Goal: Task Accomplishment & Management: Manage account settings

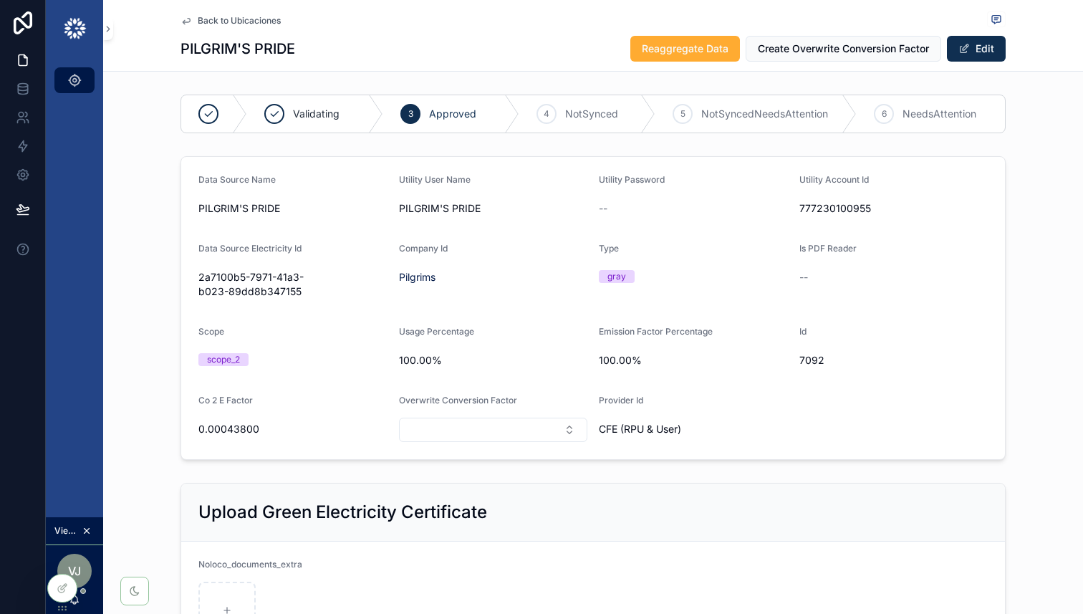
scroll to position [1645, 0]
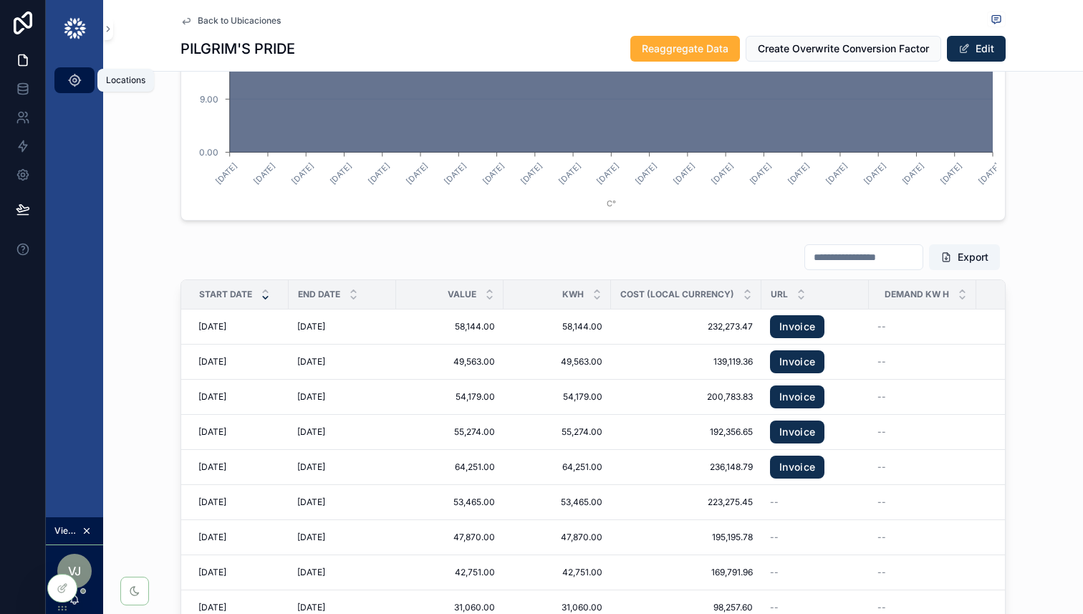
click at [81, 83] on icon "scrollable content" at bounding box center [74, 80] width 14 height 14
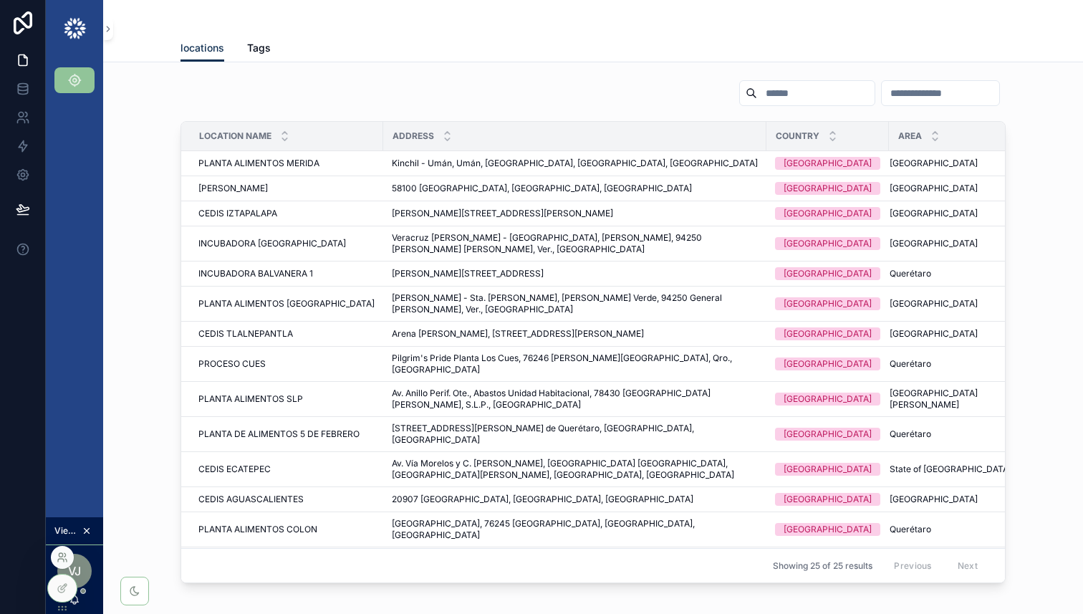
click at [62, 558] on icon at bounding box center [62, 556] width 11 height 11
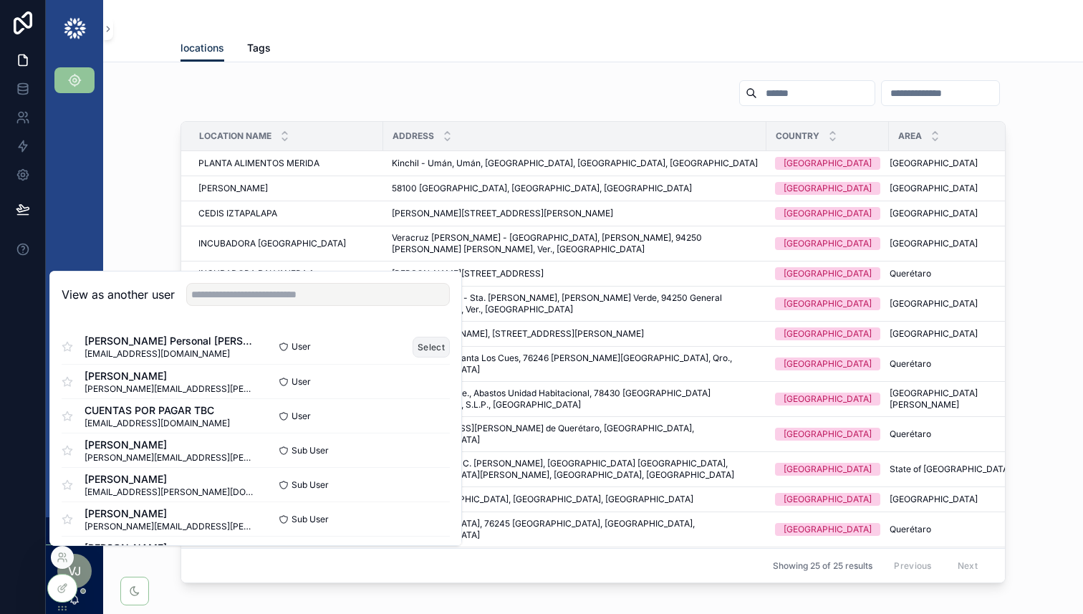
click at [435, 343] on button "Select" at bounding box center [430, 346] width 37 height 21
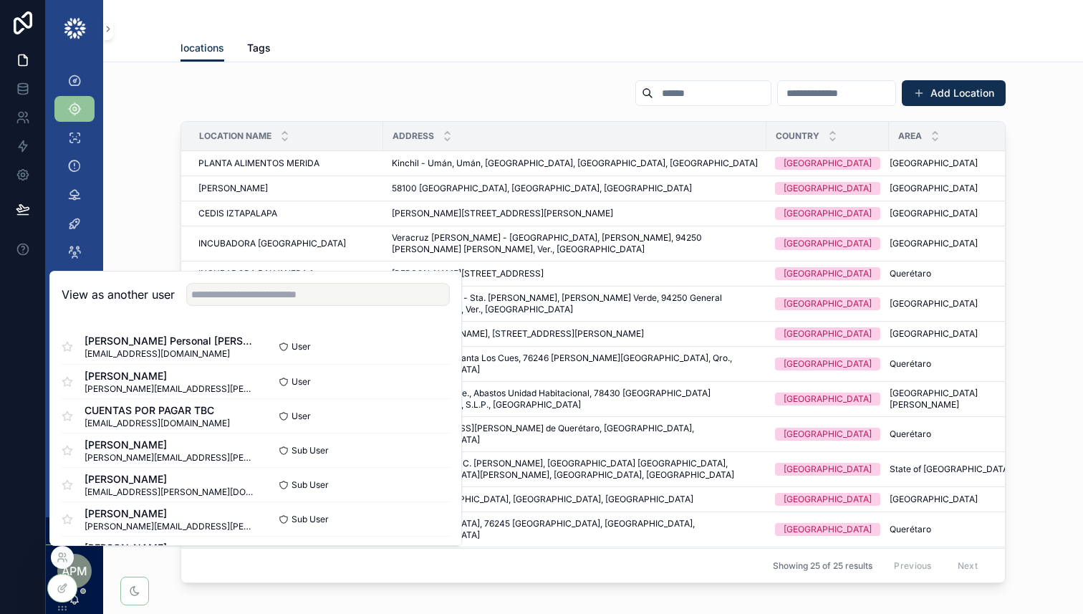
click at [181, 113] on div "Add Location Location Name Address Country Area PLANTA ALIMENTOS MERIDA PLANTA …" at bounding box center [592, 330] width 825 height 503
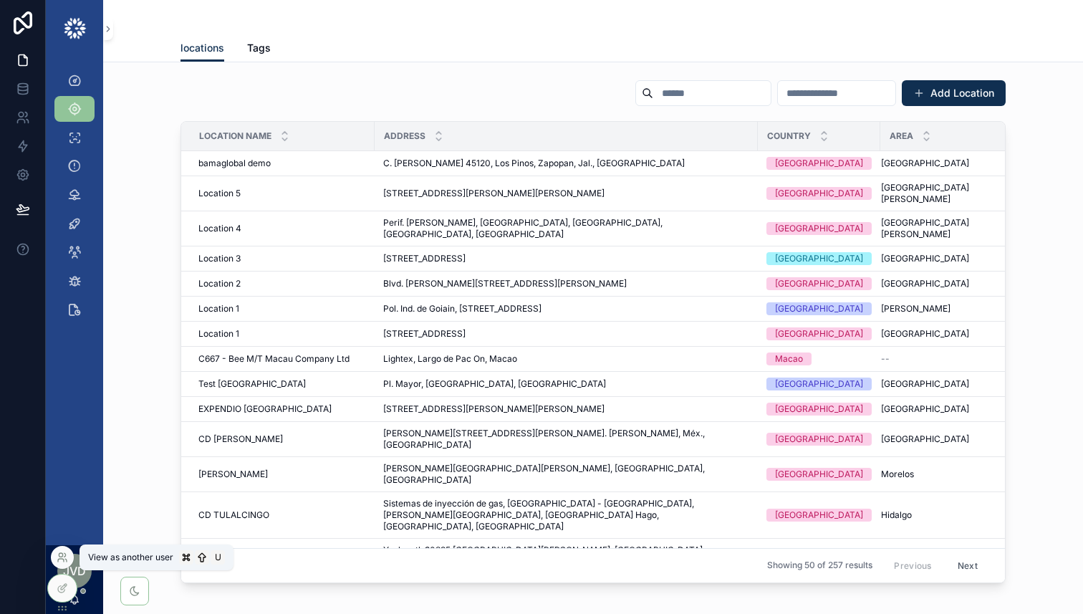
click at [61, 558] on icon at bounding box center [62, 556] width 11 height 11
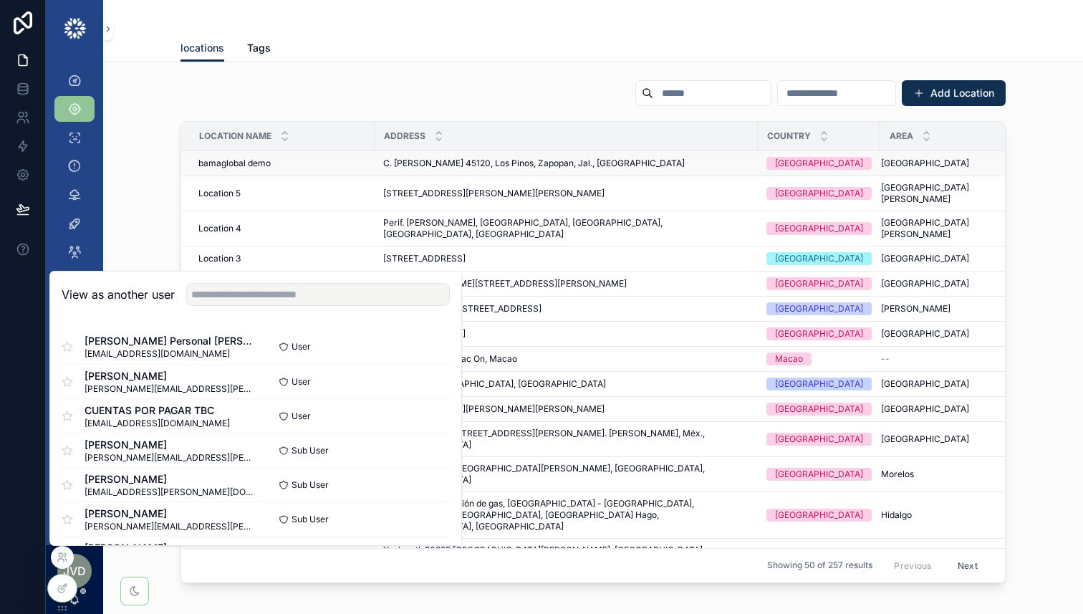
click at [310, 161] on div "bamaglobal demo bamaglobal demo" at bounding box center [282, 163] width 168 height 11
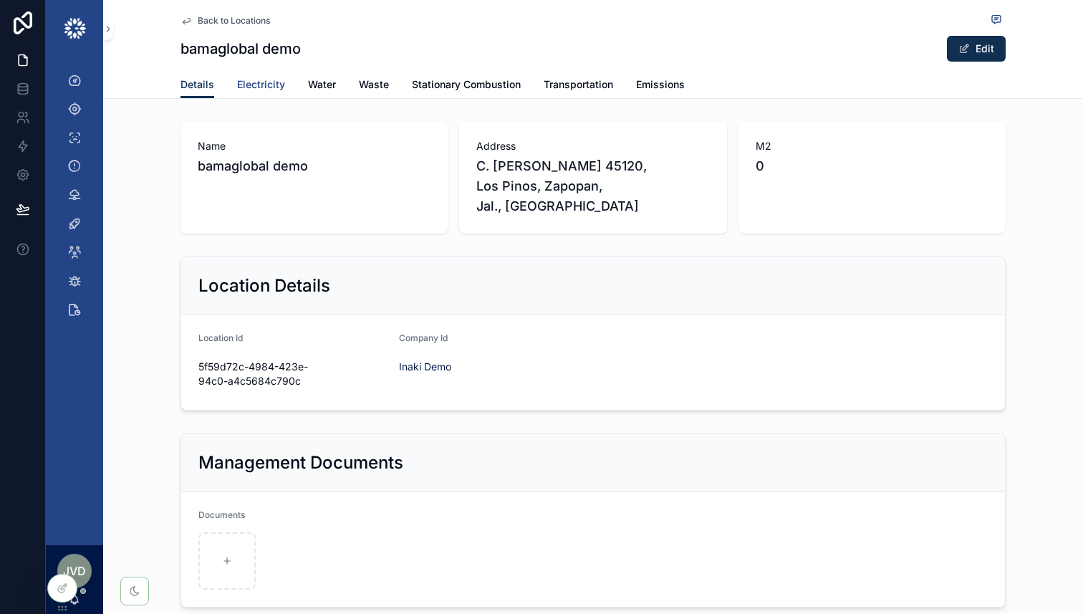
click at [268, 83] on span "Electricity" at bounding box center [261, 84] width 48 height 14
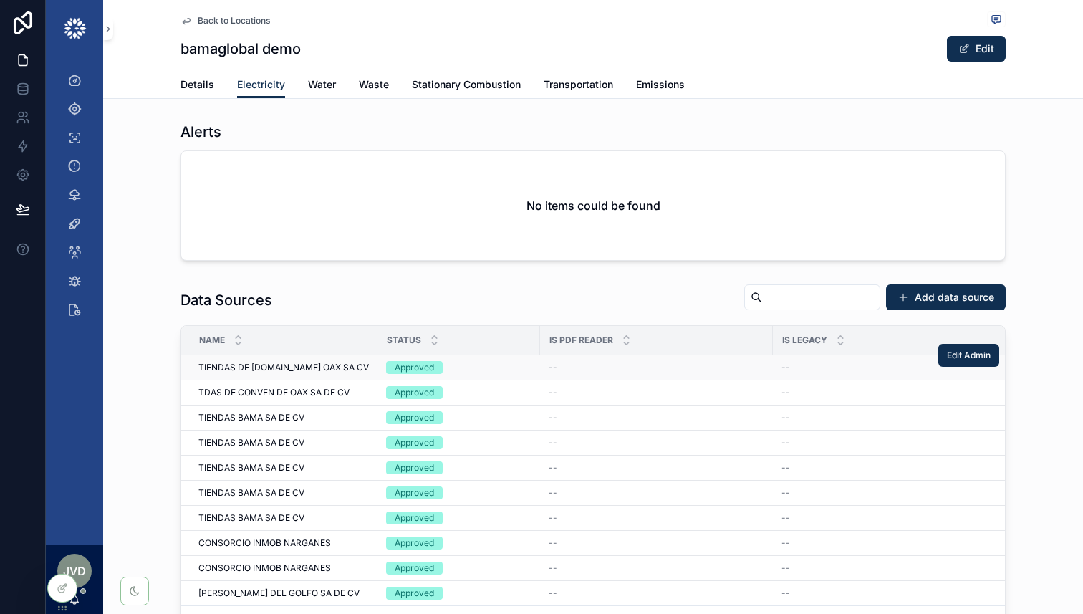
click at [321, 362] on span "TIENDAS DE [DOMAIN_NAME] OAX SA CV" at bounding box center [283, 367] width 170 height 11
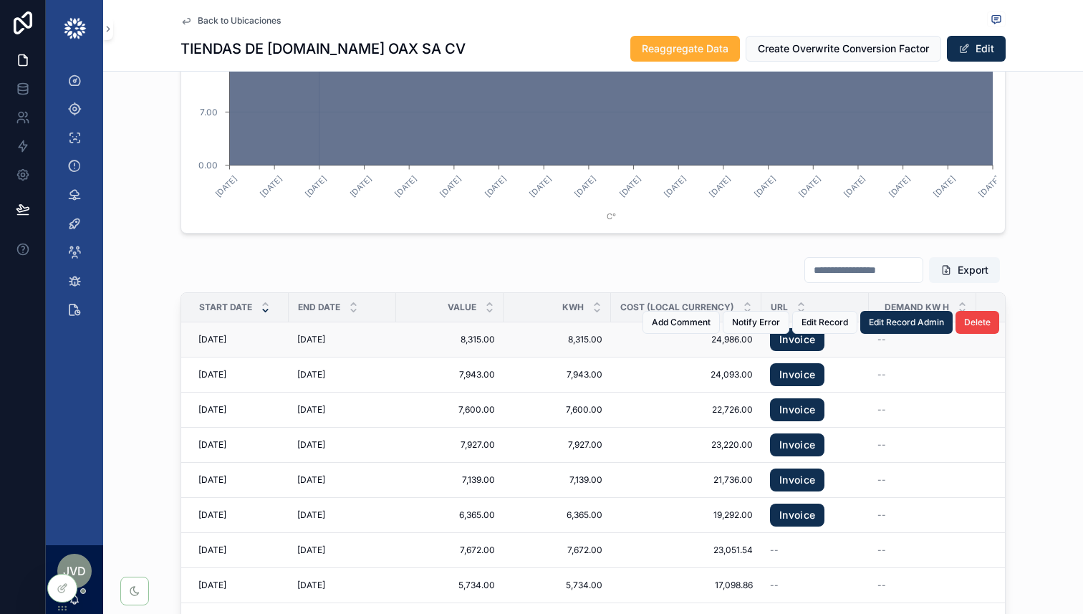
scroll to position [2111, 0]
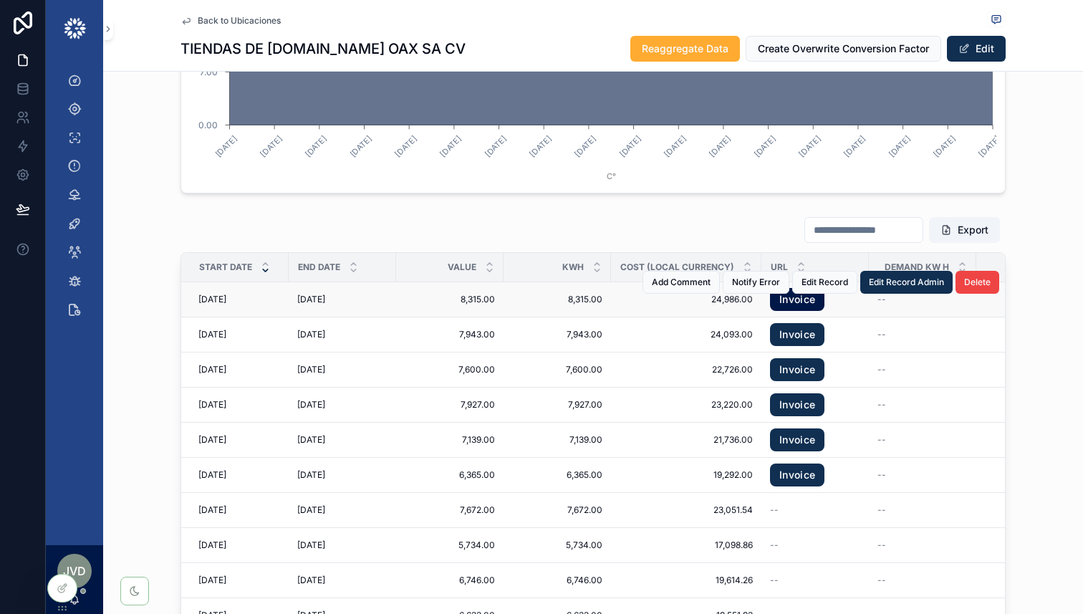
click at [784, 288] on link "Invoice" at bounding box center [797, 299] width 54 height 23
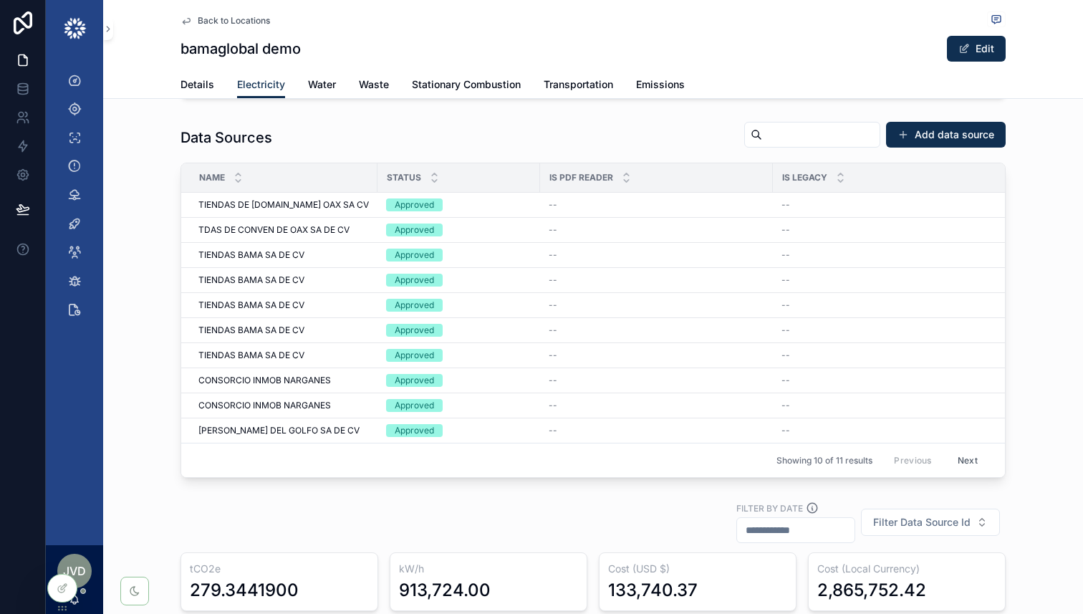
scroll to position [73, 0]
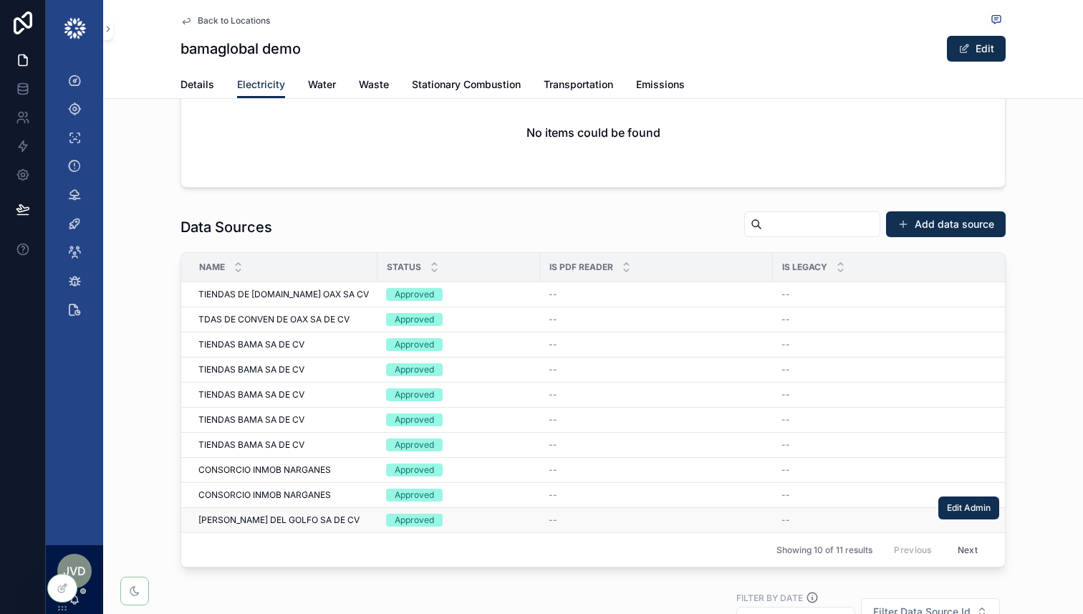
click at [317, 524] on span "LA CORONA DEL GOLFO SA DE CV" at bounding box center [278, 519] width 161 height 11
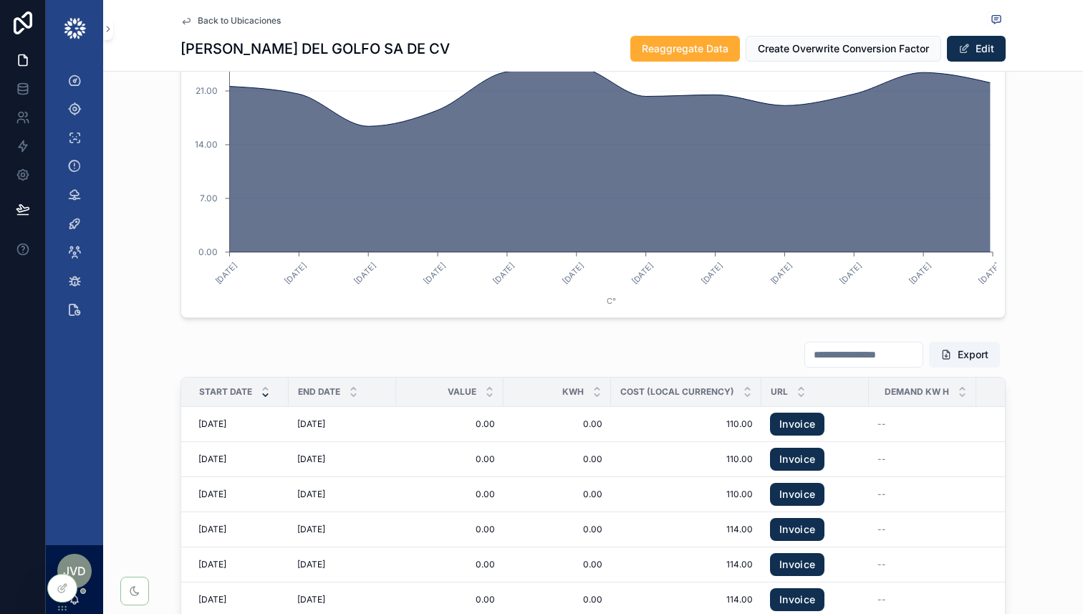
scroll to position [2055, 0]
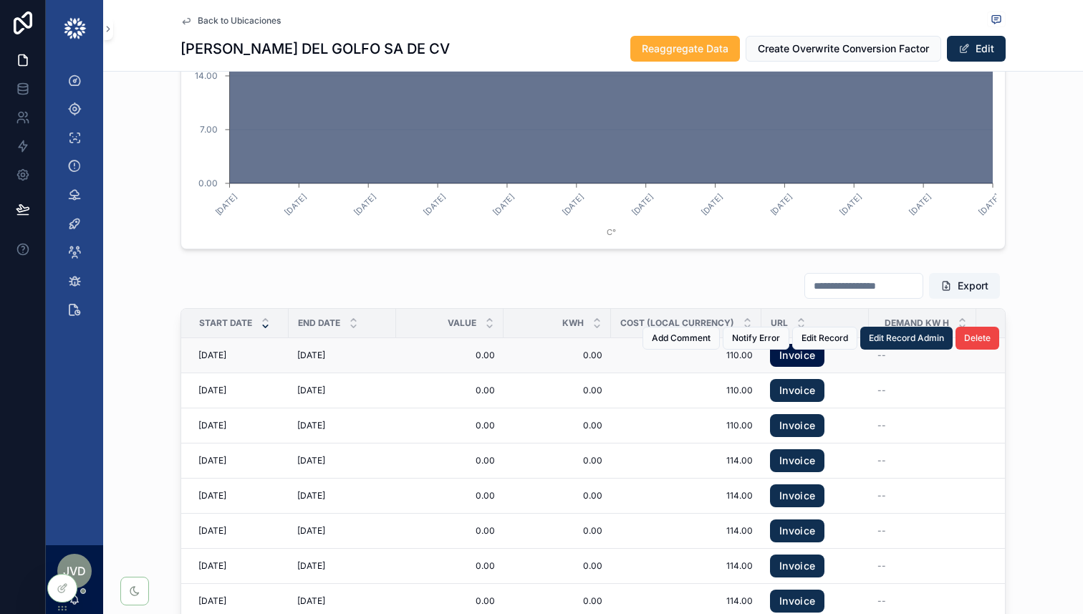
click at [796, 346] on link "Invoice" at bounding box center [797, 355] width 54 height 23
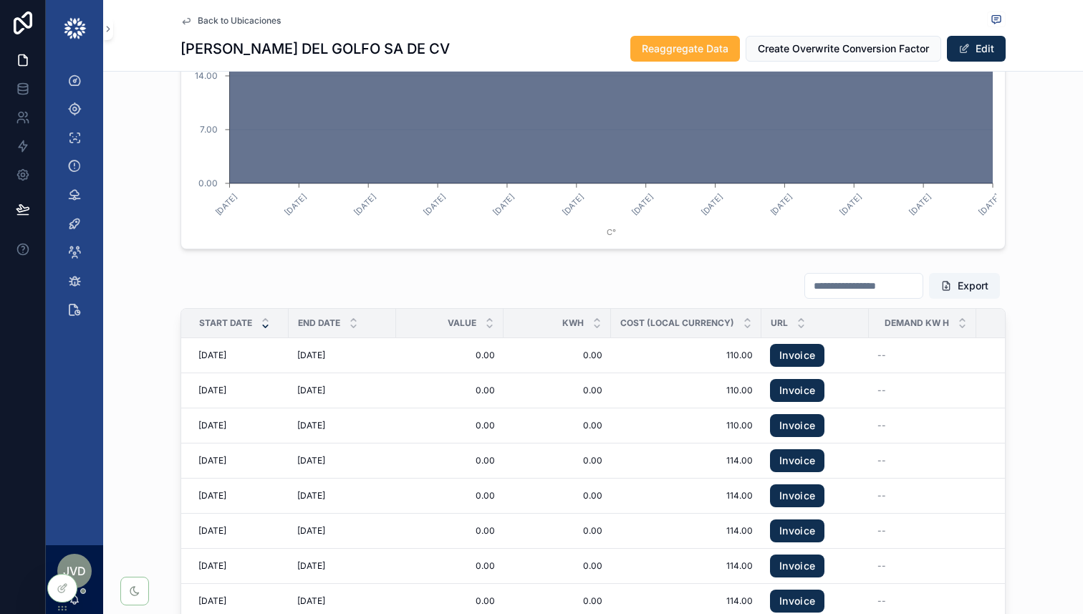
click at [233, 19] on span "Back to Ubicaciones" at bounding box center [239, 20] width 83 height 11
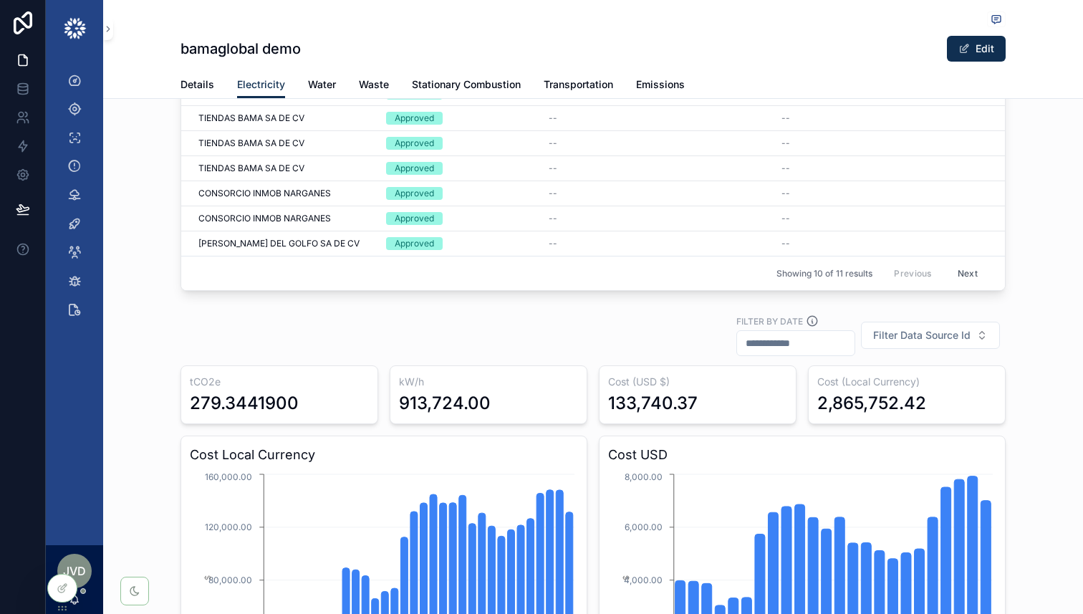
scroll to position [349, 0]
click at [969, 273] on button "Next" at bounding box center [967, 274] width 40 height 22
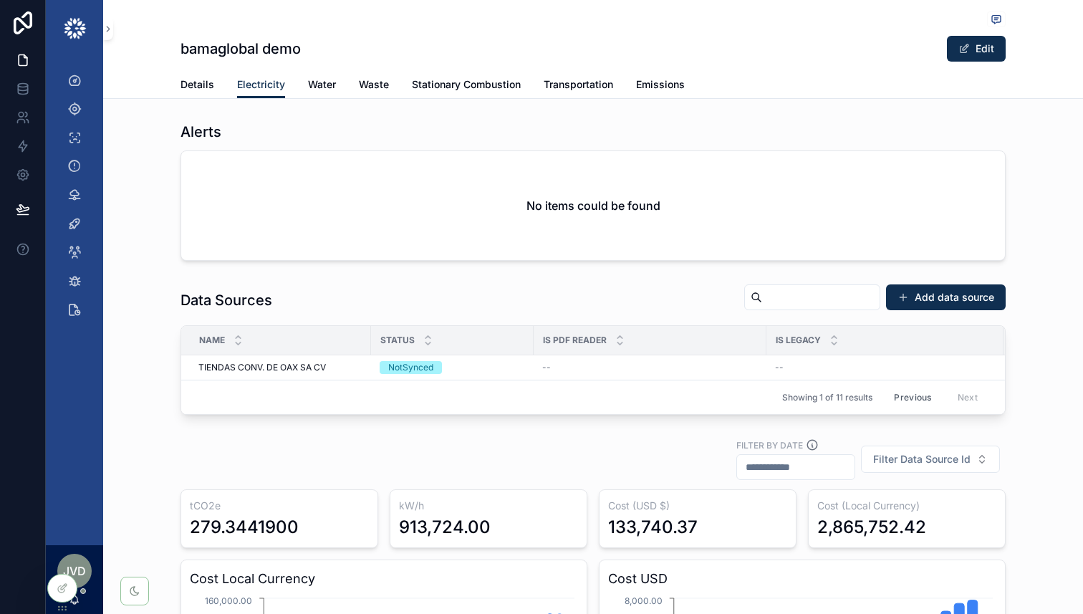
click at [901, 392] on button "Previous" at bounding box center [911, 397] width 57 height 22
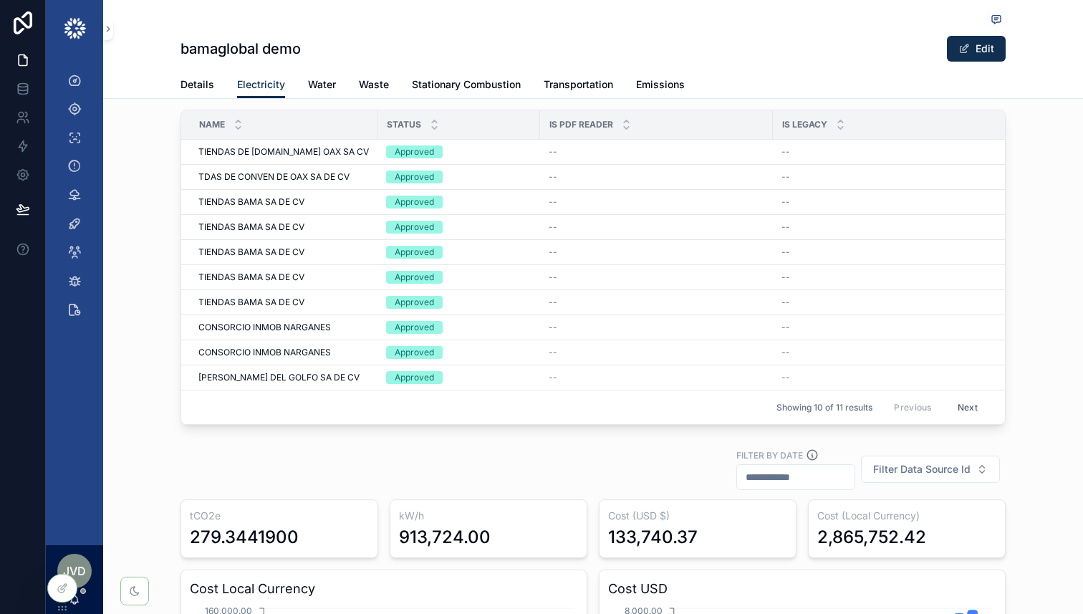
scroll to position [222, 0]
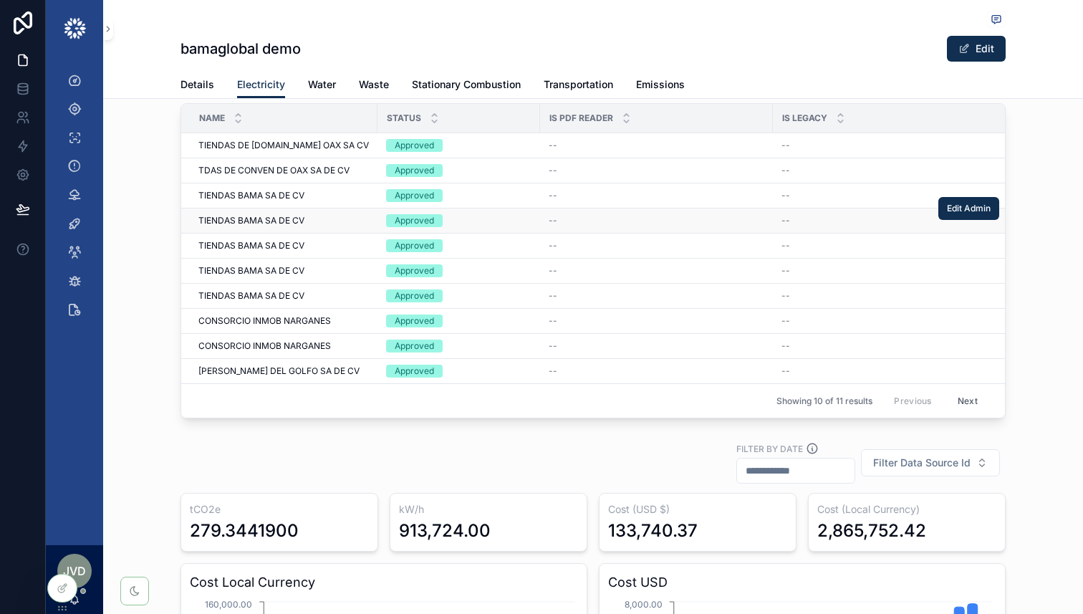
click at [339, 219] on div "TIENDAS BAMA SA DE CV TIENDAS BAMA SA DE CV" at bounding box center [283, 220] width 170 height 11
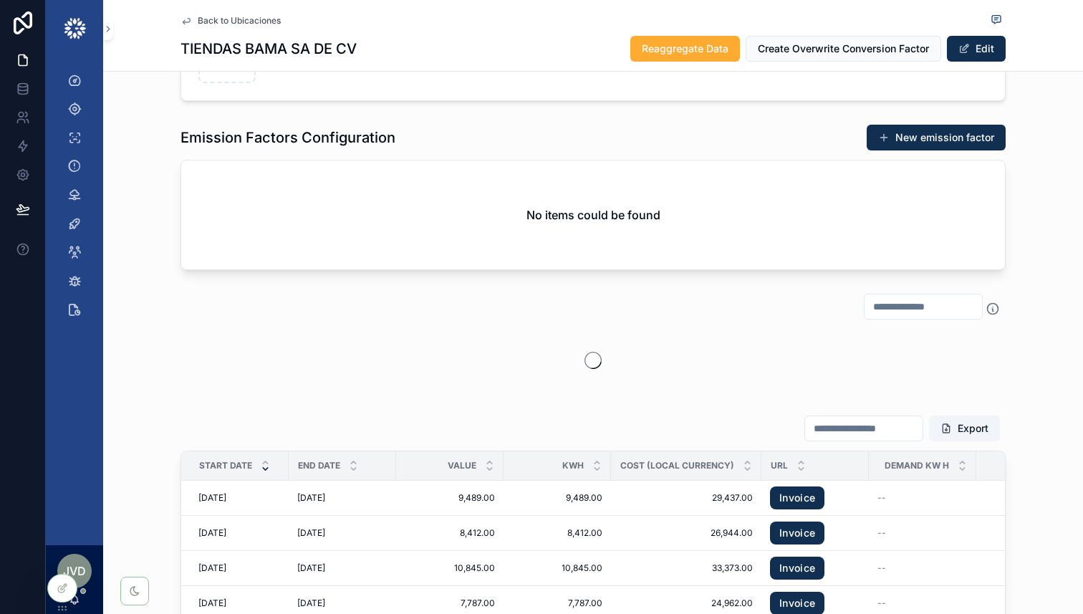
scroll to position [1026, 0]
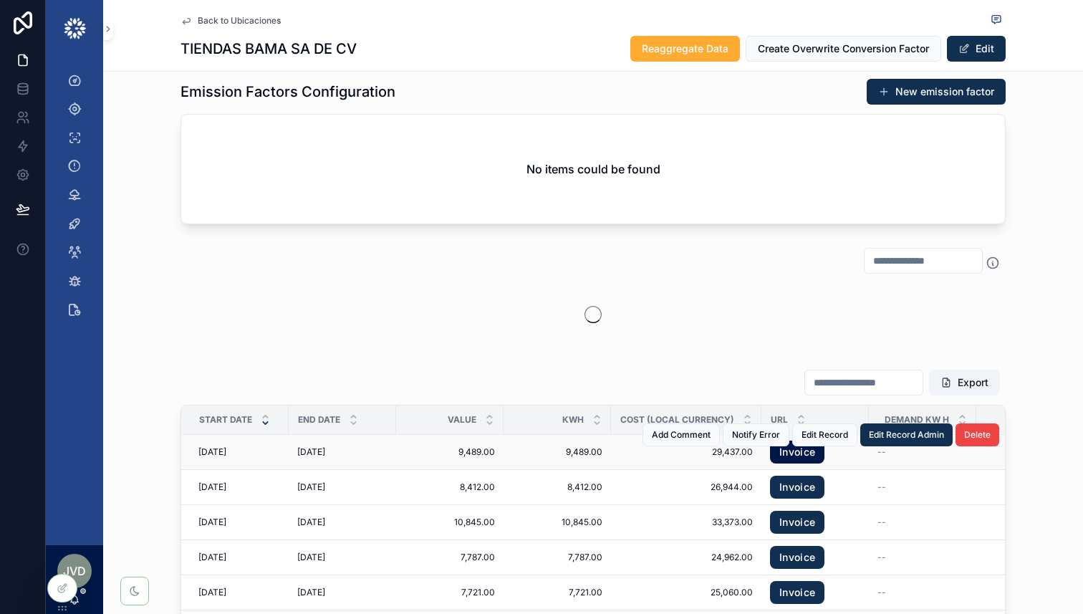
click at [806, 458] on link "Invoice" at bounding box center [797, 451] width 54 height 23
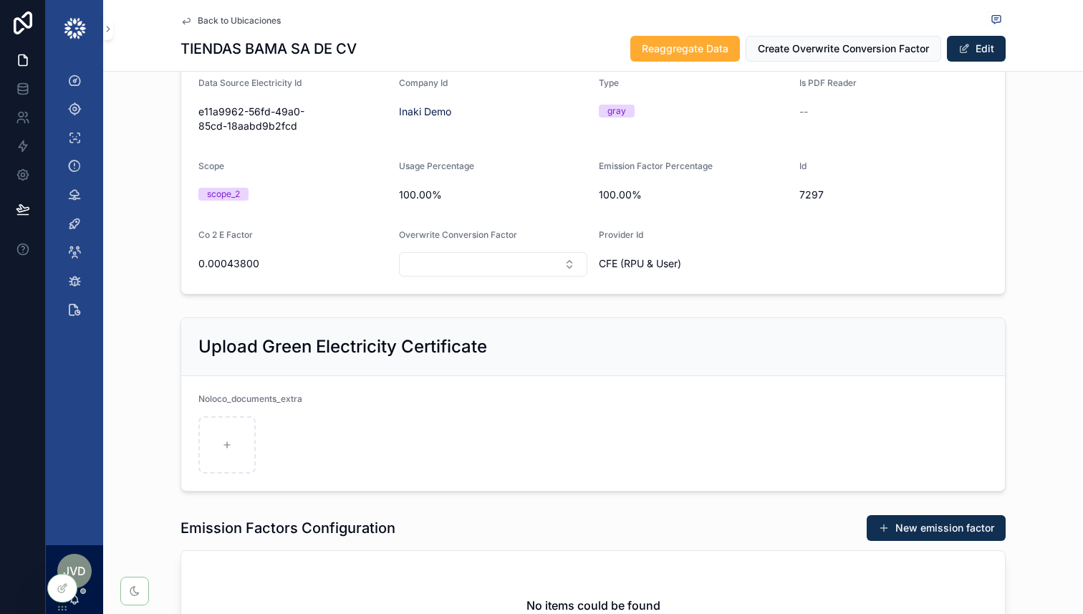
scroll to position [64, 0]
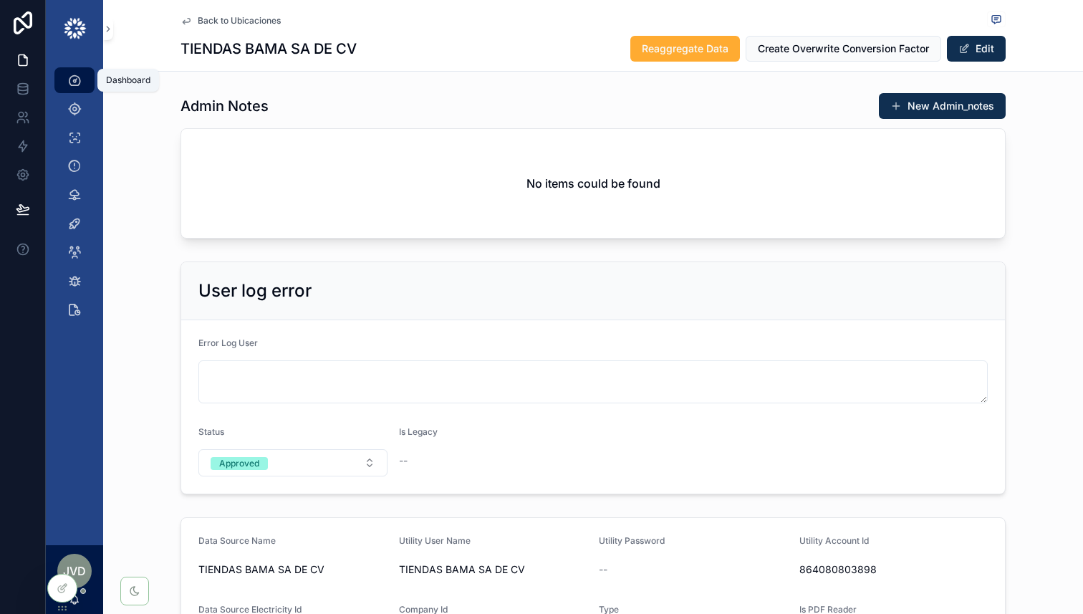
click at [71, 75] on icon "scrollable content" at bounding box center [74, 80] width 14 height 14
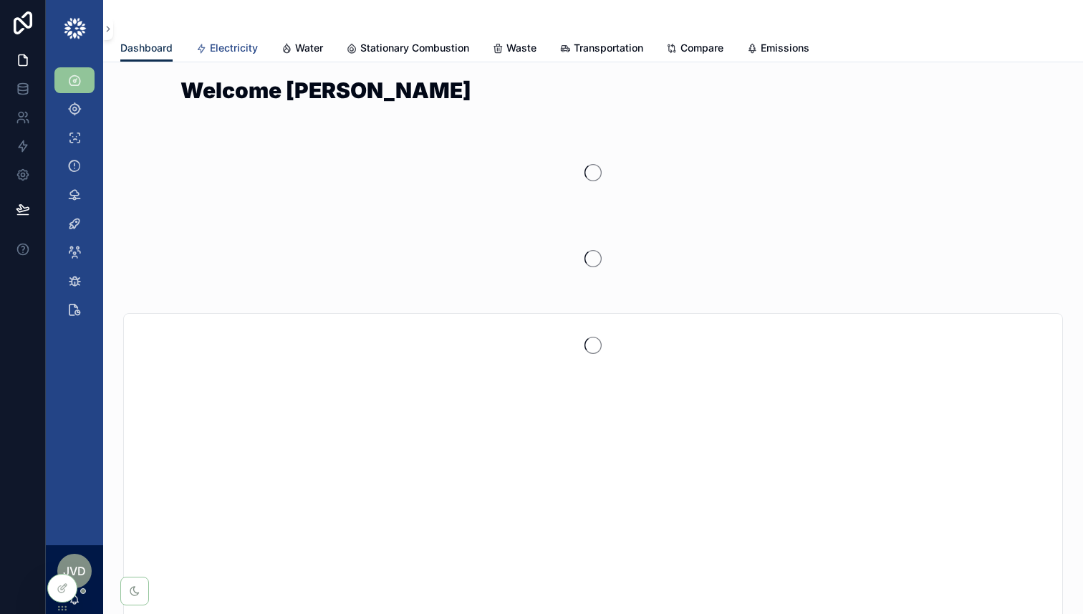
click at [231, 37] on link "Electricity" at bounding box center [226, 49] width 62 height 29
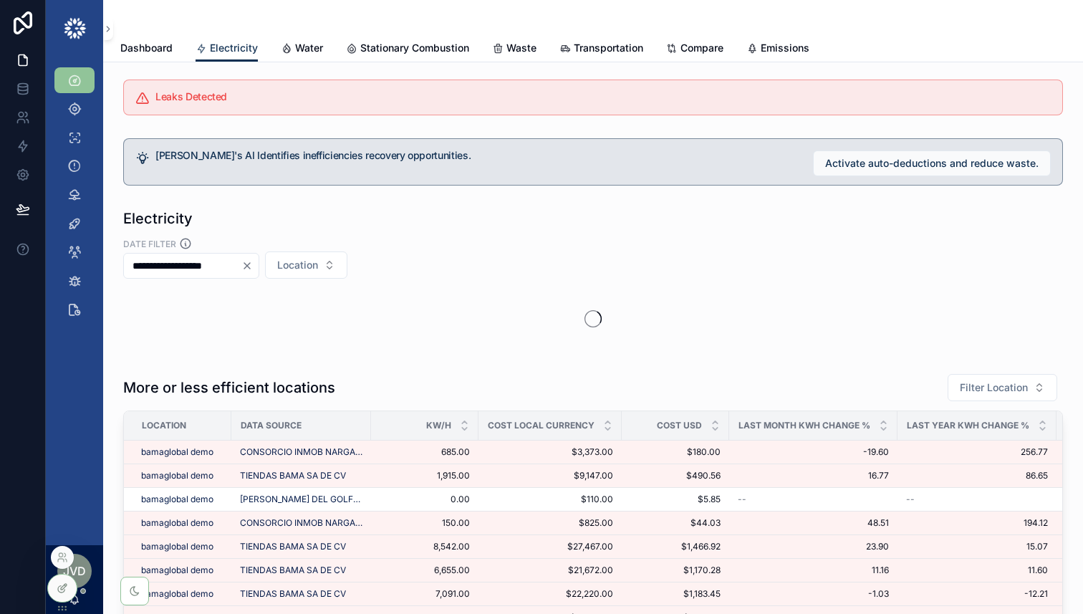
click at [61, 591] on icon at bounding box center [61, 589] width 6 height 6
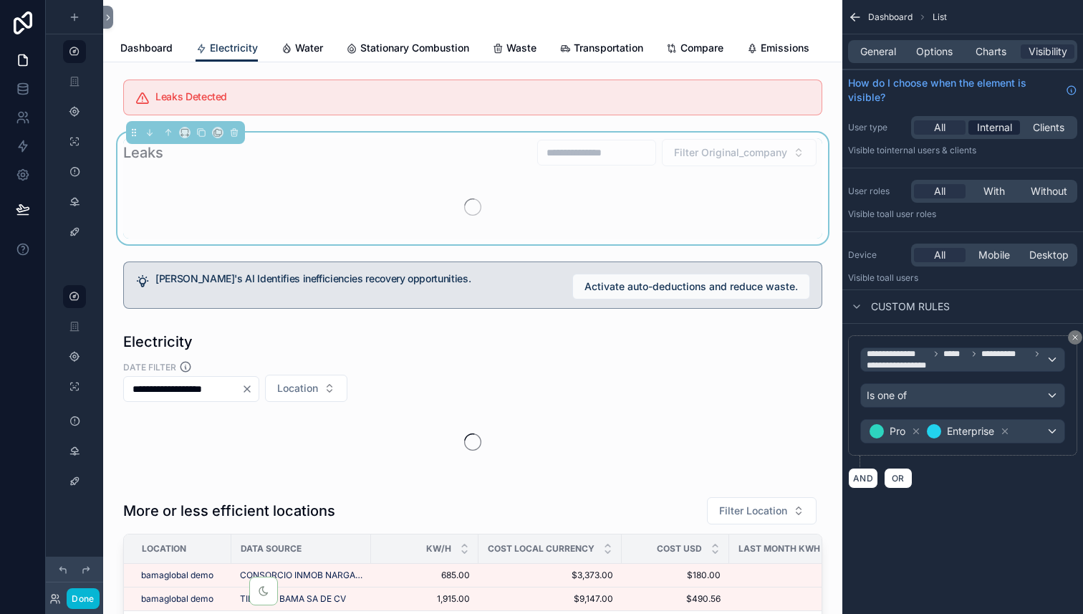
click at [997, 131] on span "Internal" at bounding box center [994, 127] width 35 height 14
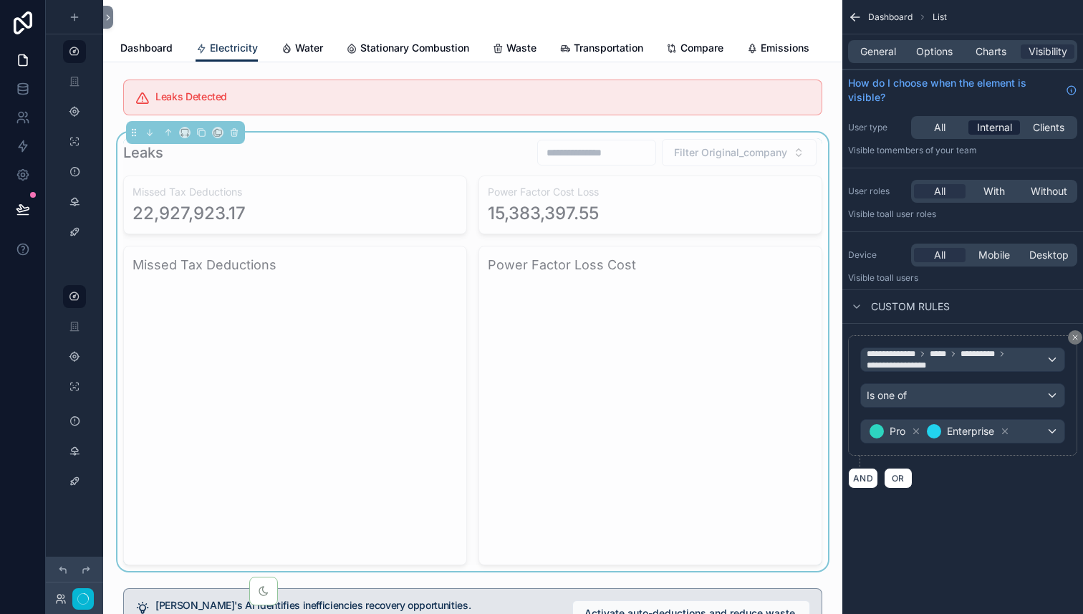
click at [997, 124] on span "Internal" at bounding box center [994, 127] width 35 height 14
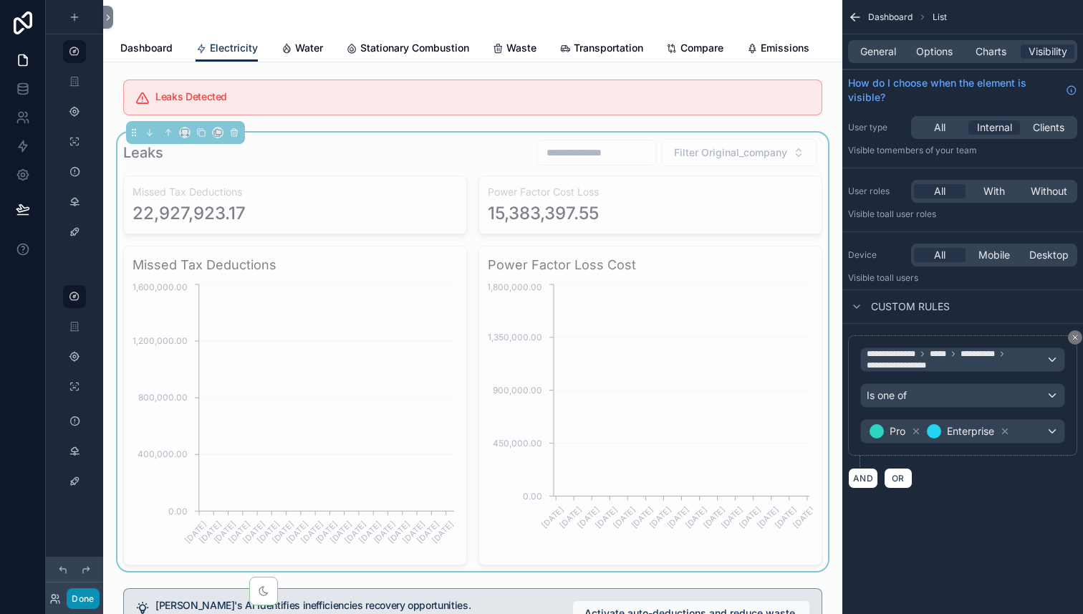
click at [81, 597] on button "Done" at bounding box center [83, 598] width 32 height 21
click at [0, 0] on div "JVd José Vargas del Rio" at bounding box center [0, 0] width 0 height 0
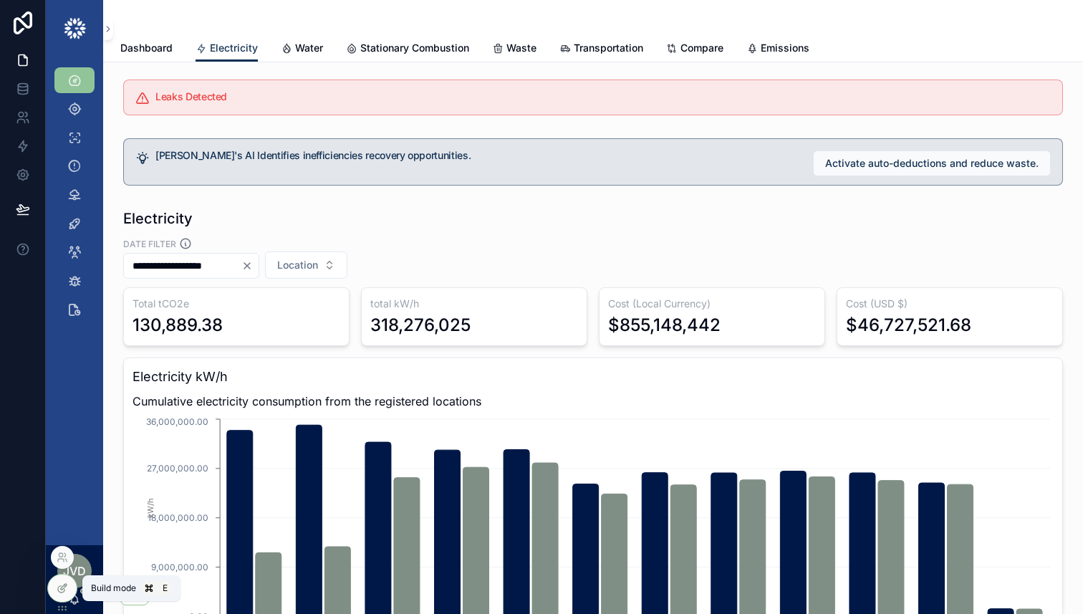
click at [67, 589] on icon at bounding box center [62, 587] width 11 height 11
click at [66, 559] on icon at bounding box center [65, 559] width 1 height 3
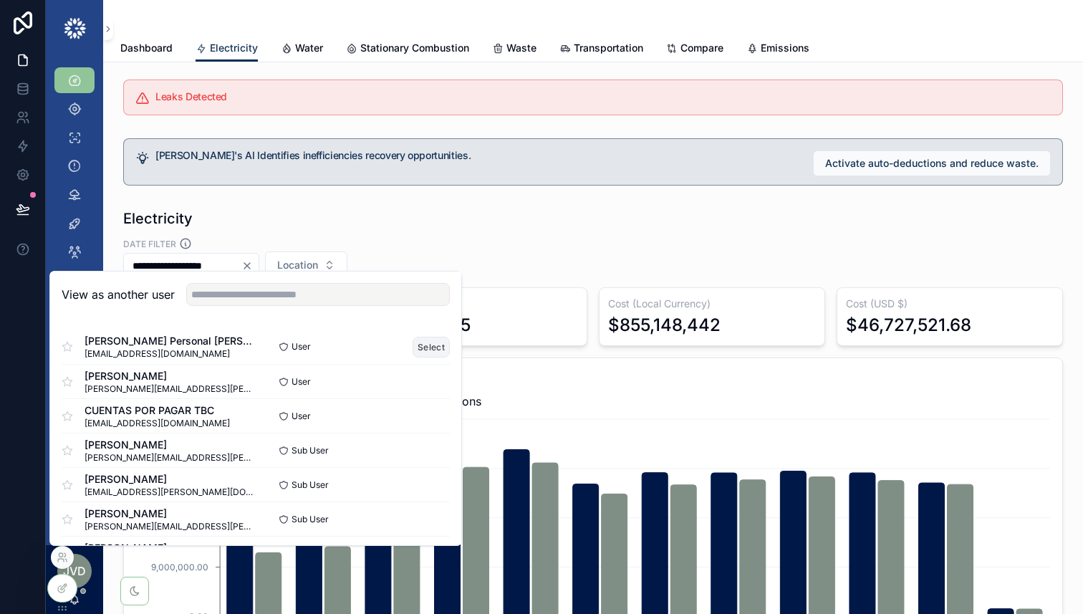
click at [427, 347] on button "Select" at bounding box center [430, 346] width 37 height 21
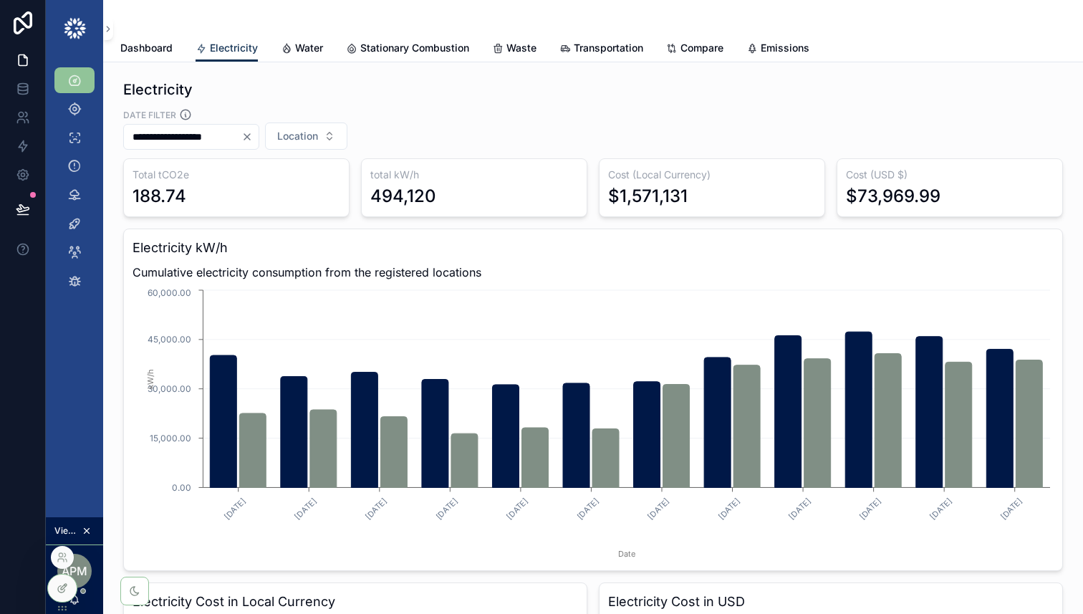
click at [64, 582] on icon at bounding box center [62, 587] width 11 height 11
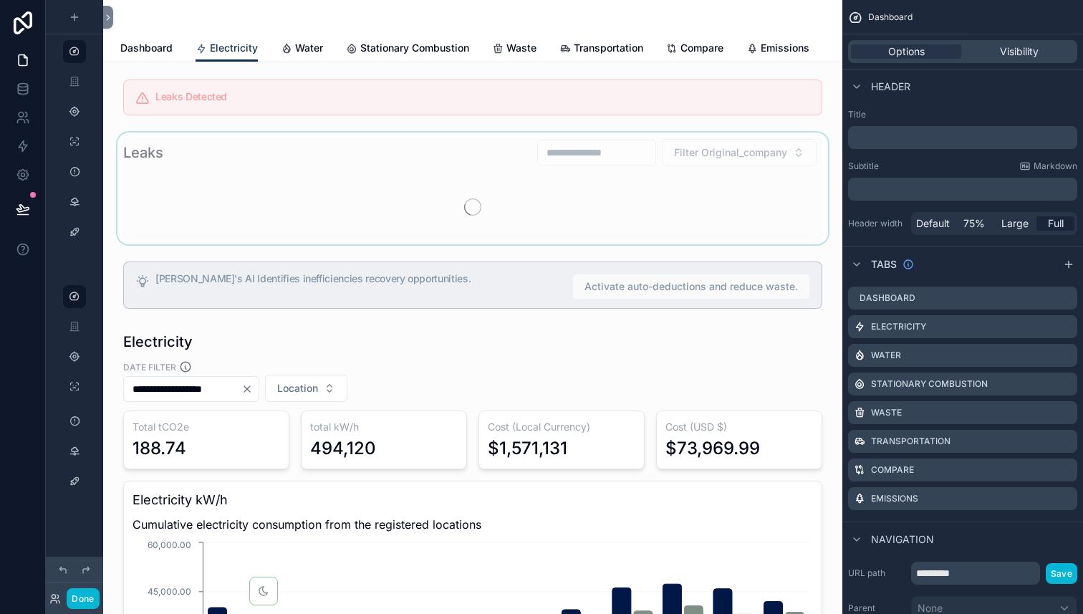
click at [389, 215] on div "scrollable content" at bounding box center [473, 188] width 716 height 112
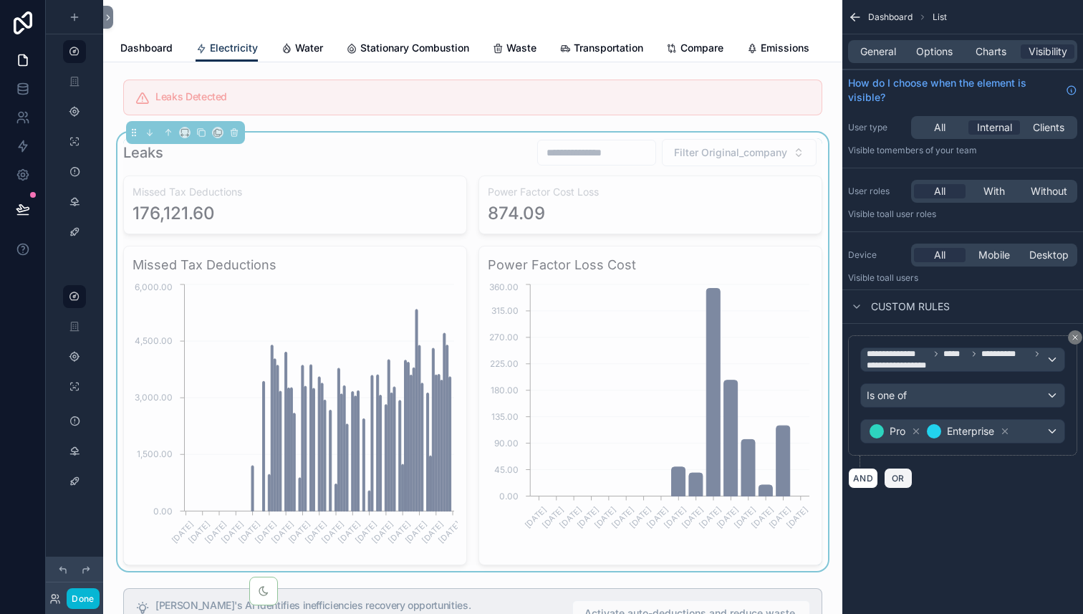
click at [899, 478] on span "OR" at bounding box center [897, 478] width 19 height 11
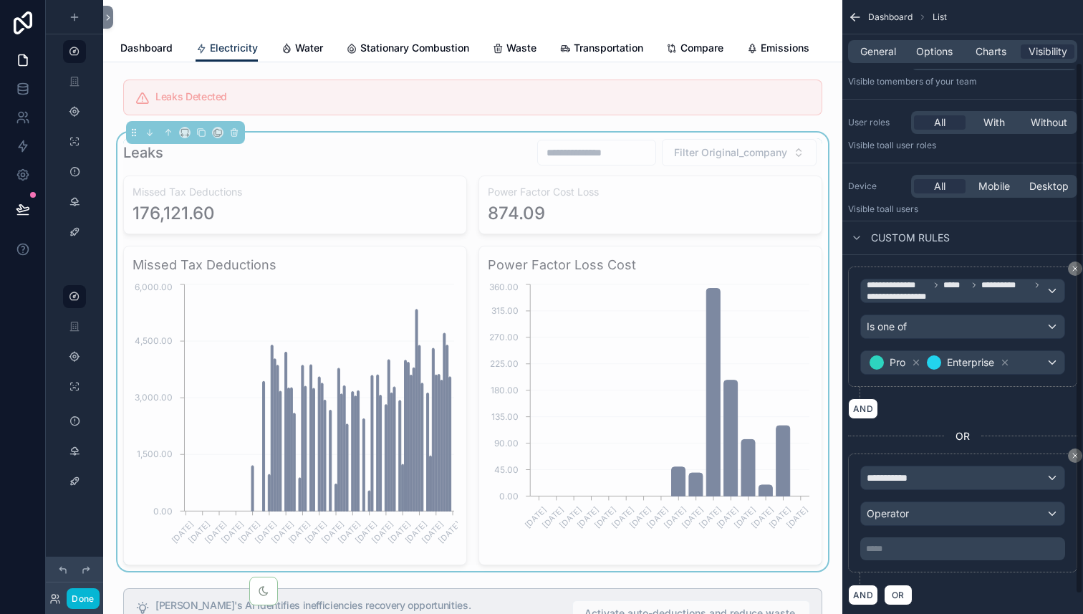
scroll to position [95, 0]
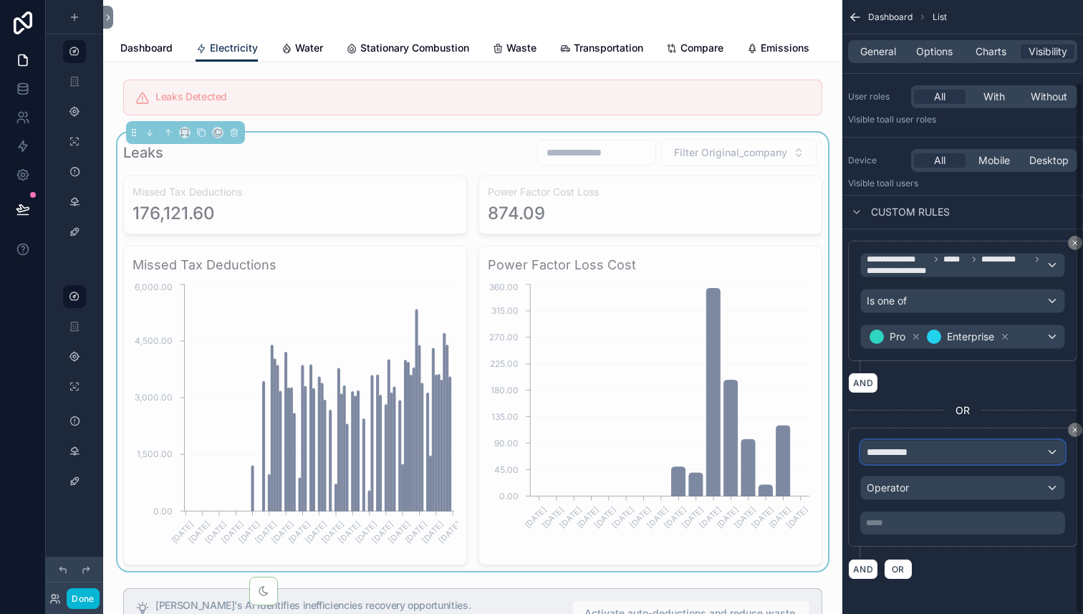
click at [934, 452] on div "**********" at bounding box center [962, 451] width 203 height 23
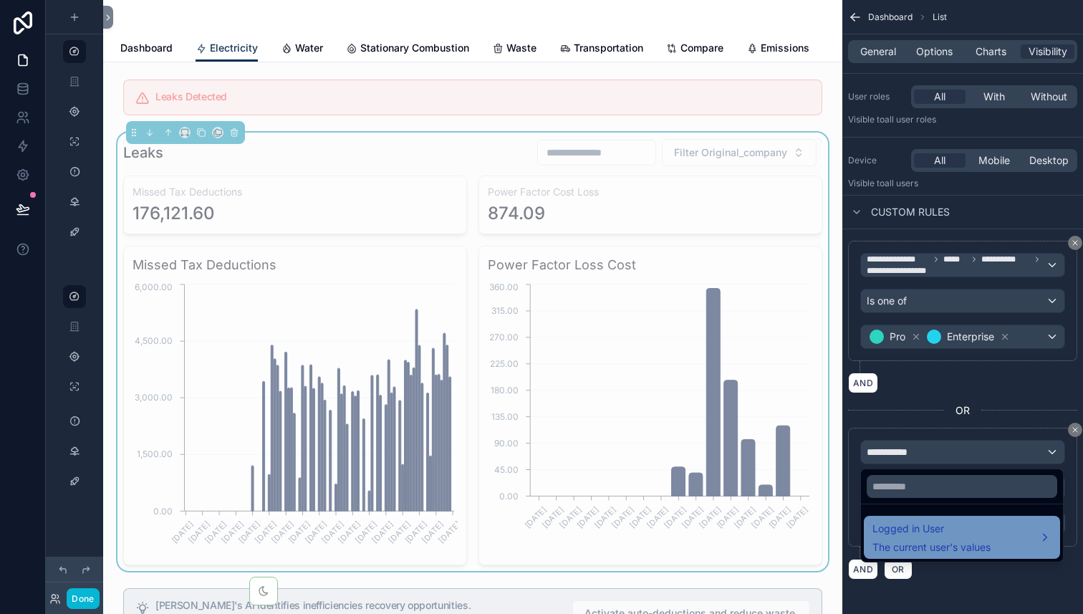
click at [939, 546] on span "The current user's values" at bounding box center [931, 547] width 118 height 14
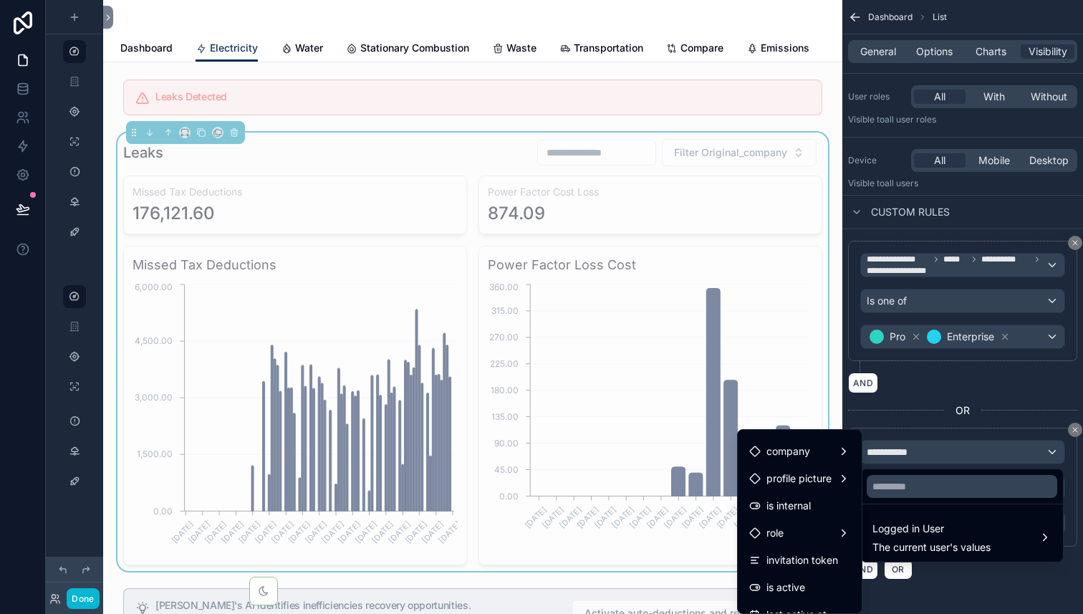
scroll to position [122, 0]
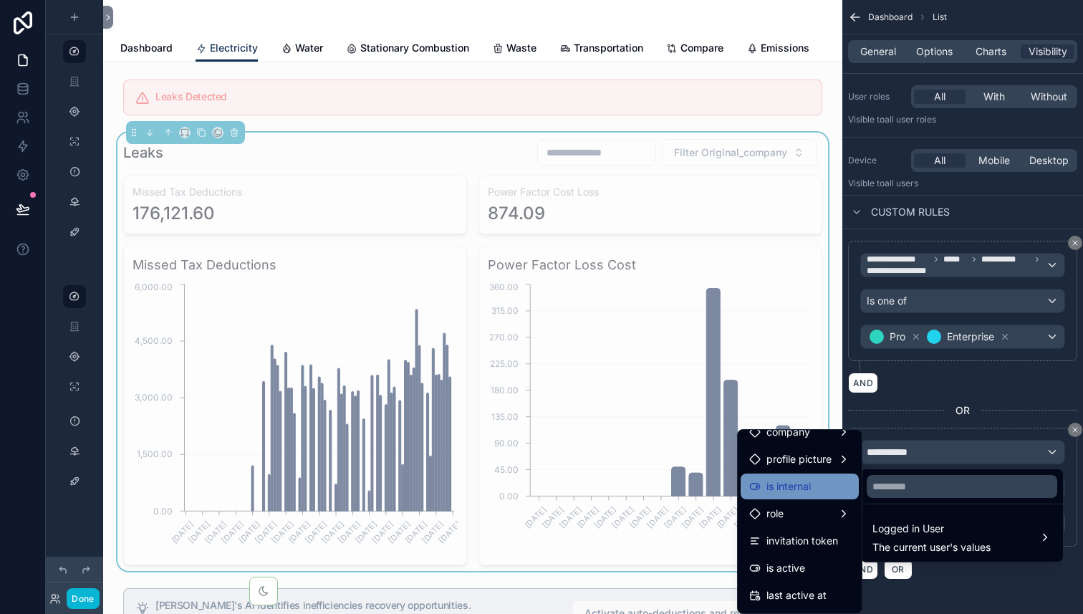
click at [793, 493] on span "is internal" at bounding box center [788, 486] width 44 height 17
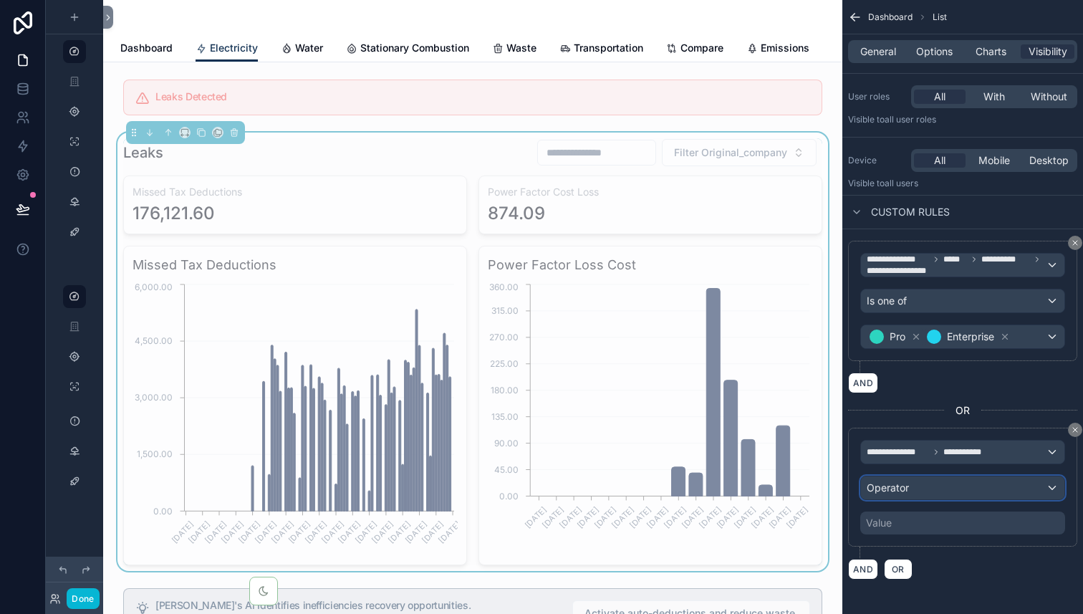
click at [952, 487] on div "Operator" at bounding box center [962, 487] width 203 height 23
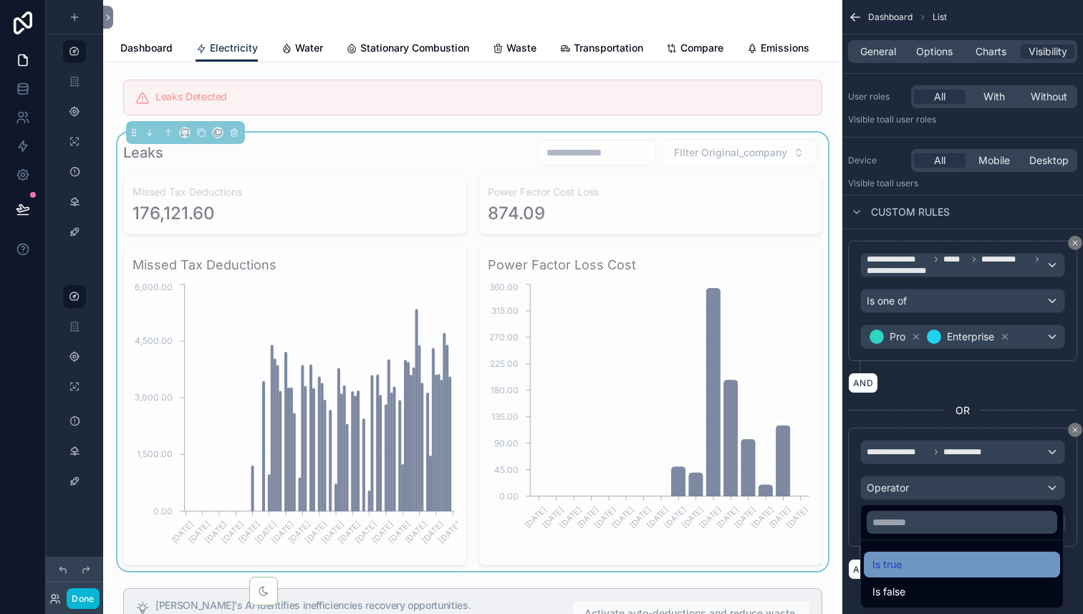
click at [934, 569] on div "Is true" at bounding box center [961, 564] width 179 height 17
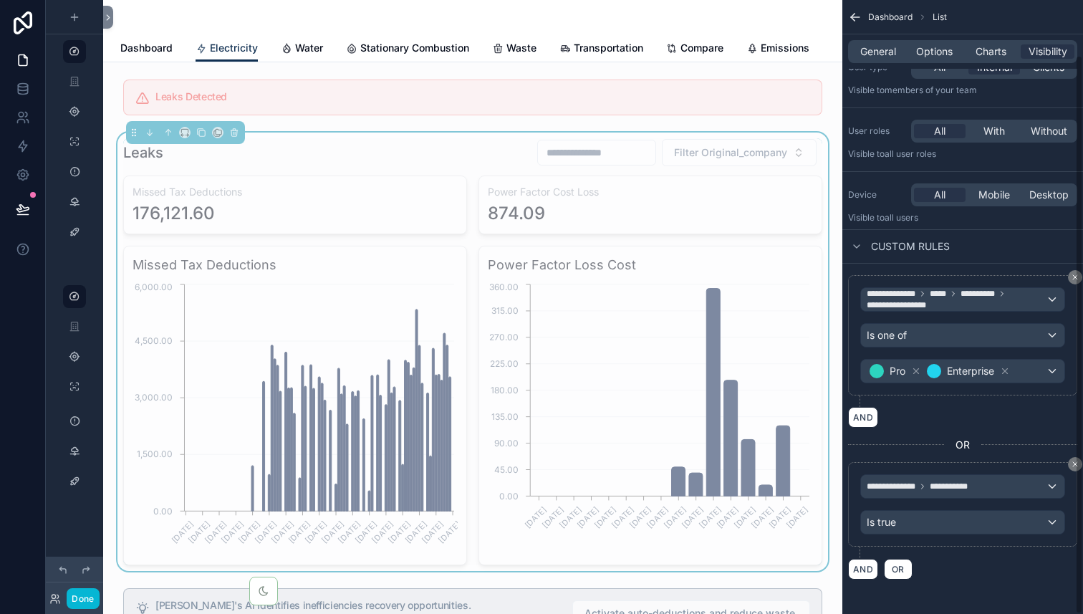
scroll to position [60, 0]
click at [966, 484] on span "**********" at bounding box center [962, 485] width 39 height 11
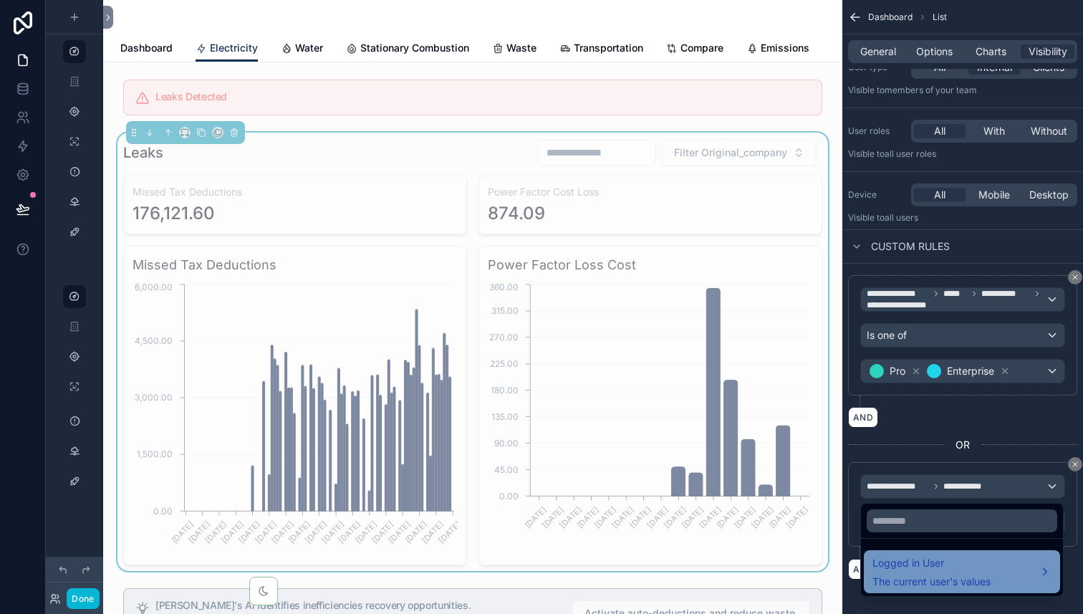
click at [924, 570] on span "Logged in User" at bounding box center [931, 562] width 118 height 17
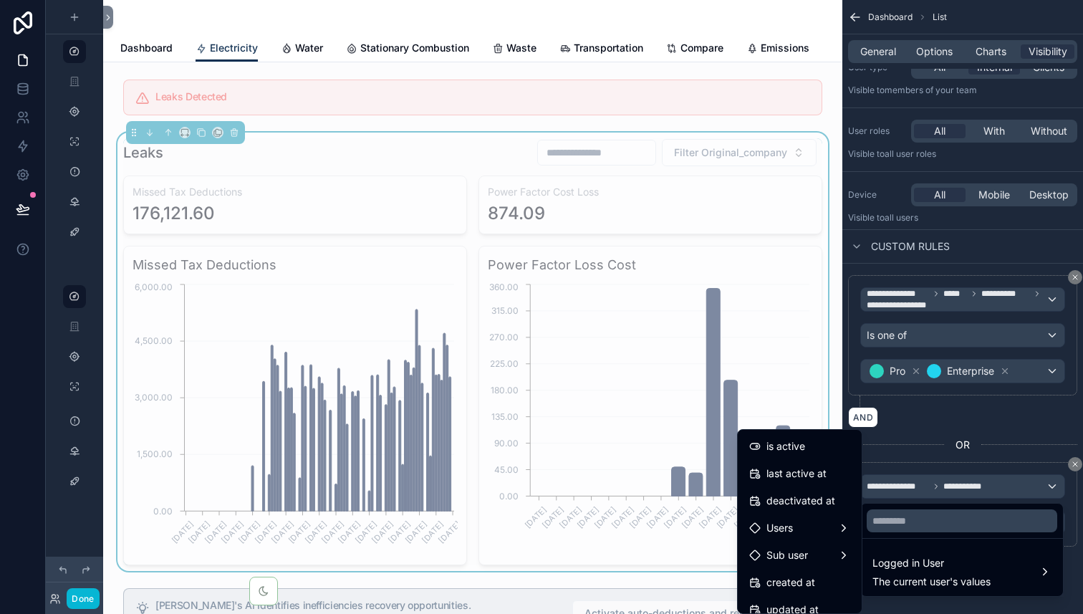
scroll to position [246, 0]
click at [941, 423] on div "scrollable content" at bounding box center [541, 307] width 1083 height 614
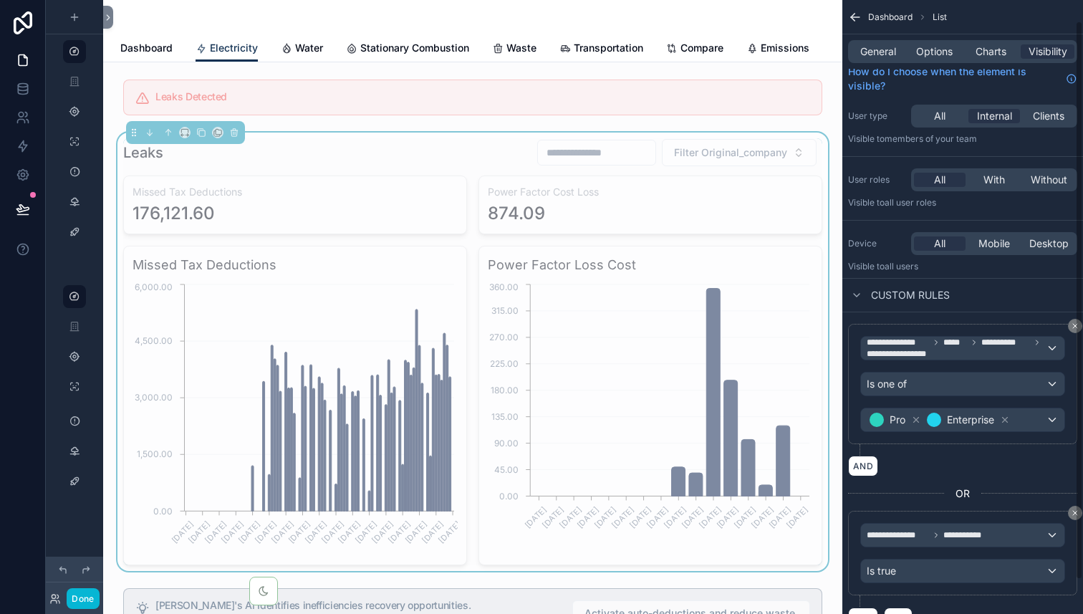
scroll to position [0, 0]
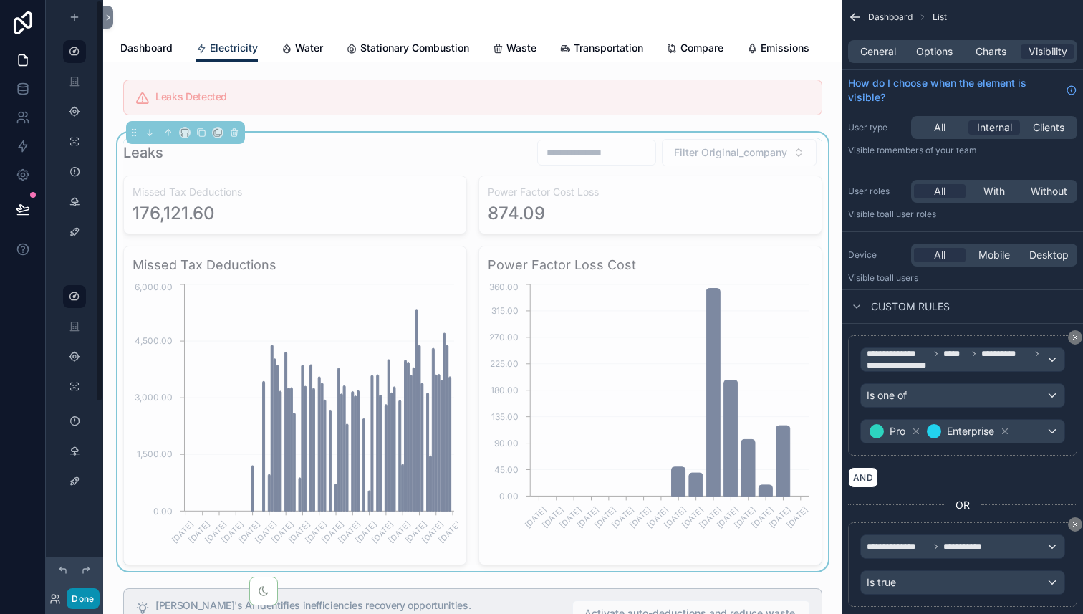
click at [88, 600] on button "Done" at bounding box center [83, 598] width 32 height 21
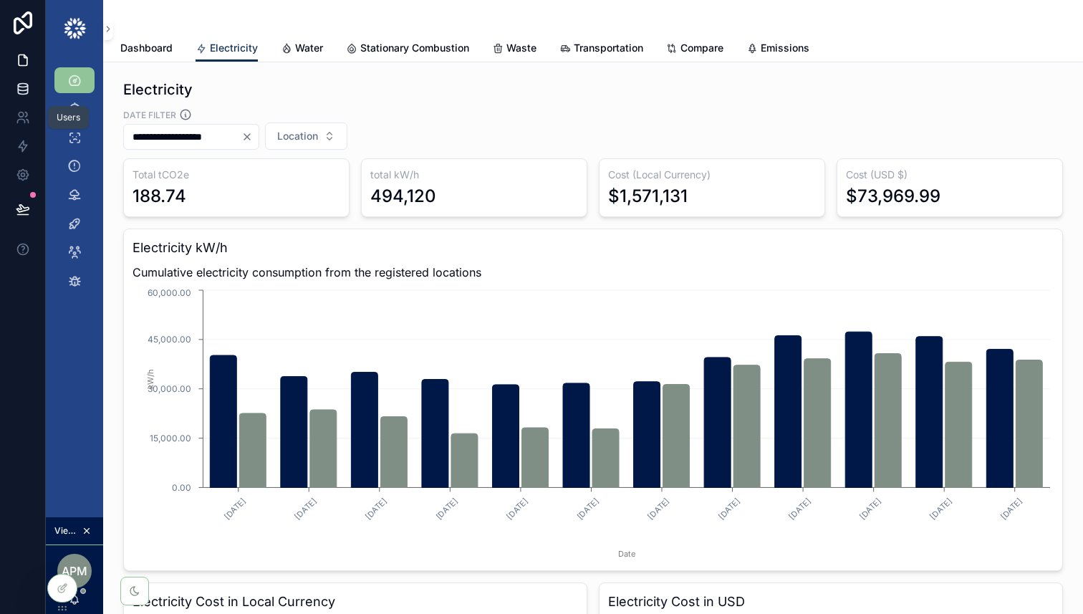
click at [24, 89] on icon at bounding box center [23, 89] width 14 height 14
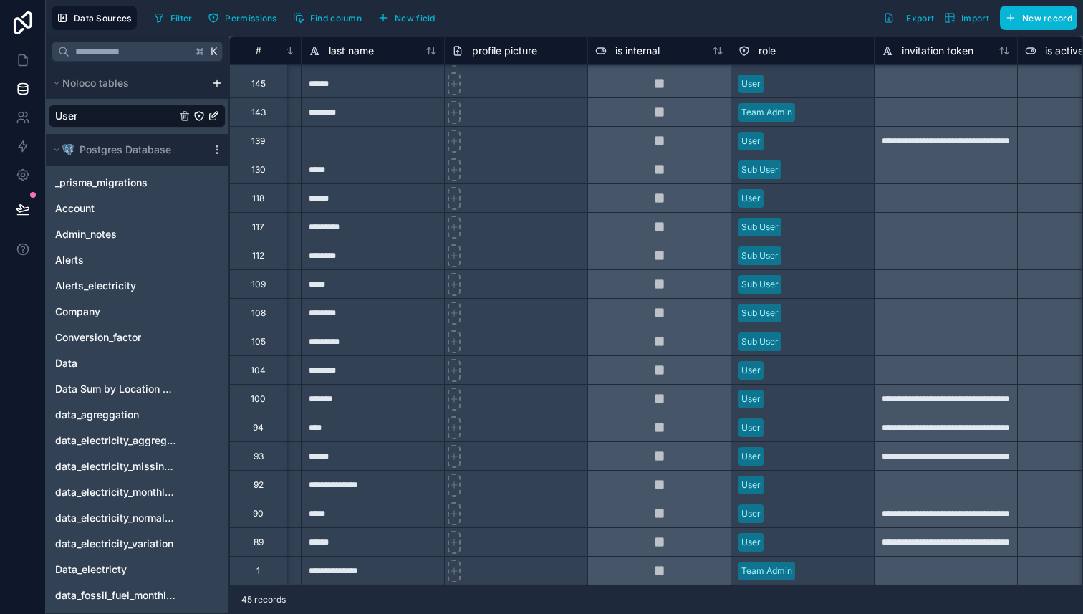
scroll to position [769, 301]
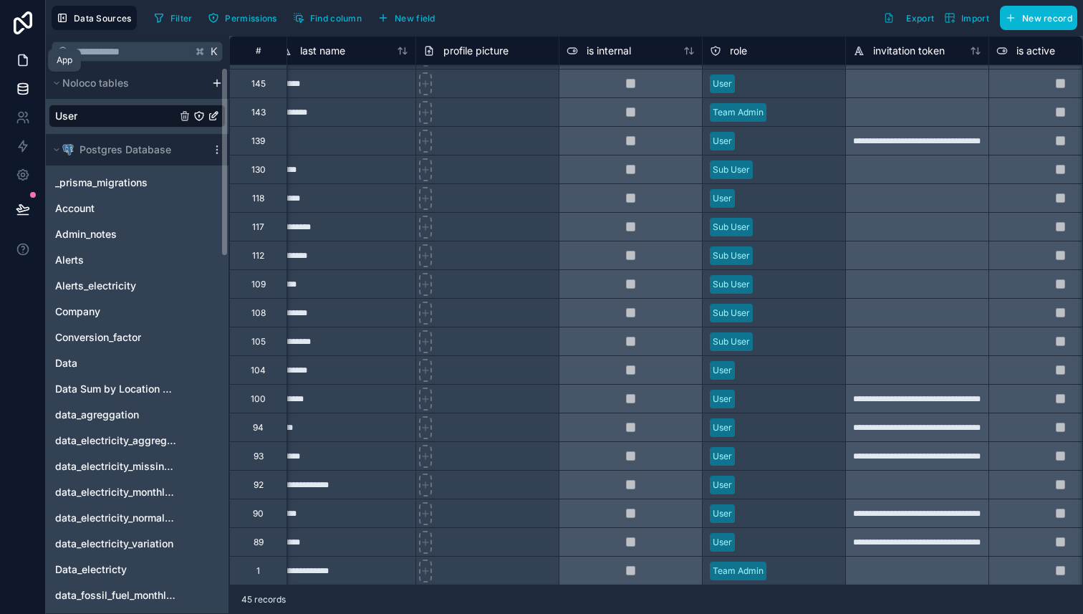
click at [13, 63] on link at bounding box center [22, 60] width 45 height 29
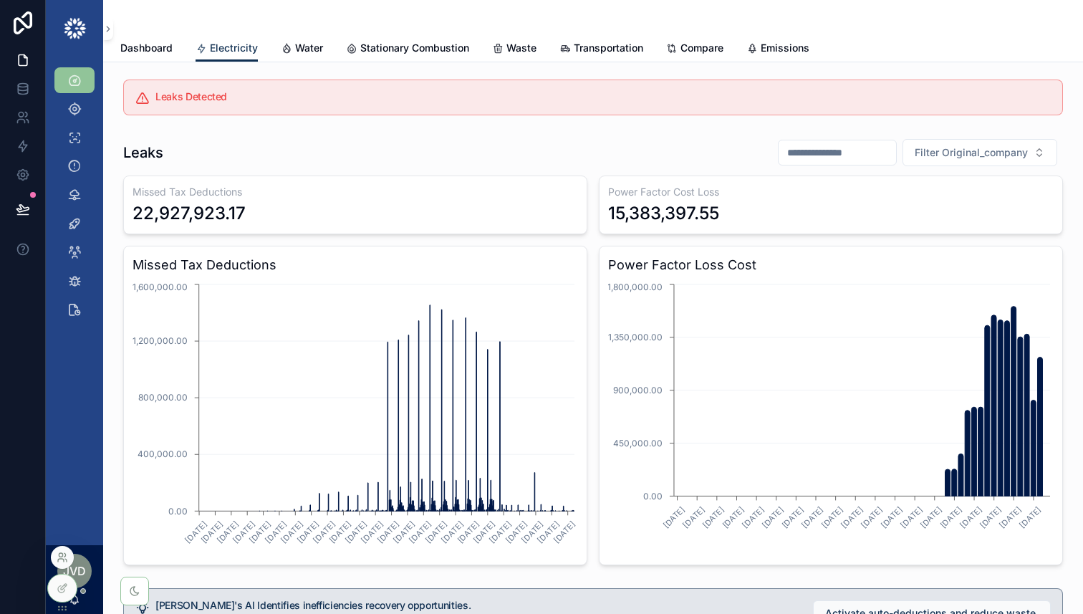
click at [64, 558] on icon at bounding box center [62, 556] width 11 height 11
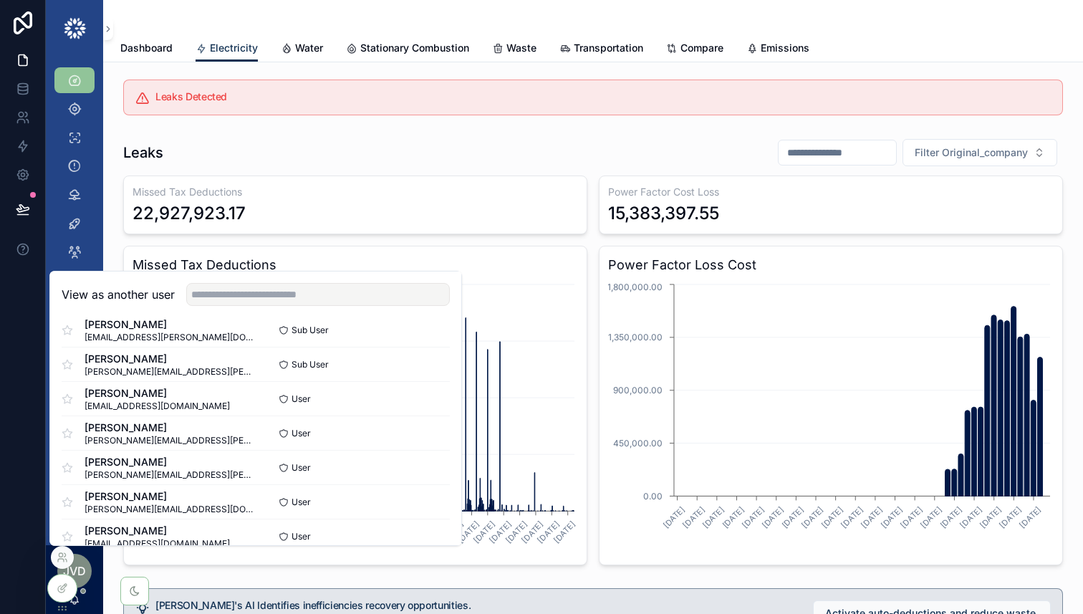
scroll to position [540, 0]
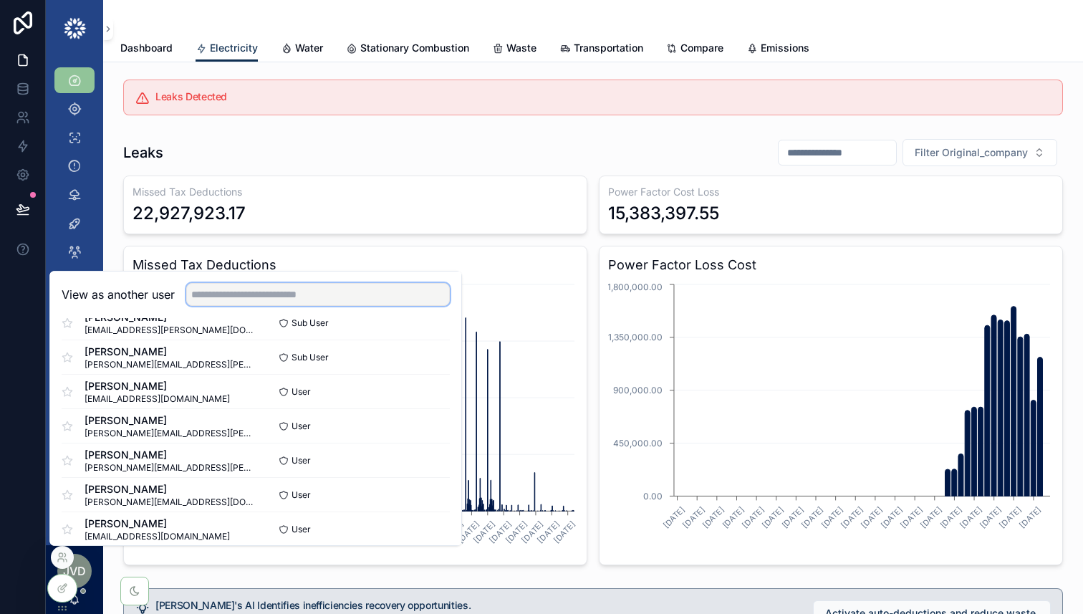
click at [331, 296] on input "text" at bounding box center [317, 294] width 263 height 23
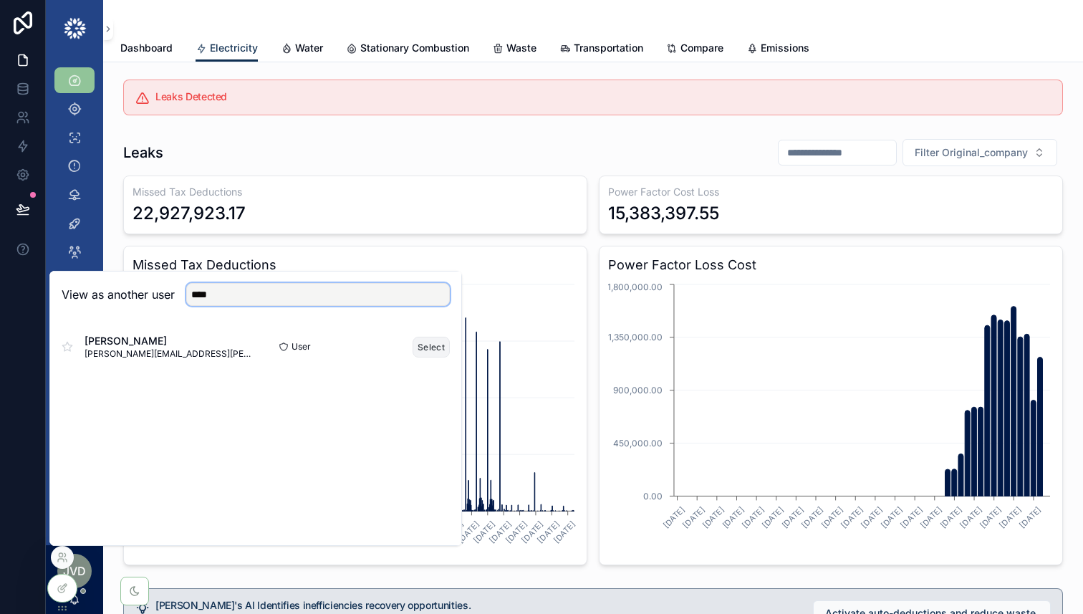
type input "****"
click at [431, 343] on button "Select" at bounding box center [430, 346] width 37 height 21
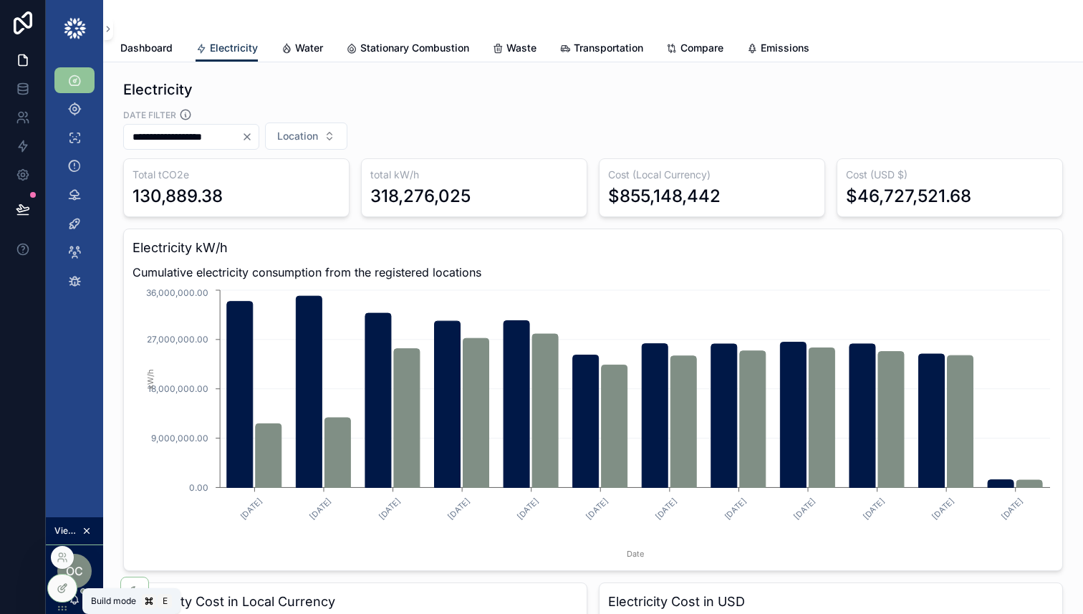
click at [67, 587] on icon at bounding box center [62, 587] width 11 height 11
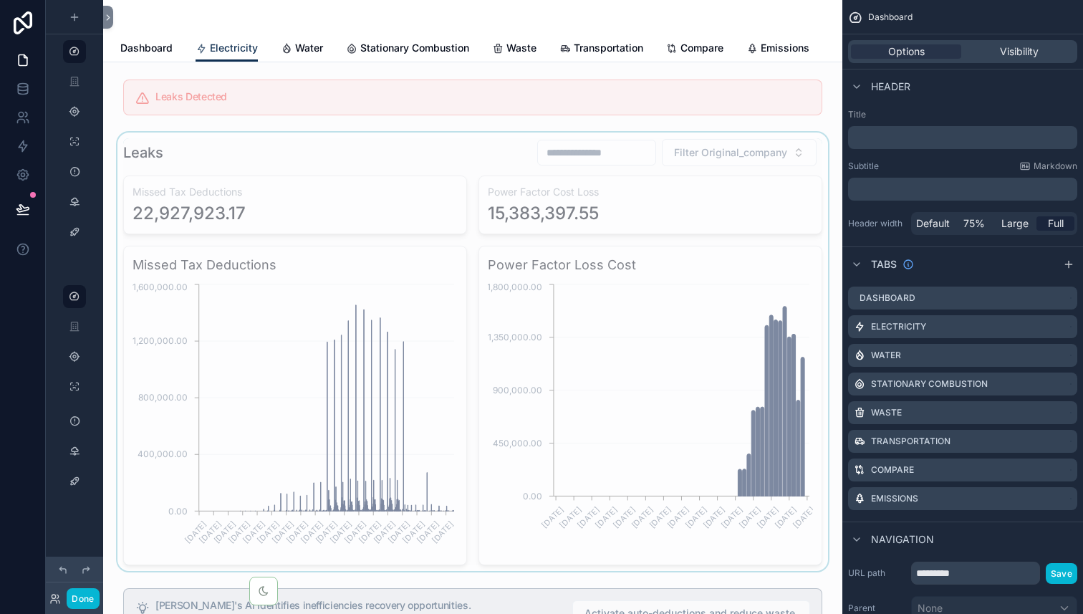
click at [438, 190] on div "scrollable content" at bounding box center [473, 351] width 716 height 438
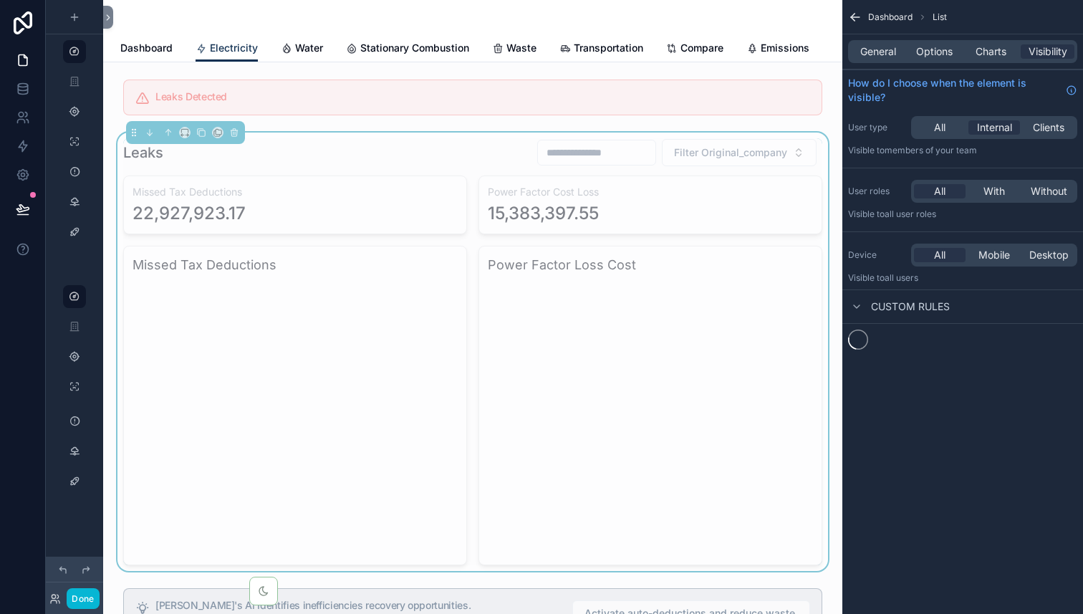
click at [400, 142] on div "Leaks Filter Original_company" at bounding box center [472, 152] width 699 height 29
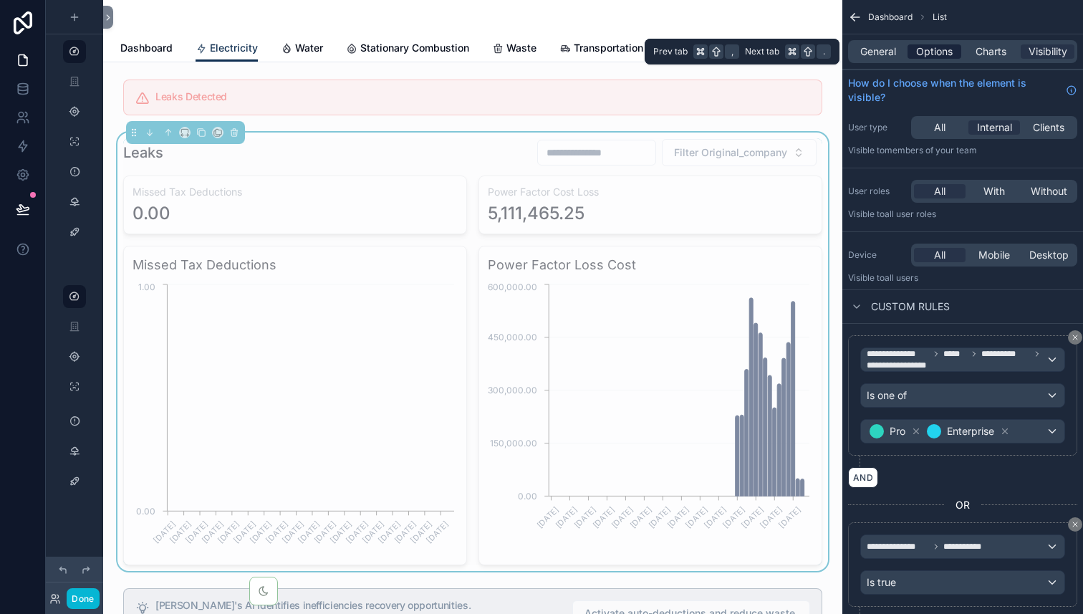
click at [939, 50] on span "Options" at bounding box center [934, 51] width 37 height 14
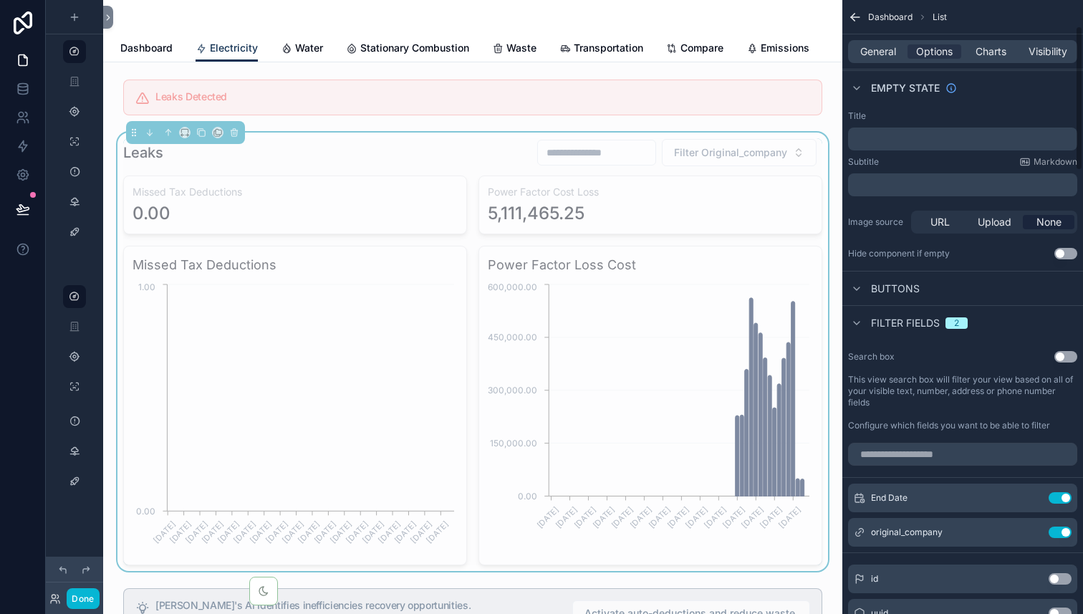
scroll to position [111, 0]
click at [1060, 527] on button "Use setting" at bounding box center [1059, 530] width 23 height 11
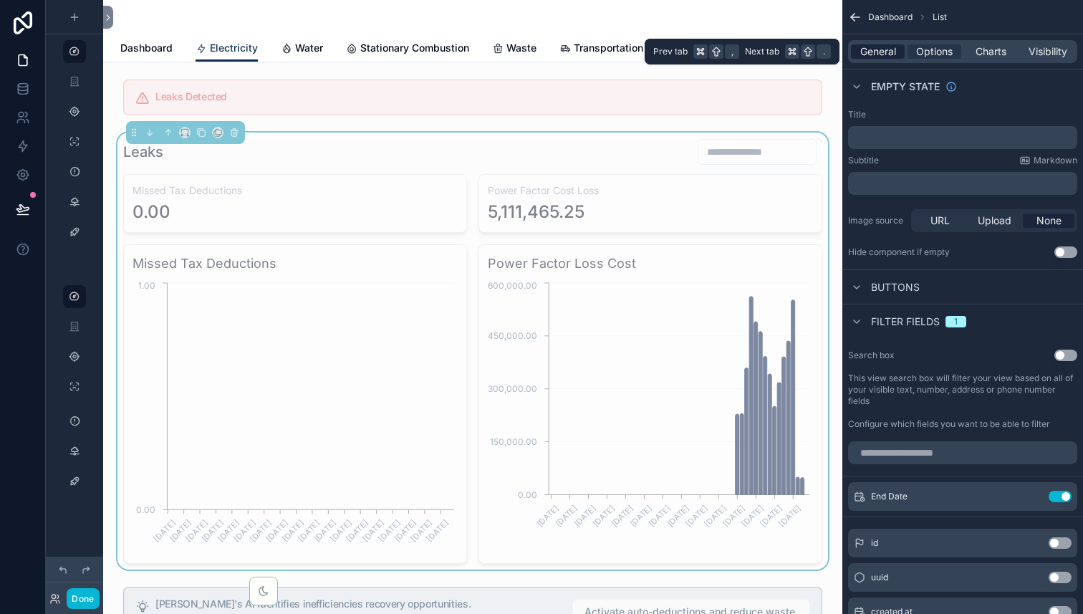
click at [879, 53] on span "General" at bounding box center [878, 51] width 36 height 14
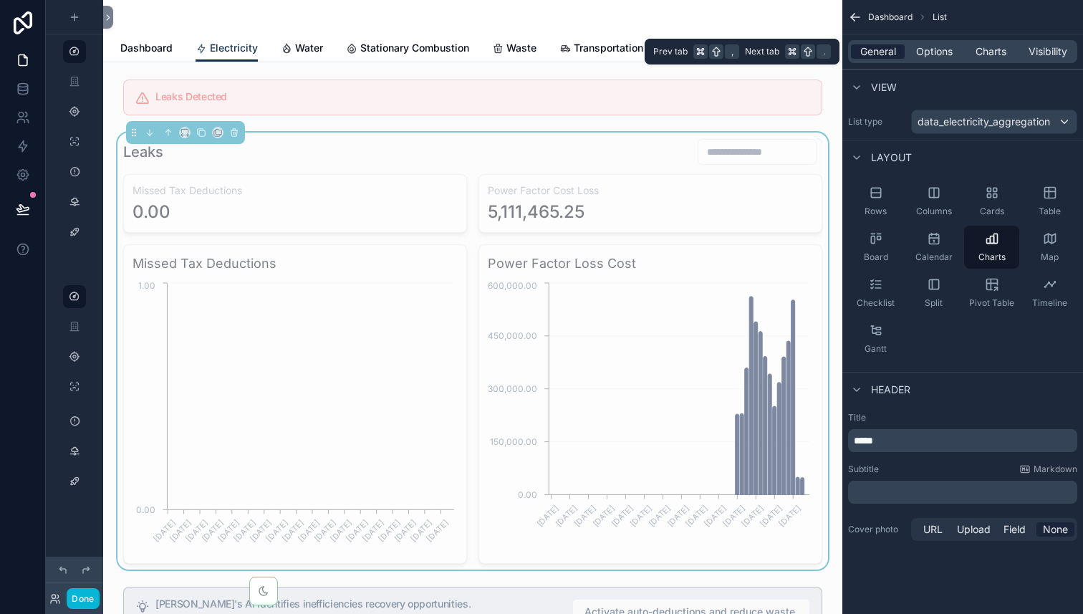
scroll to position [0, 0]
click at [929, 57] on span "Options" at bounding box center [934, 51] width 37 height 14
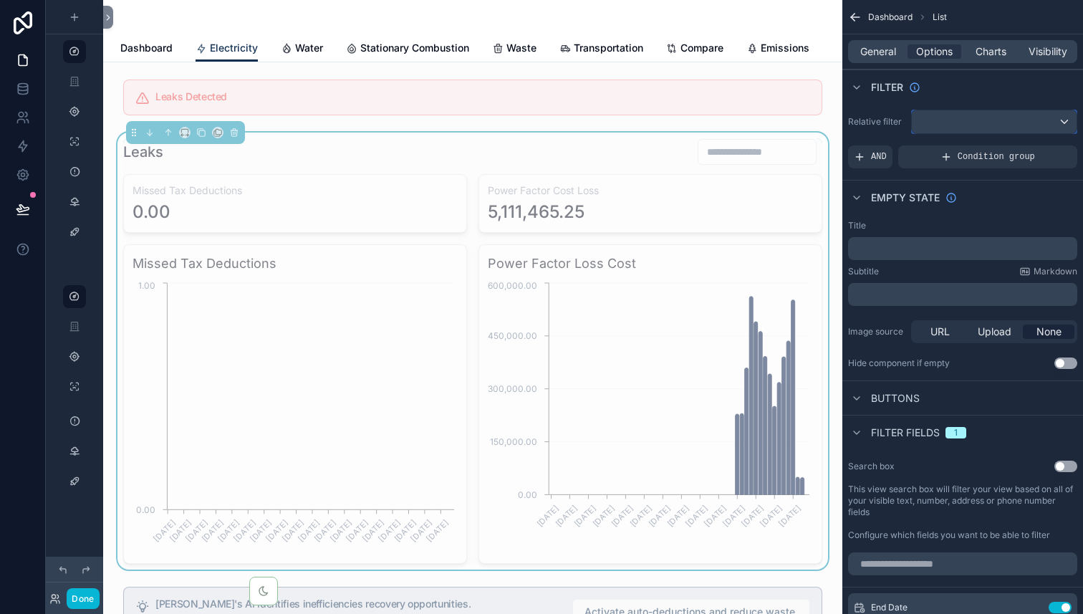
click at [935, 120] on div "scrollable content" at bounding box center [993, 121] width 165 height 23
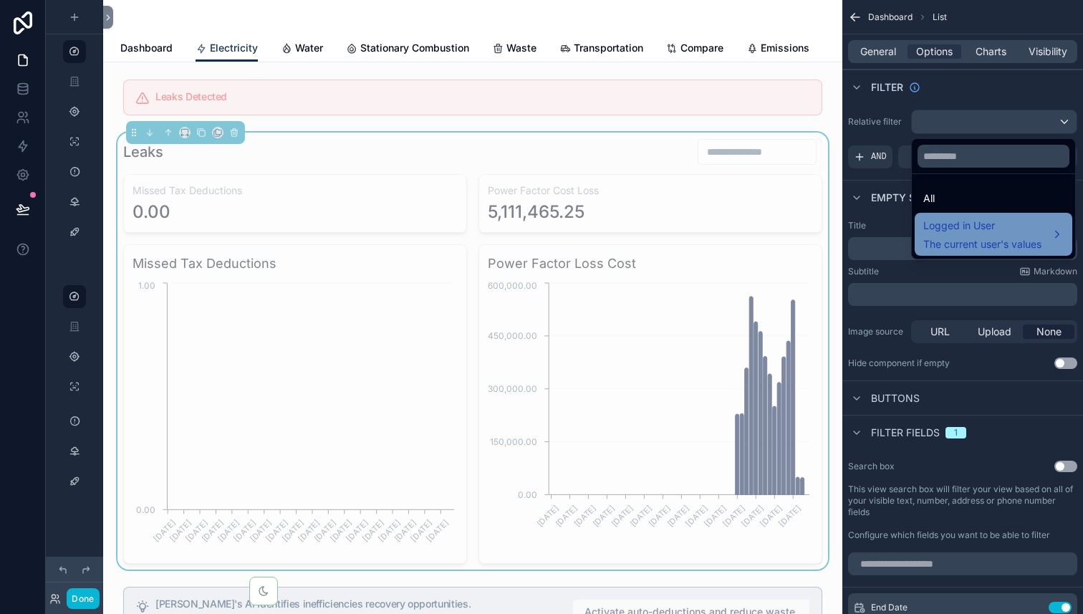
click at [967, 228] on span "Logged in User" at bounding box center [982, 225] width 118 height 17
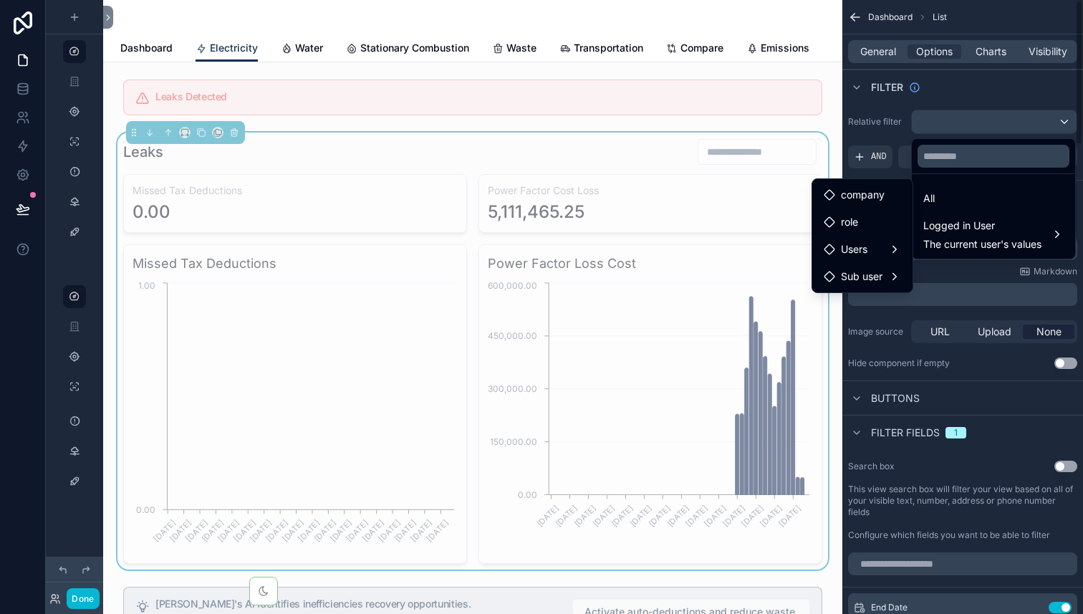
click at [964, 119] on div "scrollable content" at bounding box center [541, 307] width 1083 height 614
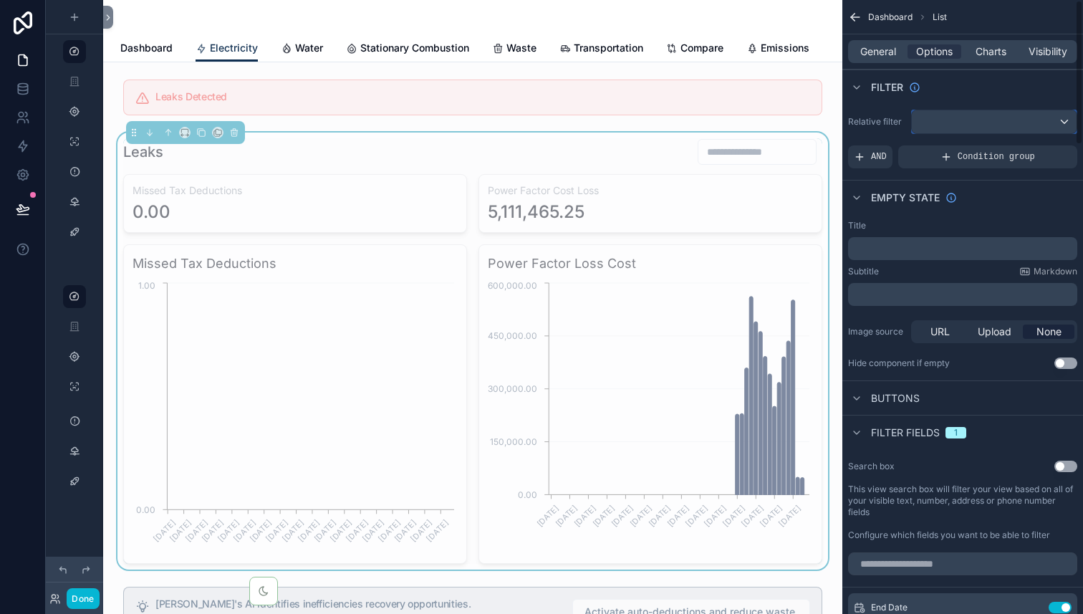
click at [975, 122] on div "scrollable content" at bounding box center [993, 121] width 165 height 23
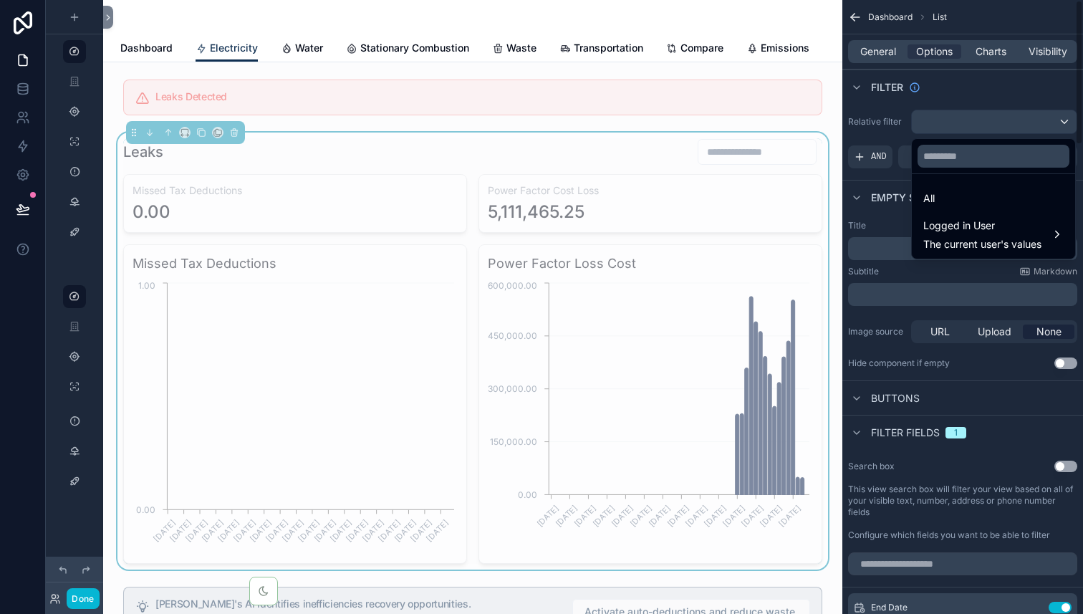
click at [880, 48] on div "scrollable content" at bounding box center [541, 307] width 1083 height 614
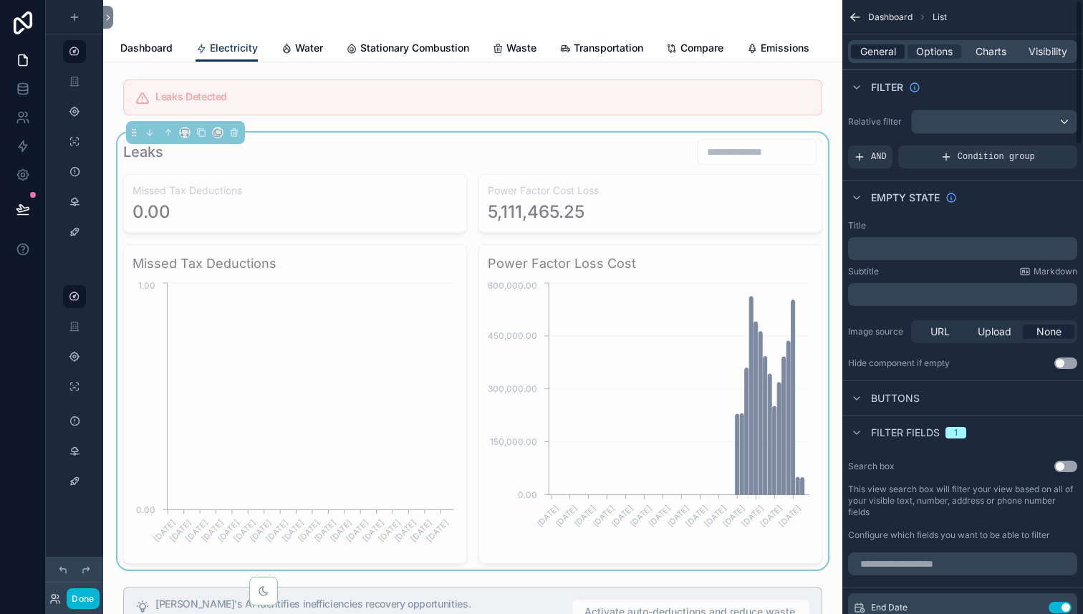
click at [881, 51] on span "General" at bounding box center [878, 51] width 36 height 14
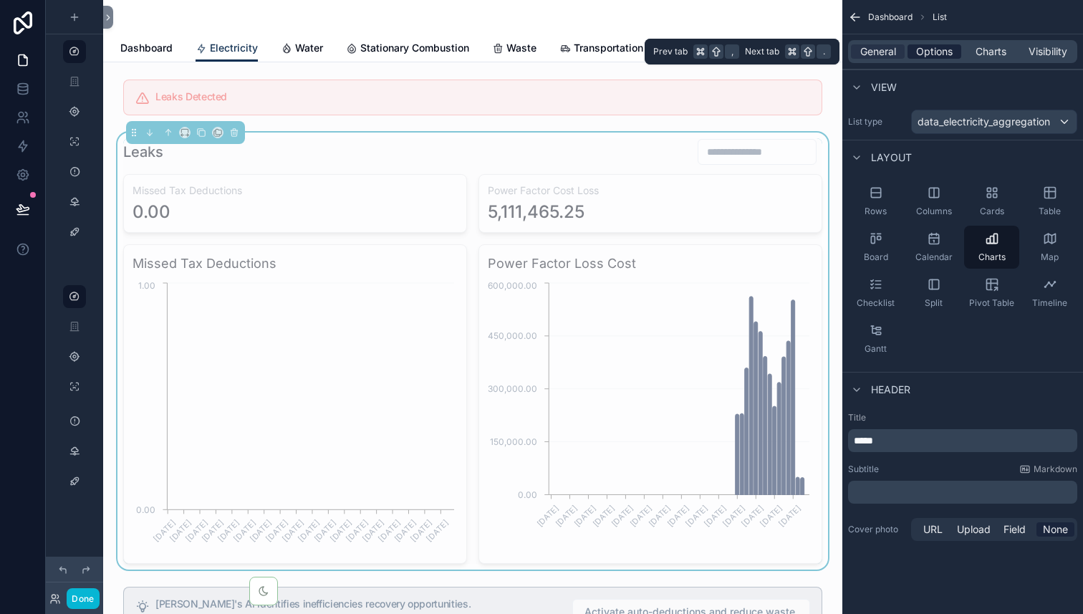
click at [926, 52] on span "Options" at bounding box center [934, 51] width 37 height 14
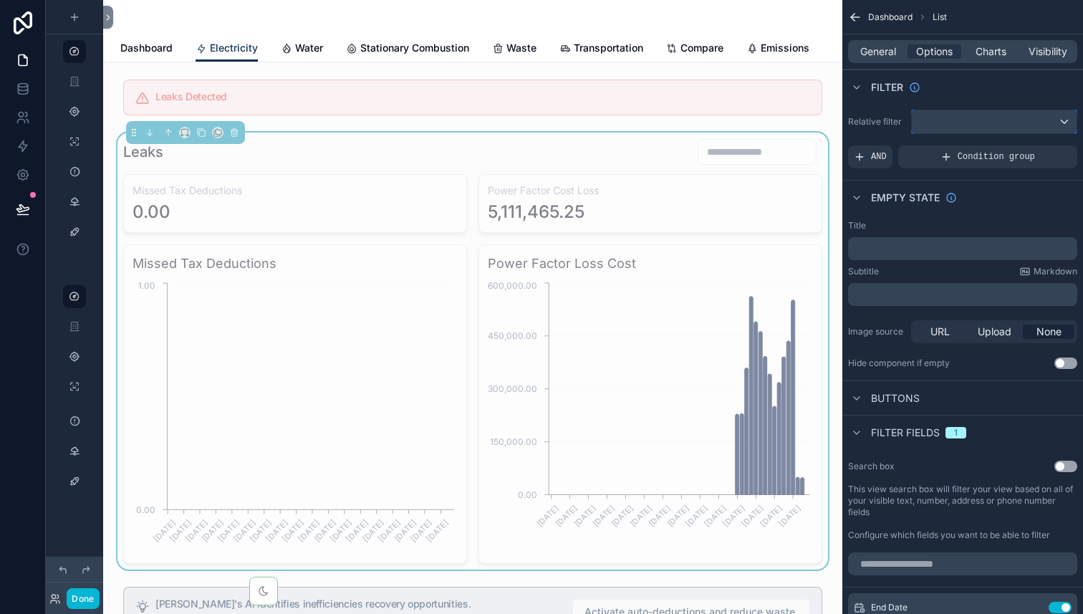
click at [964, 120] on div "scrollable content" at bounding box center [993, 121] width 165 height 23
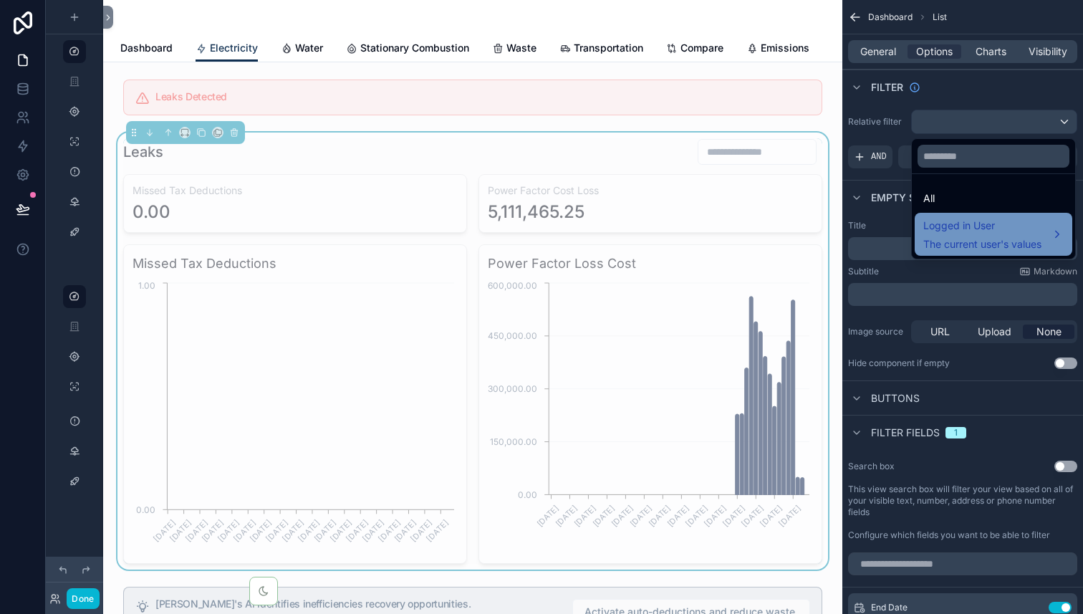
click at [982, 218] on span "Logged in User" at bounding box center [982, 225] width 118 height 17
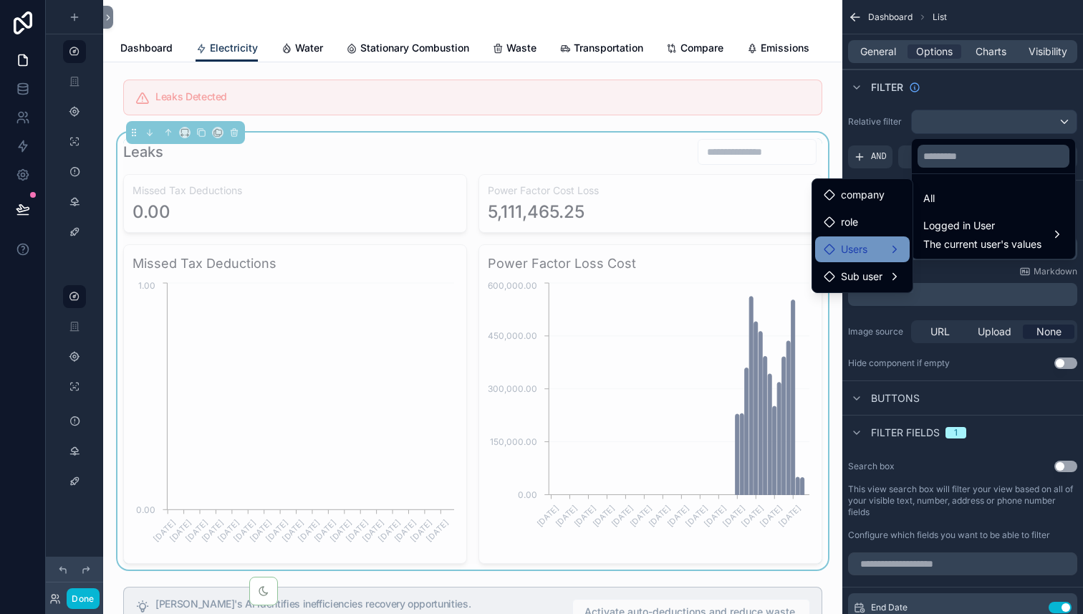
click at [859, 254] on span "Users" at bounding box center [854, 249] width 26 height 17
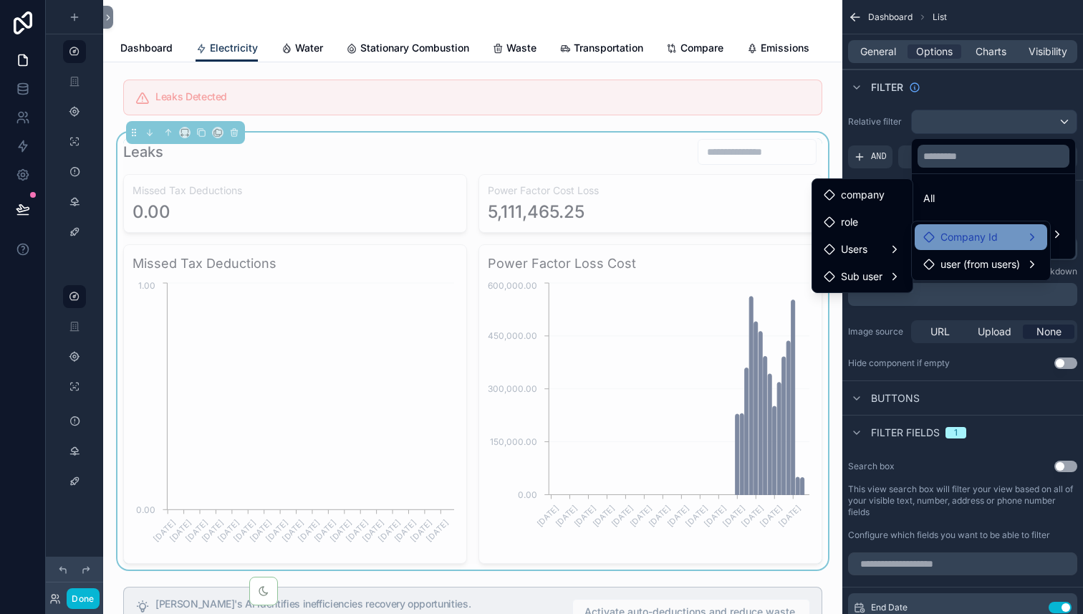
click at [975, 248] on div "Company Id" at bounding box center [980, 237] width 132 height 26
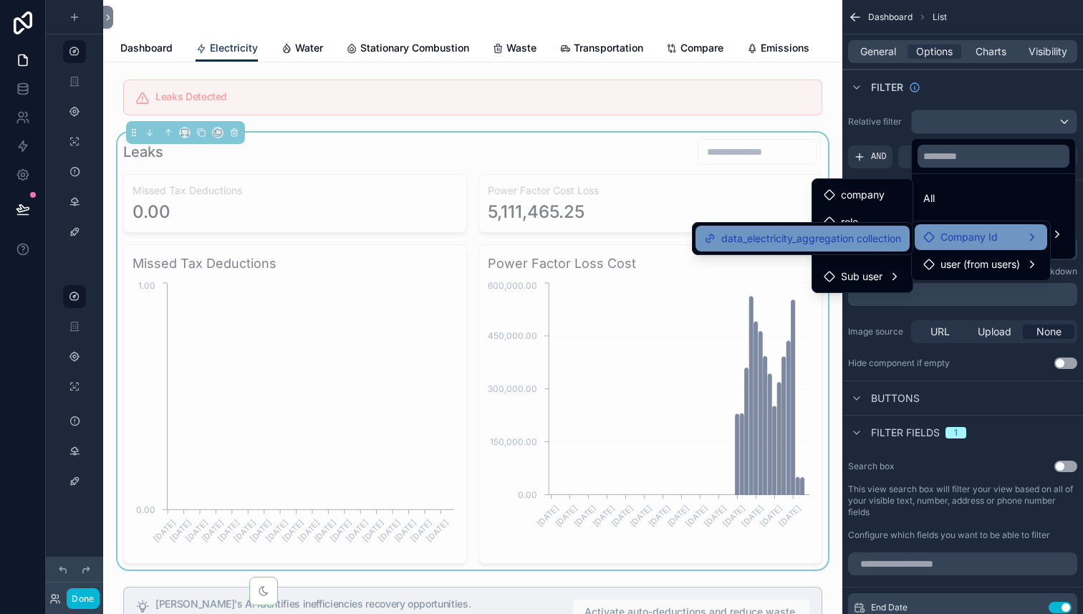
click at [856, 233] on span "data_electricity_aggregation collection" at bounding box center [811, 238] width 180 height 17
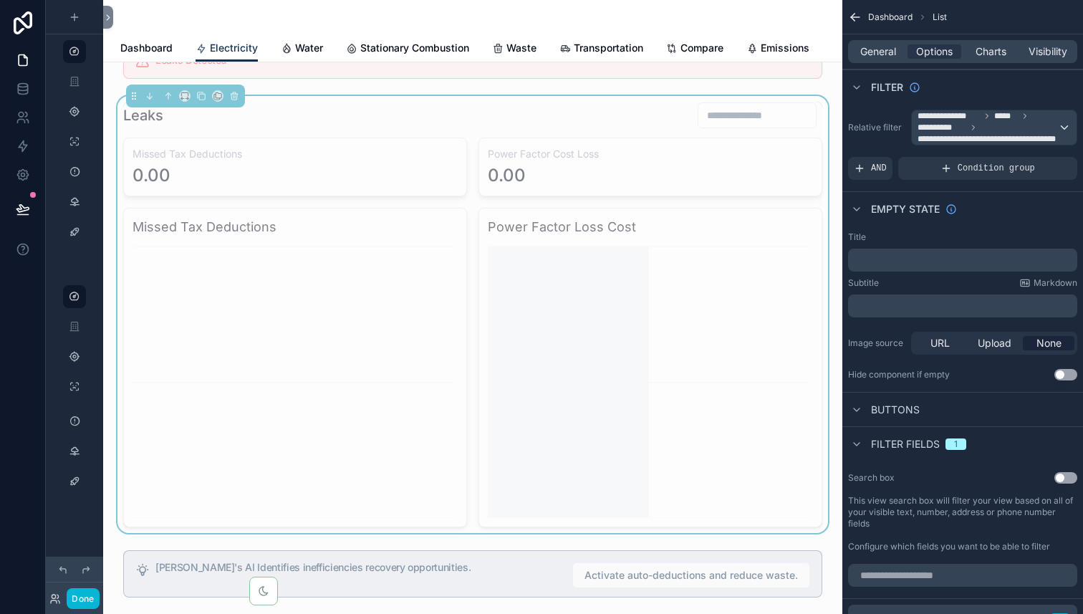
scroll to position [14, 0]
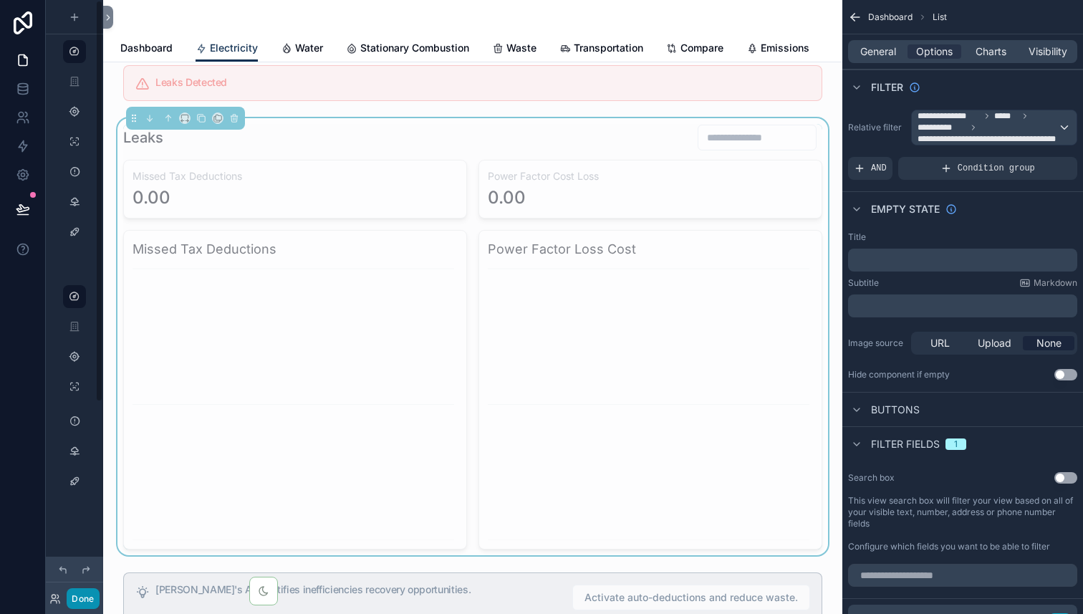
click at [79, 598] on button "Done" at bounding box center [83, 598] width 32 height 21
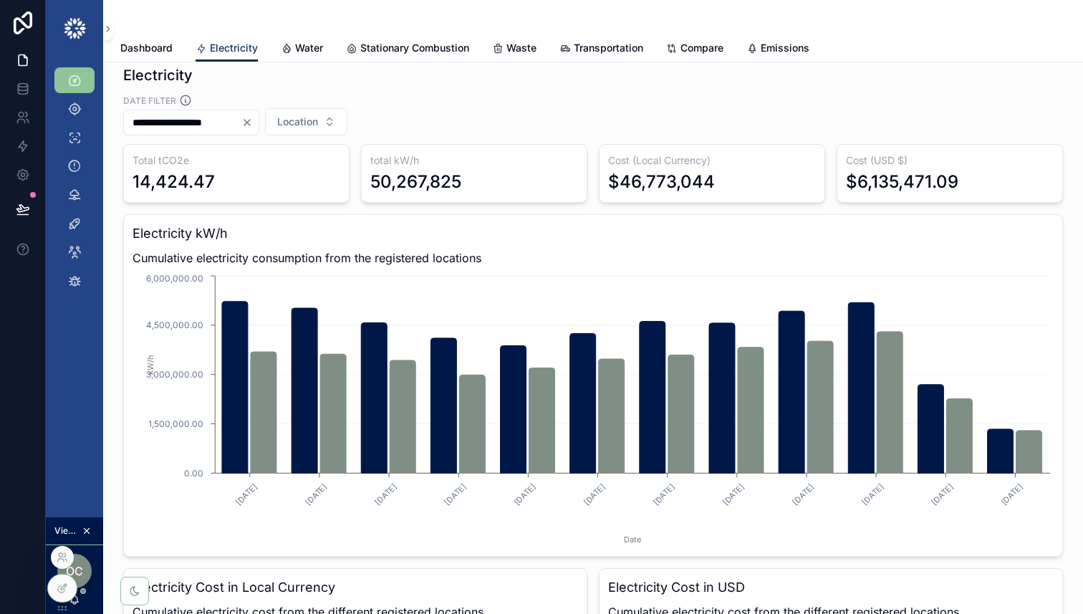
click at [69, 556] on div at bounding box center [62, 557] width 23 height 23
click at [62, 556] on icon at bounding box center [61, 555] width 4 height 4
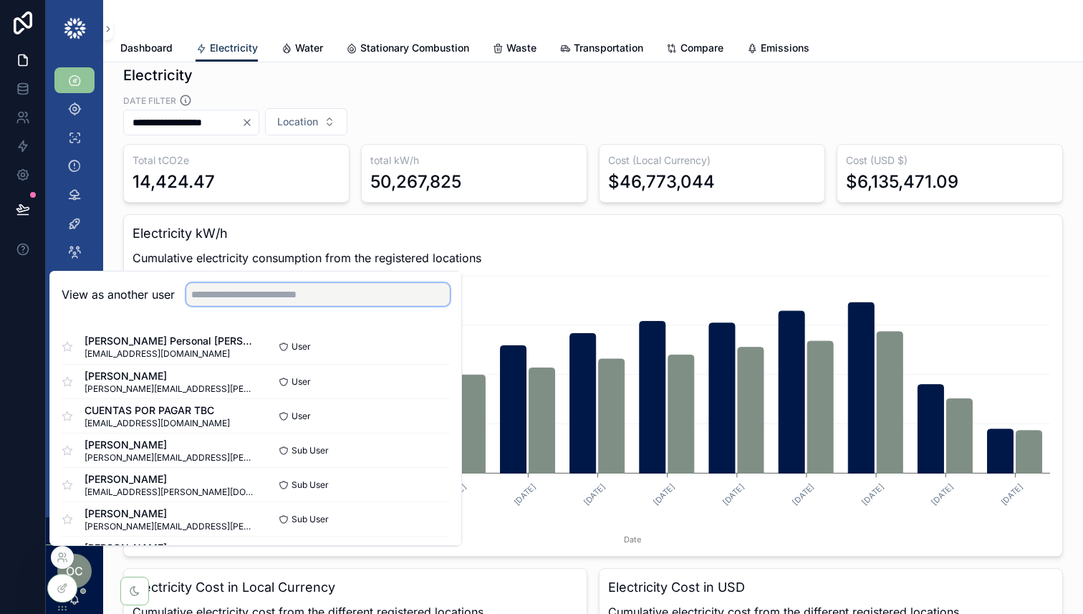
click at [296, 294] on input "text" at bounding box center [317, 294] width 263 height 23
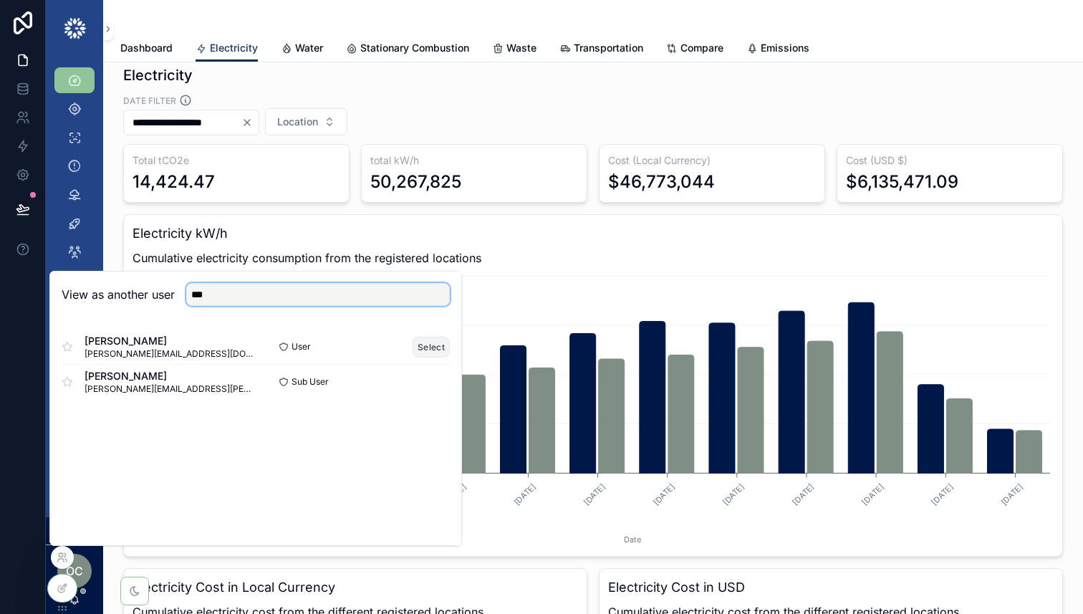
type input "***"
click at [434, 348] on button "Select" at bounding box center [430, 346] width 37 height 21
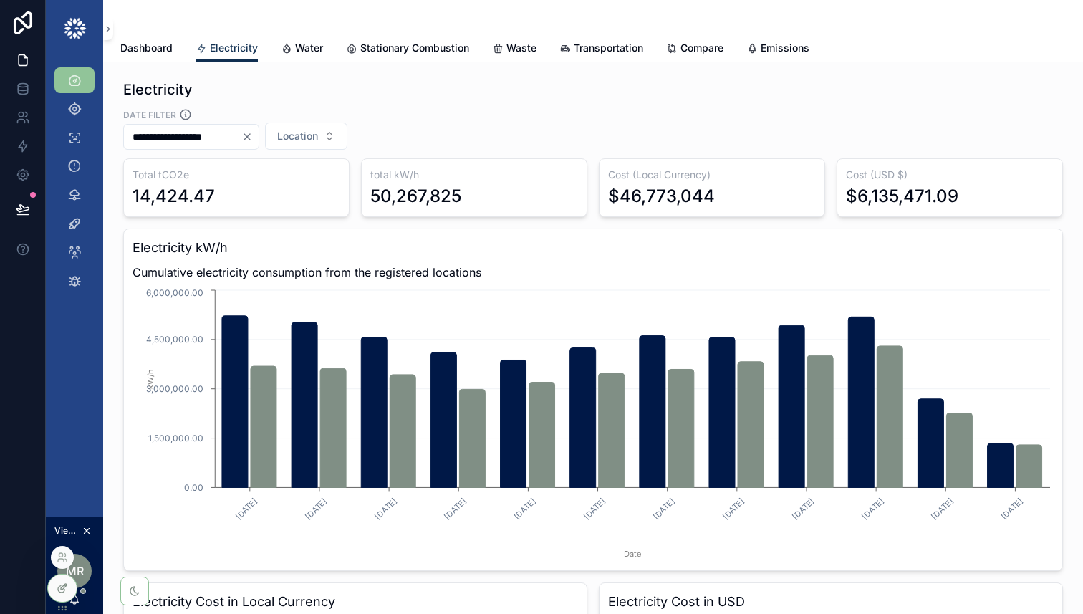
click at [69, 584] on div at bounding box center [62, 587] width 29 height 27
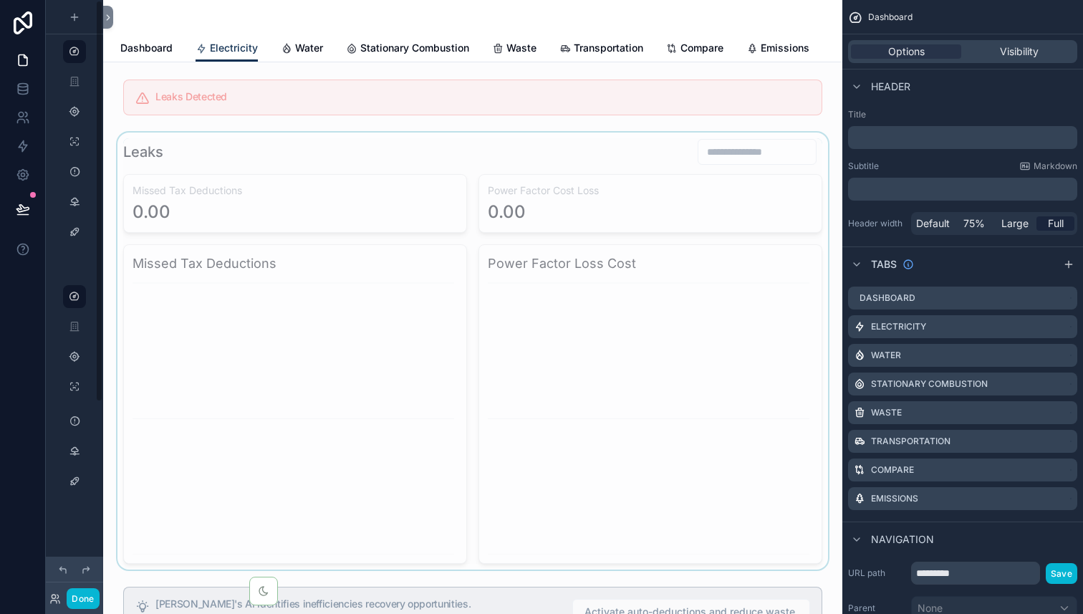
click at [384, 442] on div "scrollable content" at bounding box center [473, 350] width 716 height 437
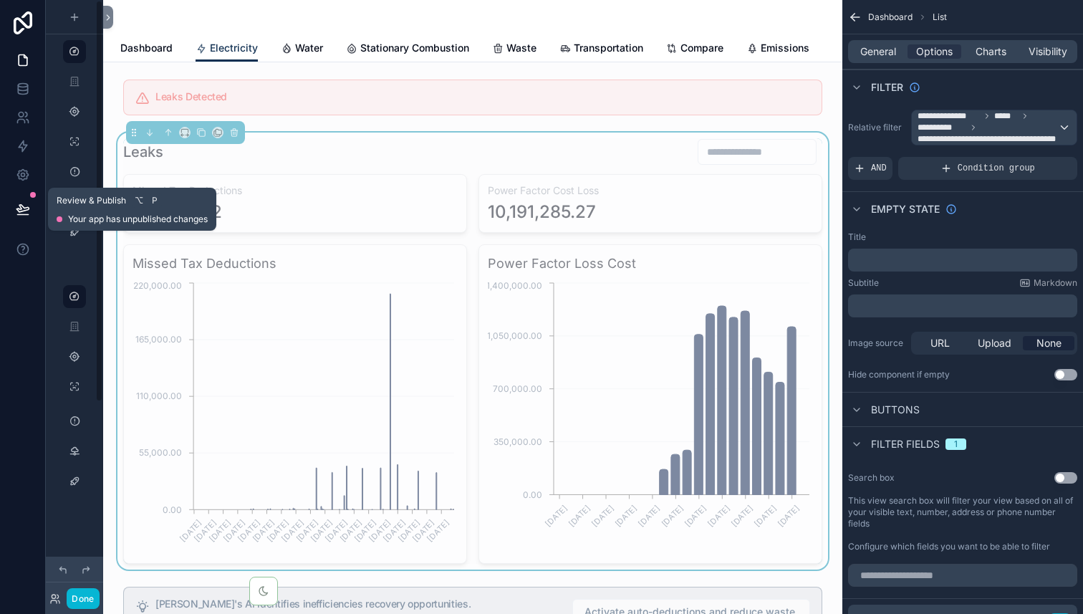
click at [21, 206] on icon at bounding box center [22, 208] width 12 height 7
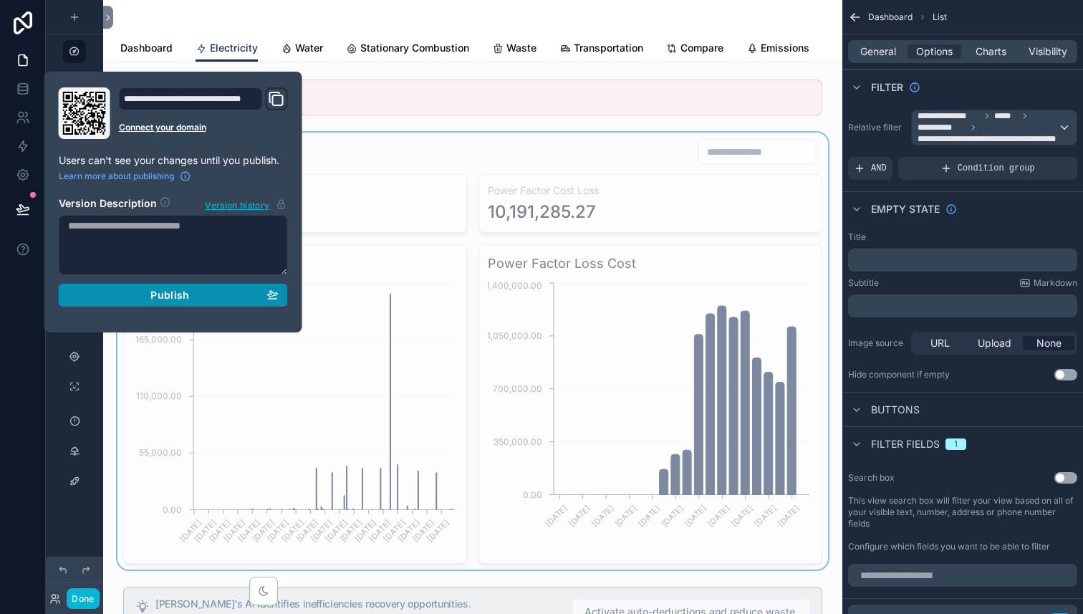
click at [215, 296] on div "Publish" at bounding box center [173, 295] width 210 height 13
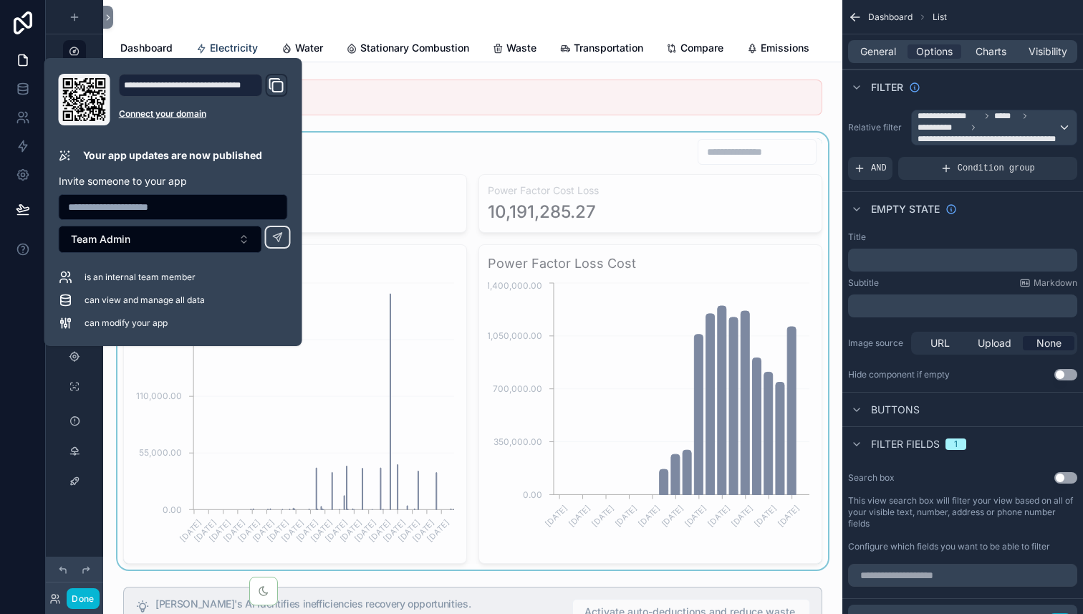
click at [373, 147] on div "Leaks" at bounding box center [472, 151] width 699 height 27
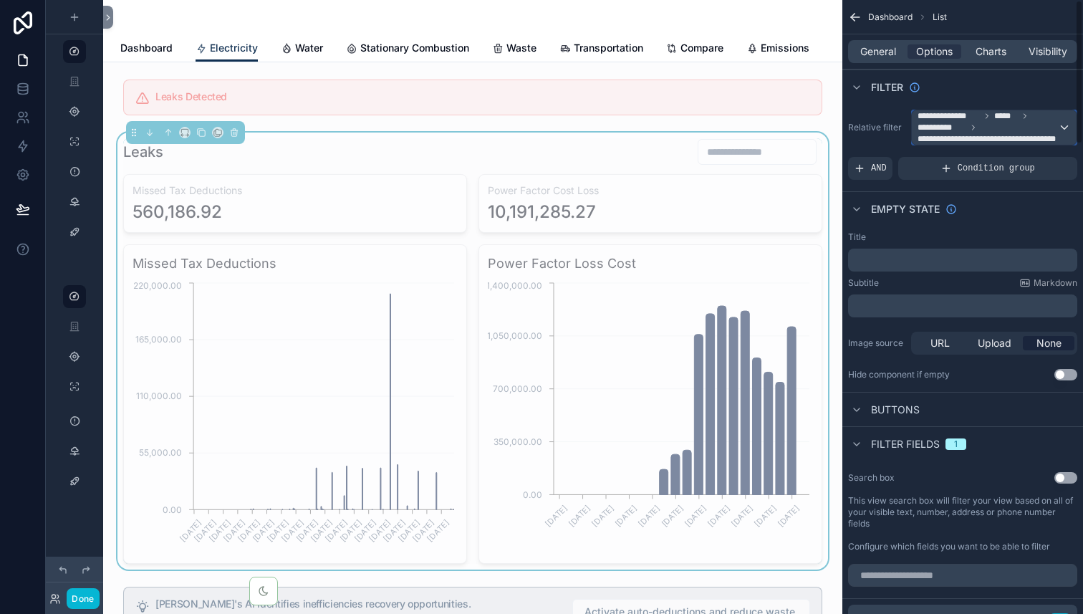
click at [1019, 125] on span "**********" at bounding box center [987, 127] width 140 height 34
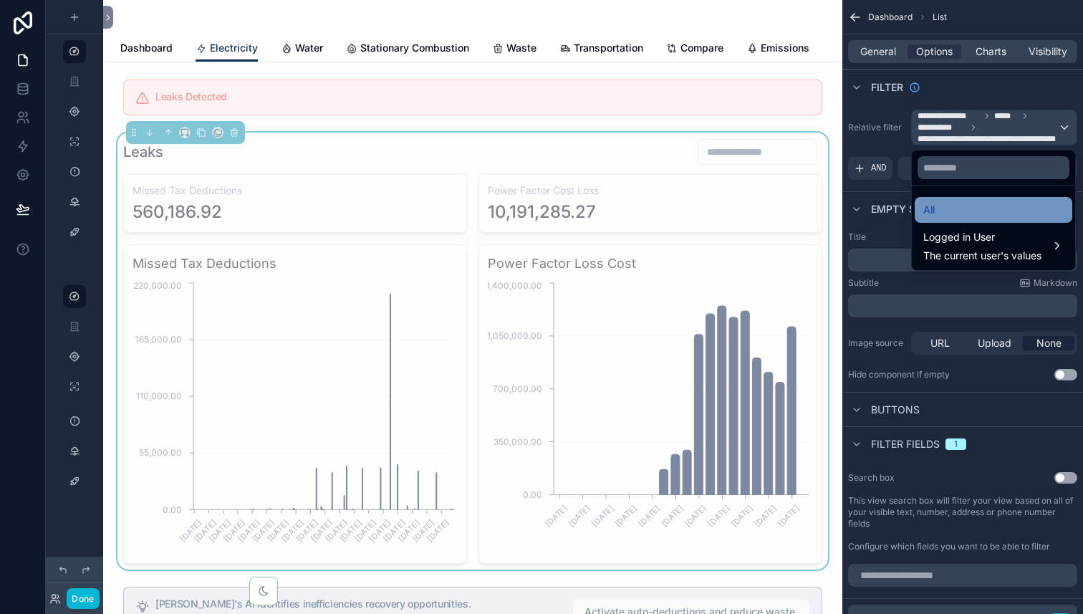
click at [946, 208] on div "All" at bounding box center [993, 209] width 140 height 17
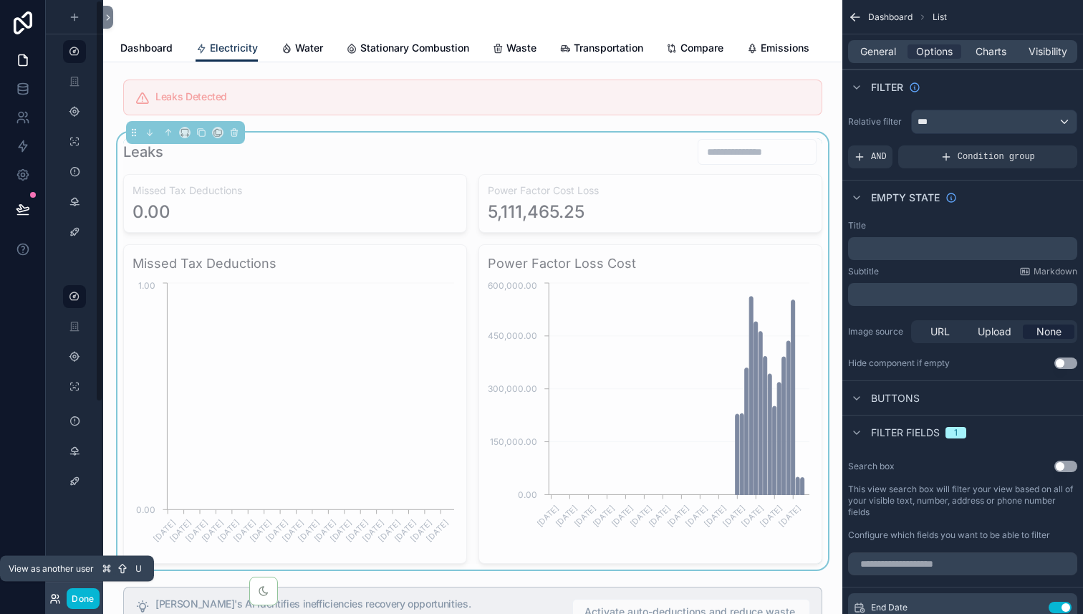
click at [54, 598] on icon at bounding box center [54, 598] width 11 height 11
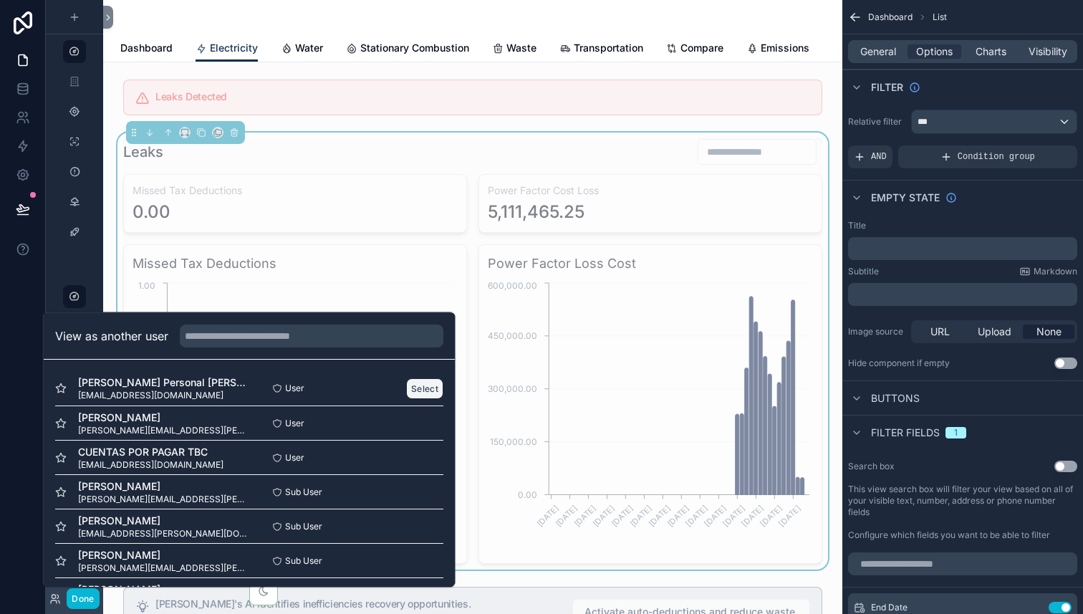
click at [418, 388] on button "Select" at bounding box center [424, 387] width 37 height 21
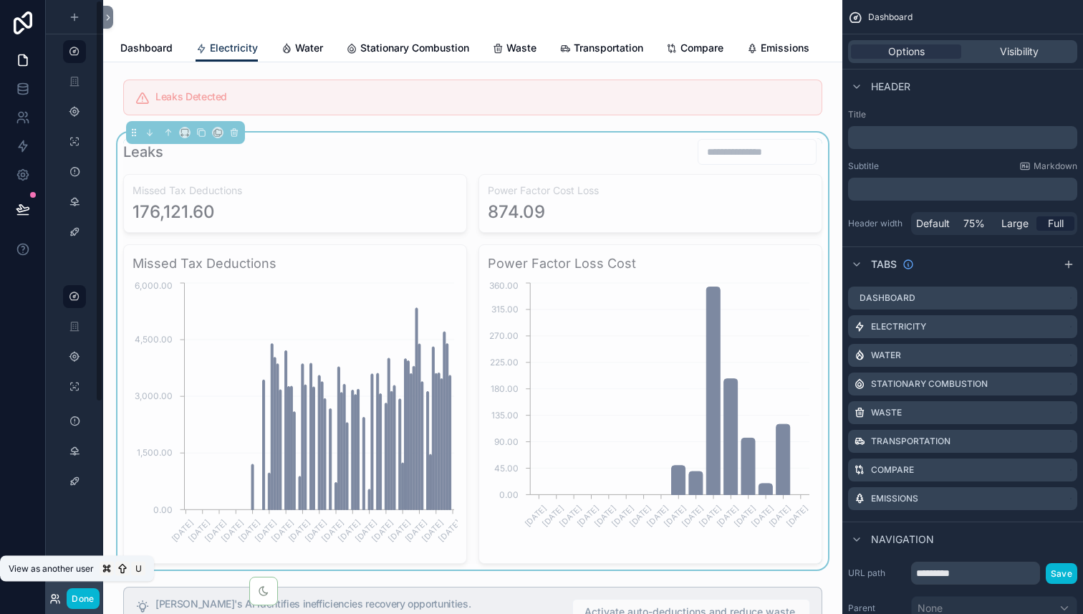
click at [54, 599] on icon at bounding box center [54, 598] width 11 height 11
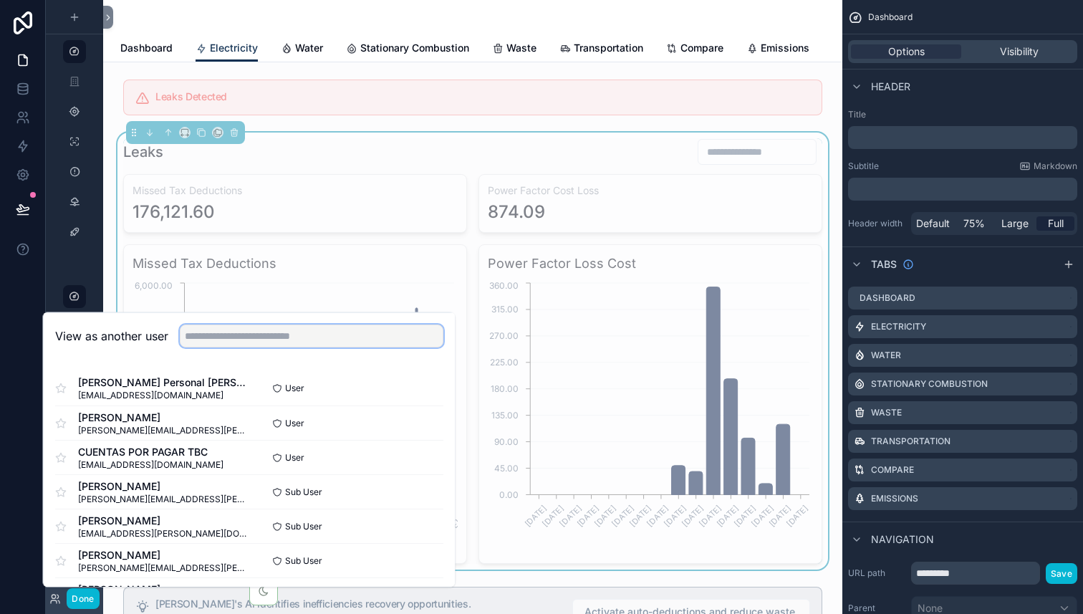
click at [279, 339] on input "text" at bounding box center [311, 335] width 263 height 23
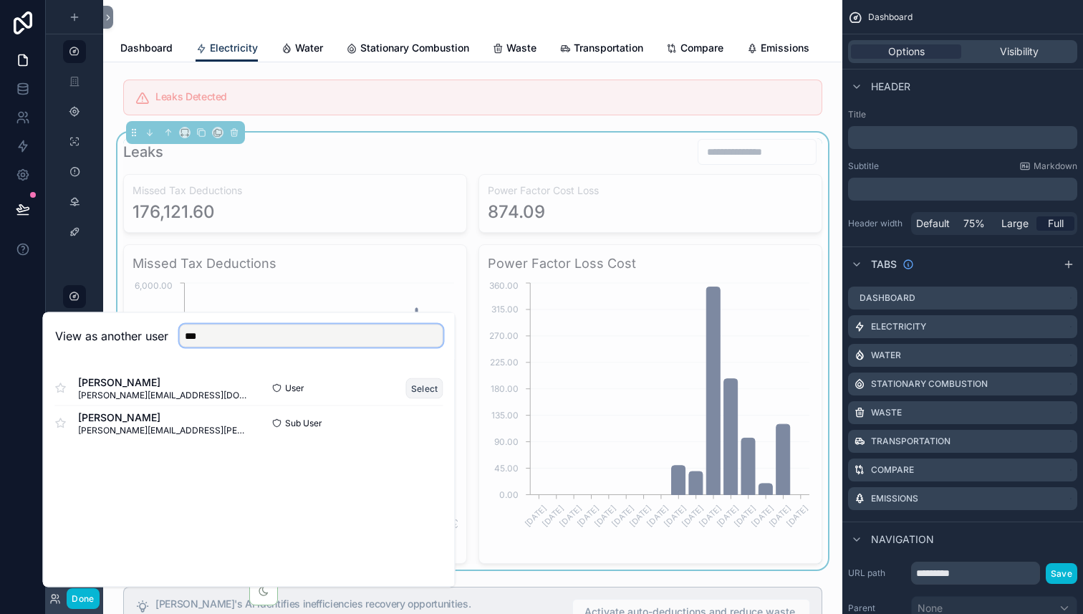
type input "***"
click at [421, 387] on button "Select" at bounding box center [424, 387] width 37 height 21
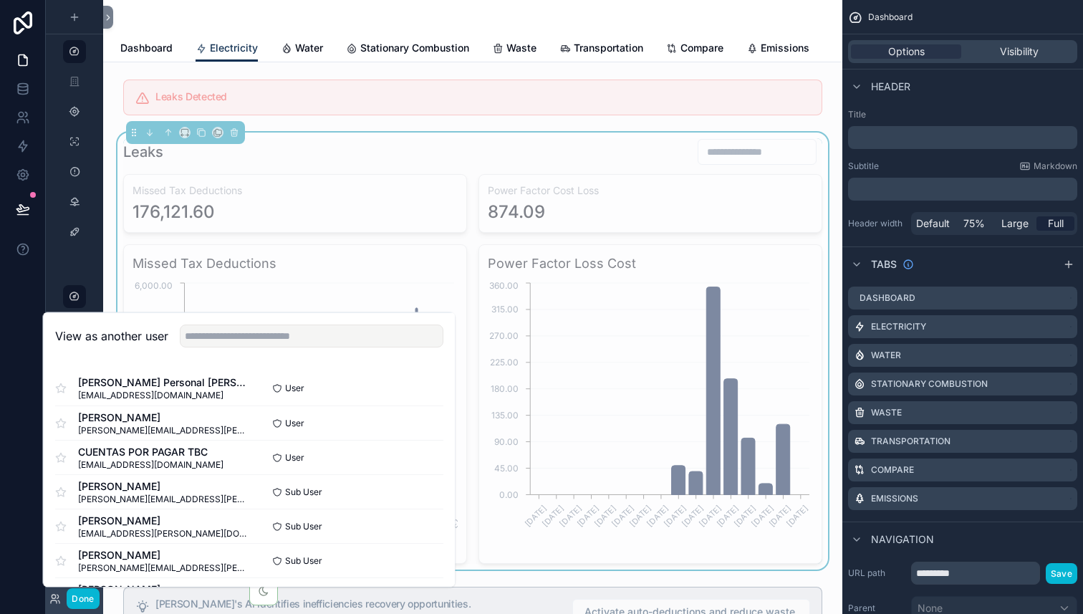
click at [538, 151] on div "Leaks" at bounding box center [472, 151] width 699 height 27
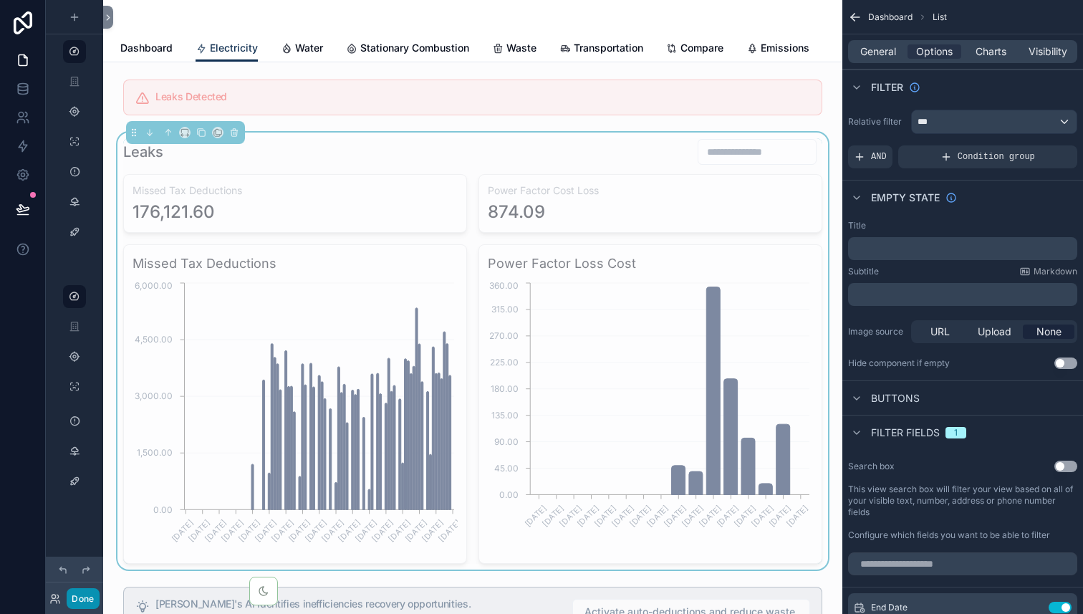
click at [93, 598] on button "Done" at bounding box center [83, 598] width 32 height 21
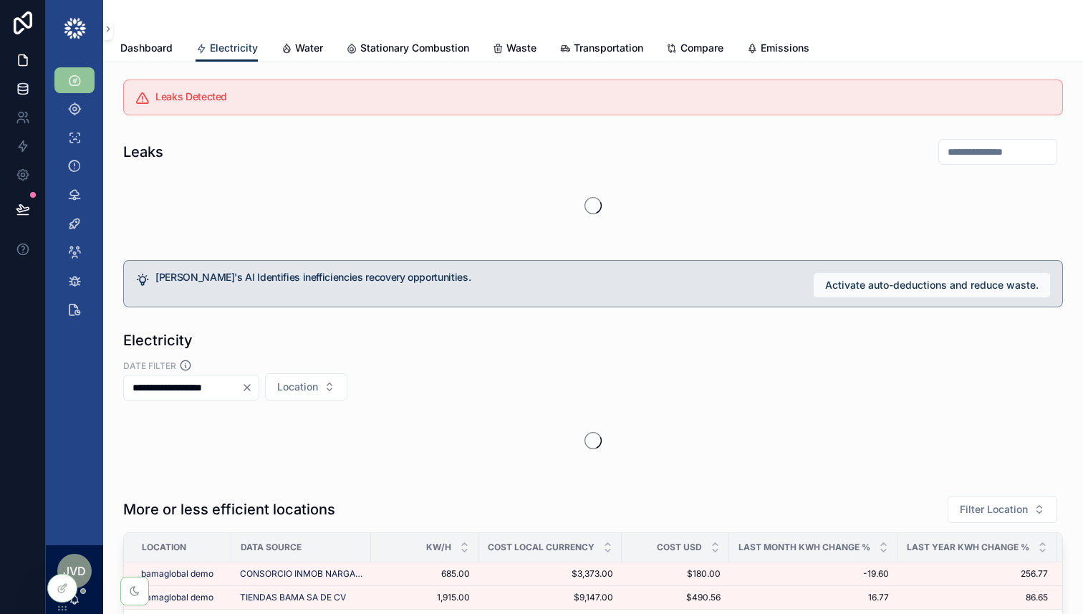
click at [19, 91] on icon at bounding box center [23, 89] width 14 height 14
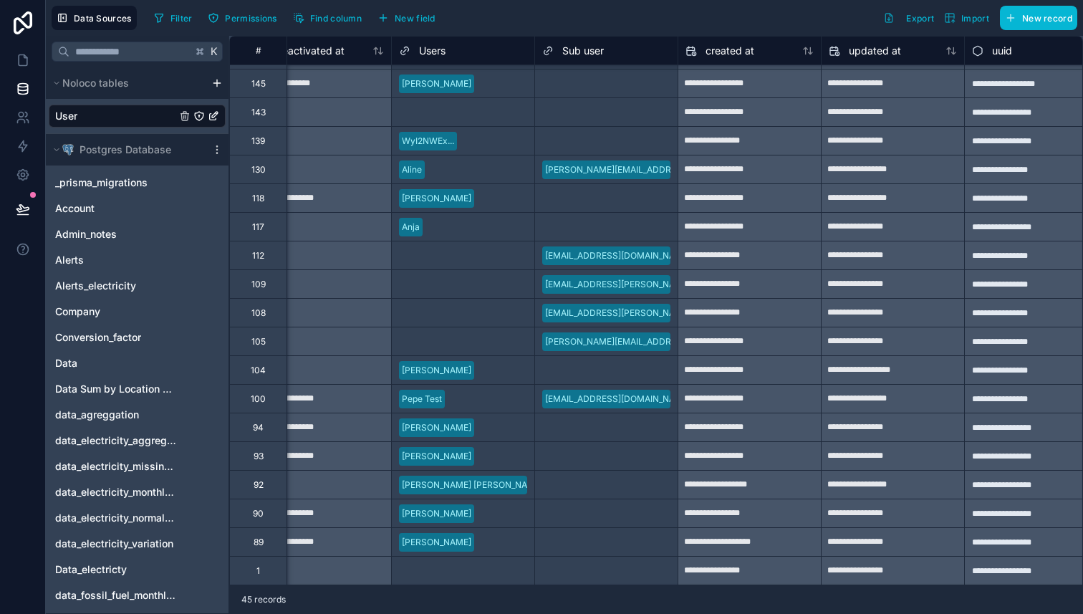
scroll to position [769, 1352]
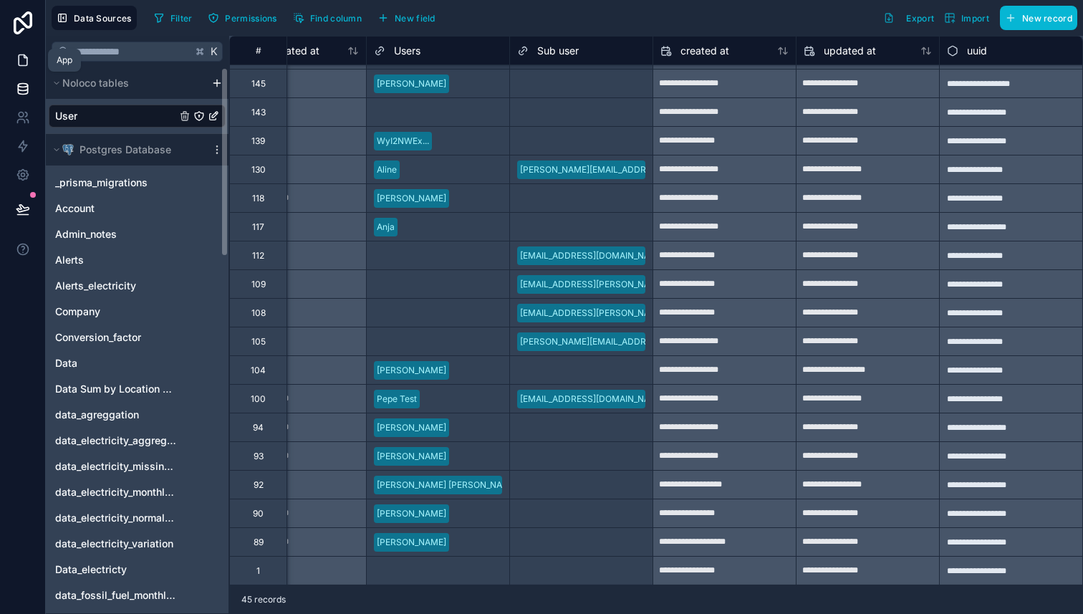
click at [20, 57] on icon at bounding box center [23, 60] width 14 height 14
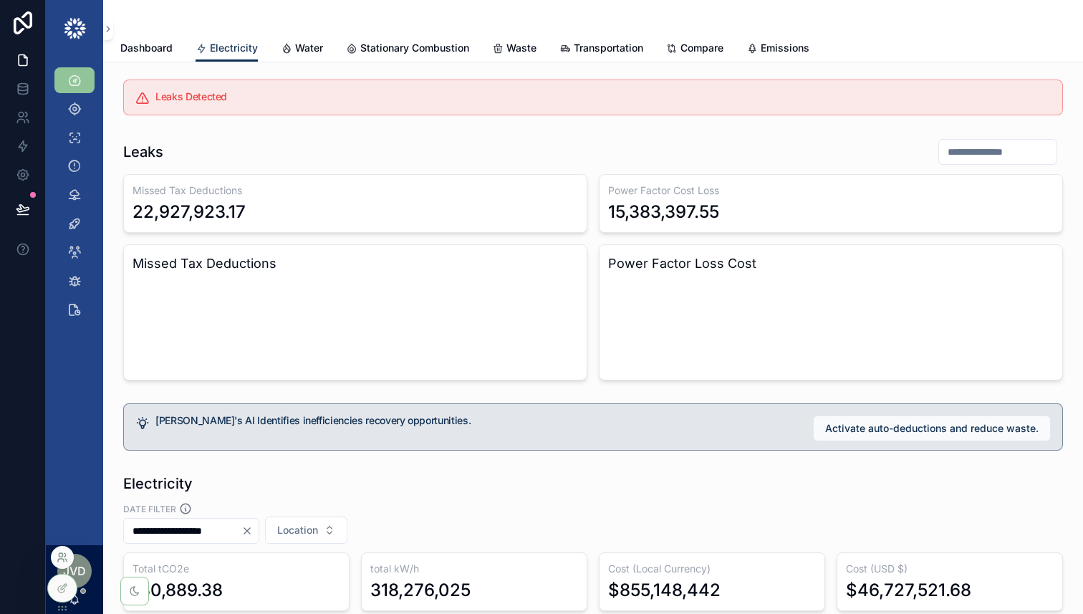
click at [64, 555] on icon at bounding box center [62, 556] width 11 height 11
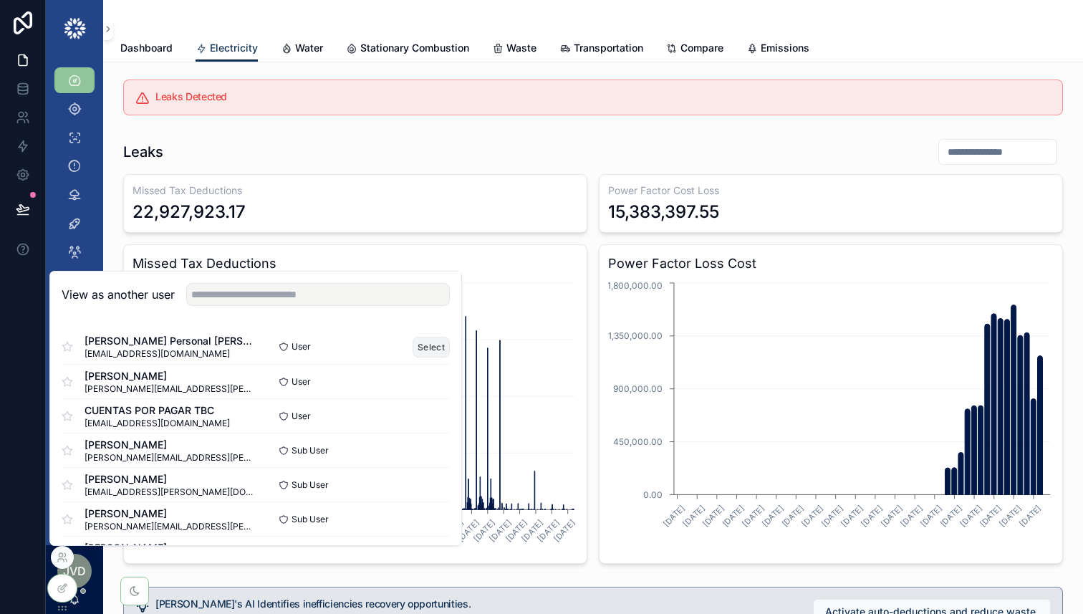
click at [439, 348] on button "Select" at bounding box center [430, 346] width 37 height 21
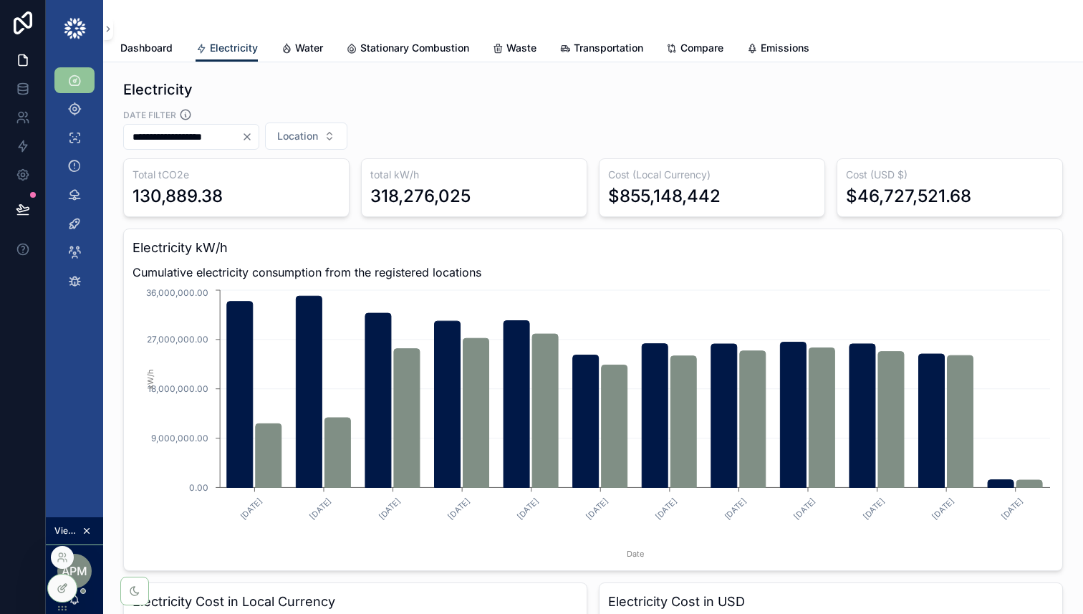
click at [61, 589] on icon at bounding box center [64, 586] width 6 height 6
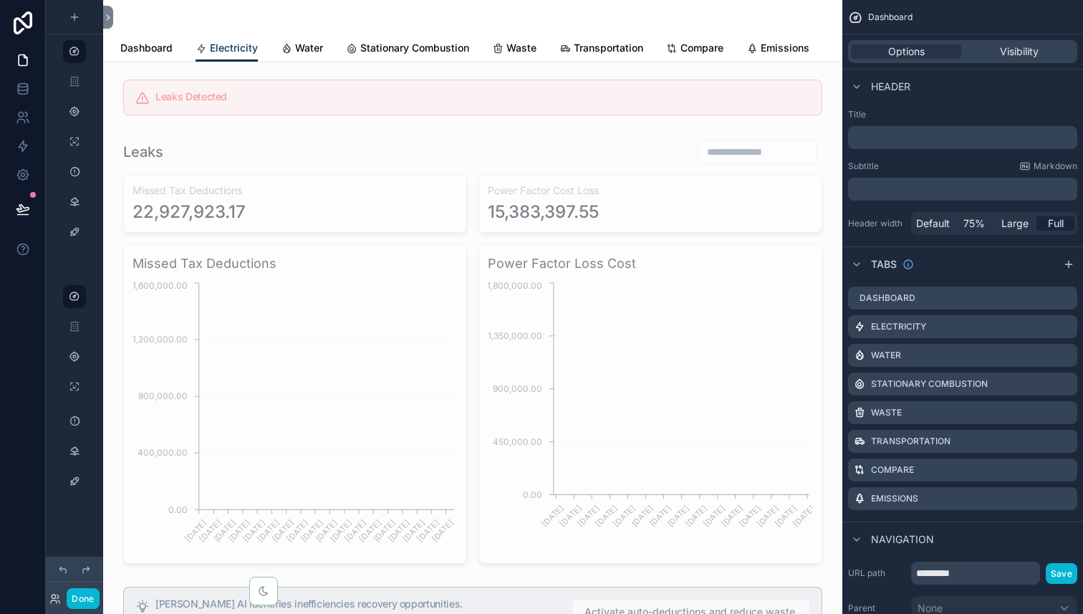
click at [666, 163] on div "scrollable content" at bounding box center [473, 350] width 716 height 437
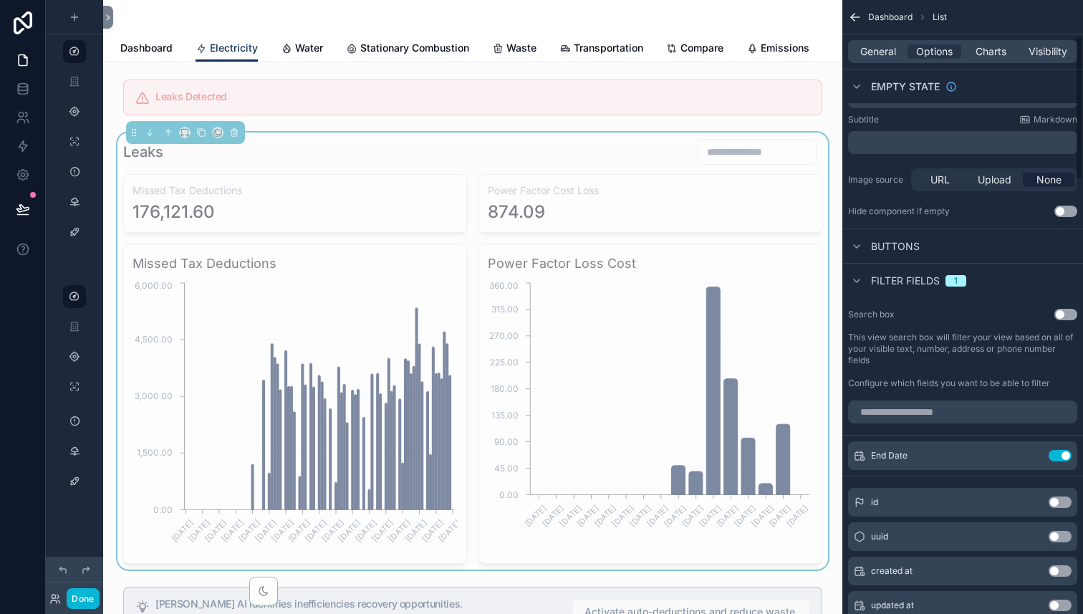
scroll to position [160, 0]
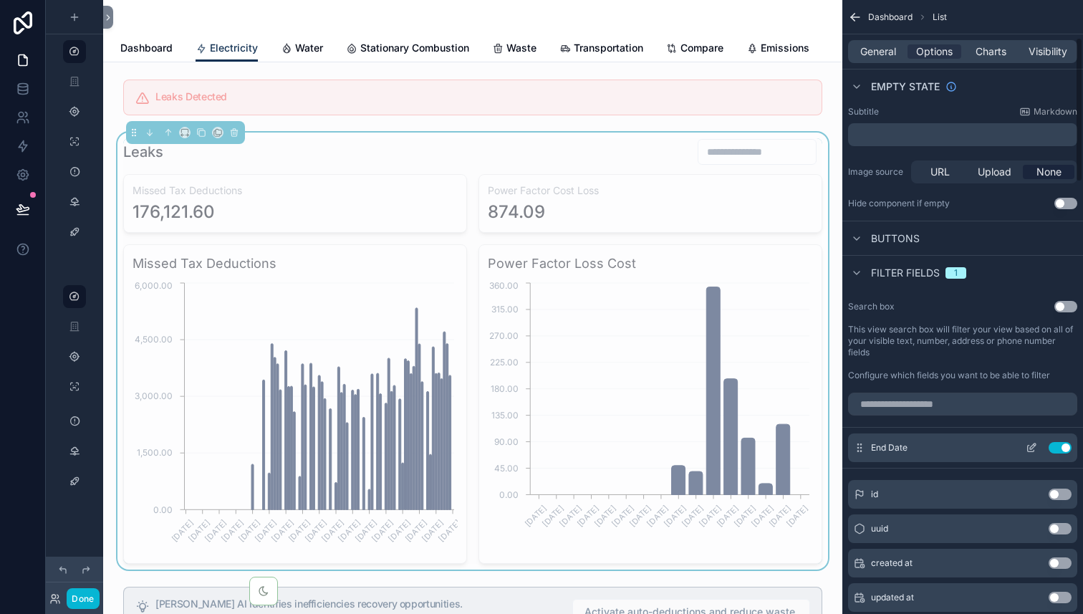
click at [1031, 451] on icon "scrollable content" at bounding box center [1030, 448] width 6 height 6
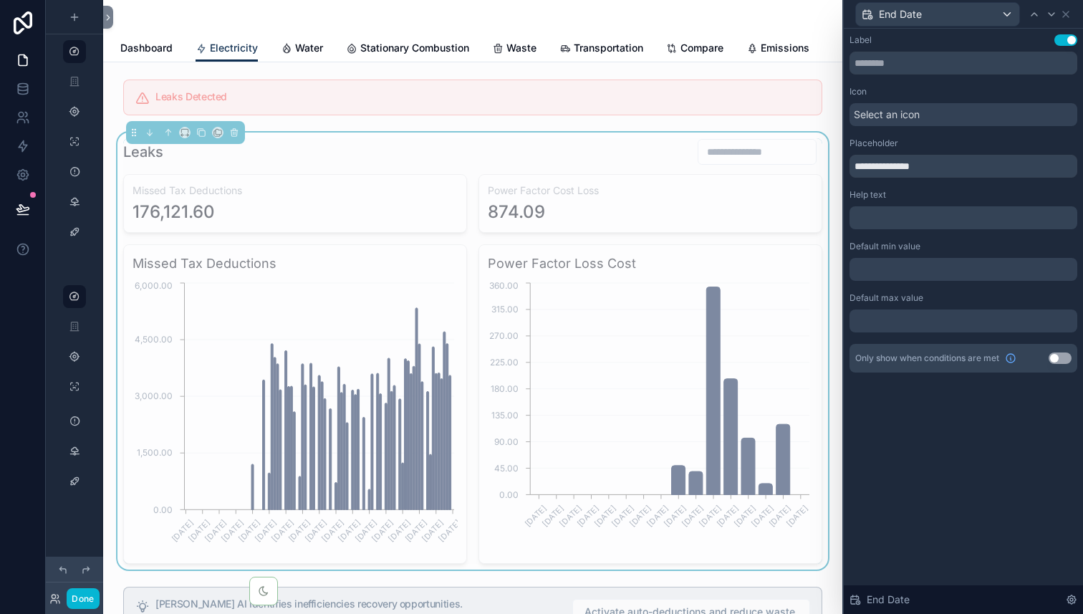
click at [1057, 359] on button "Use setting" at bounding box center [1059, 357] width 23 height 11
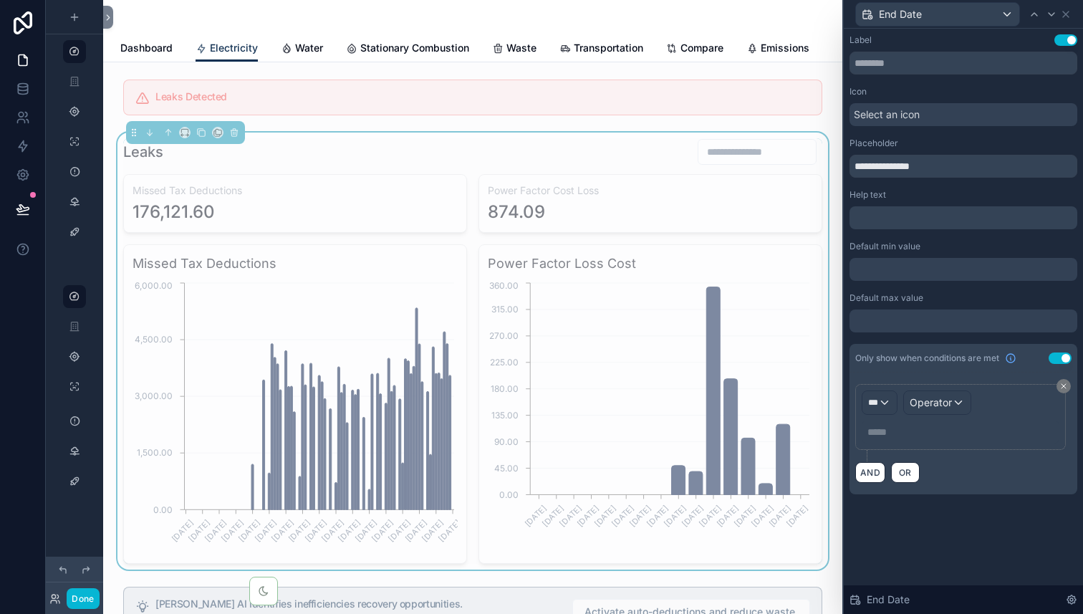
click at [1061, 359] on button "Use setting" at bounding box center [1059, 357] width 23 height 11
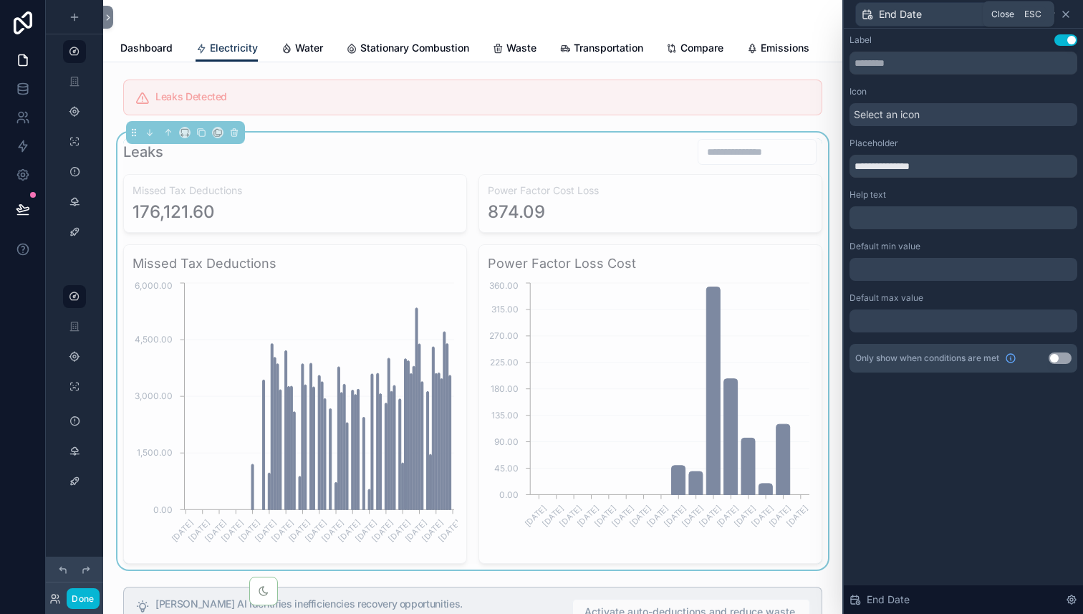
click at [1066, 13] on icon at bounding box center [1065, 14] width 6 height 6
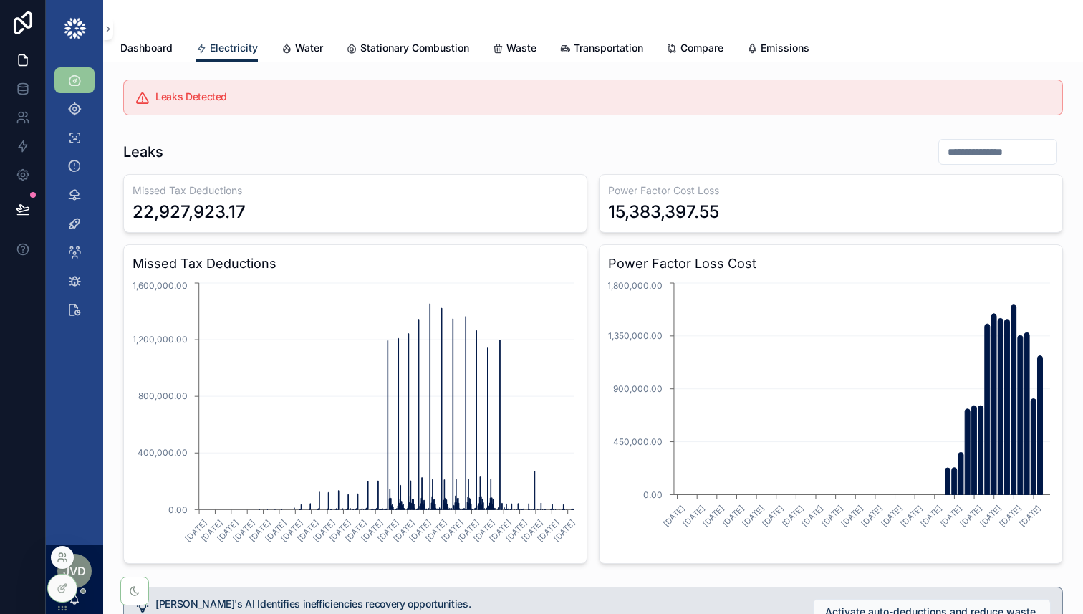
click at [64, 558] on icon at bounding box center [62, 556] width 11 height 11
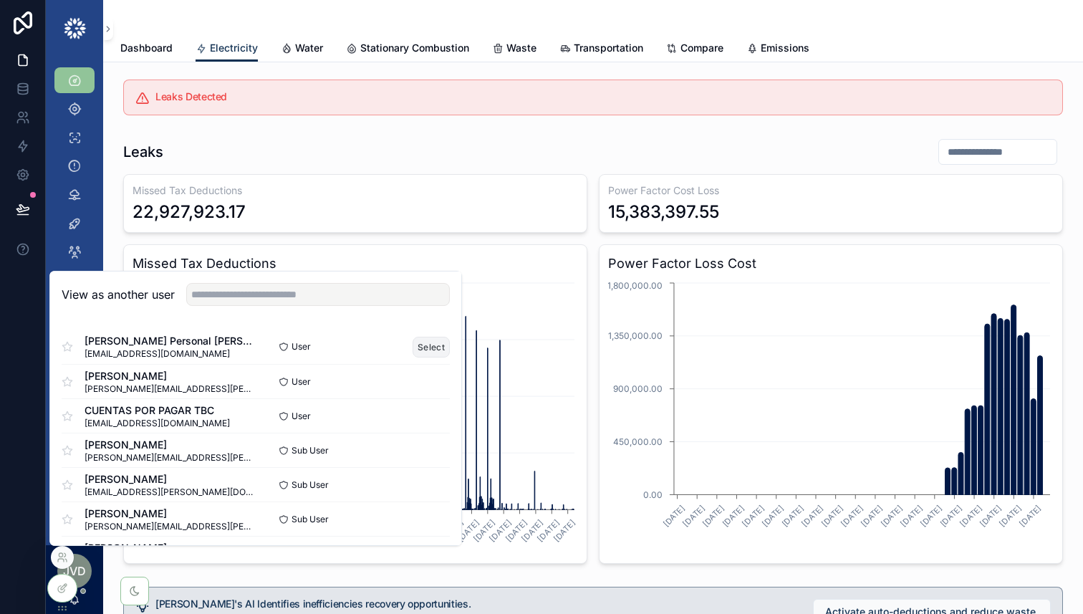
click at [423, 349] on button "Select" at bounding box center [430, 346] width 37 height 21
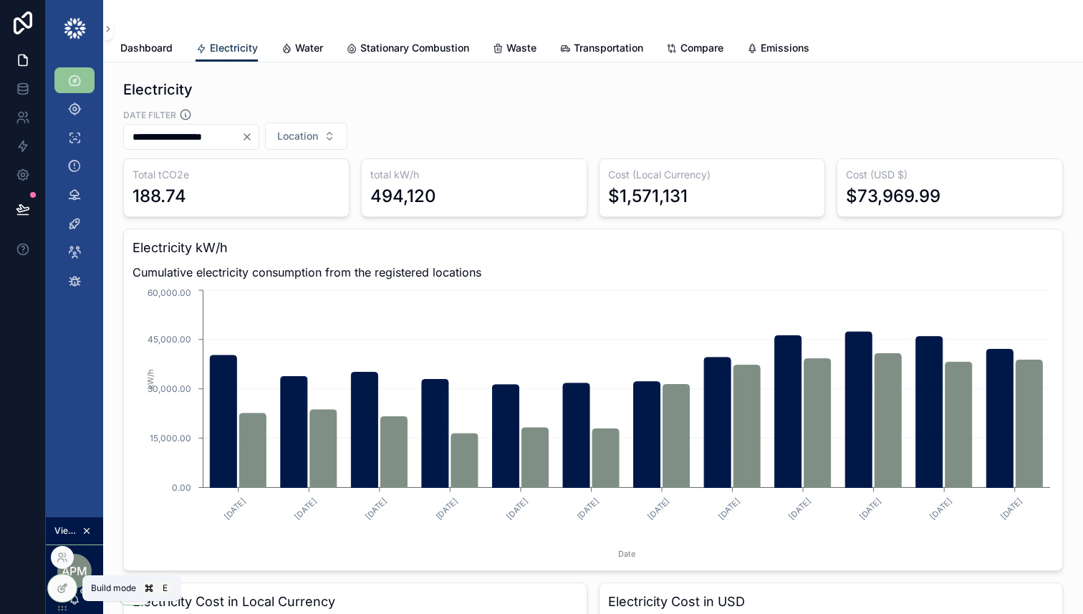
click at [65, 589] on icon at bounding box center [62, 587] width 11 height 11
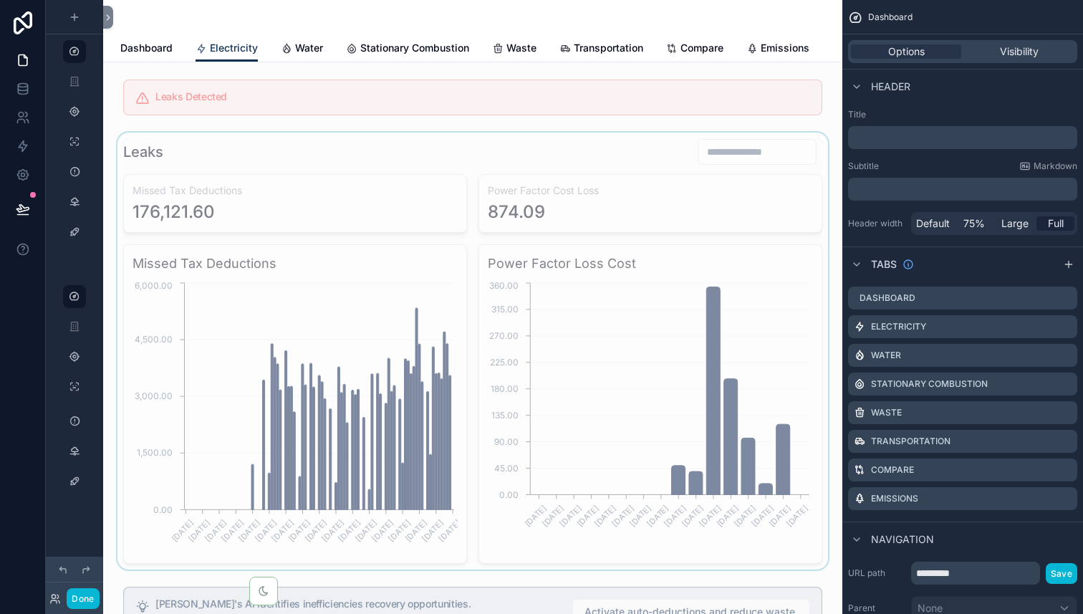
click at [465, 164] on div "scrollable content" at bounding box center [473, 350] width 716 height 437
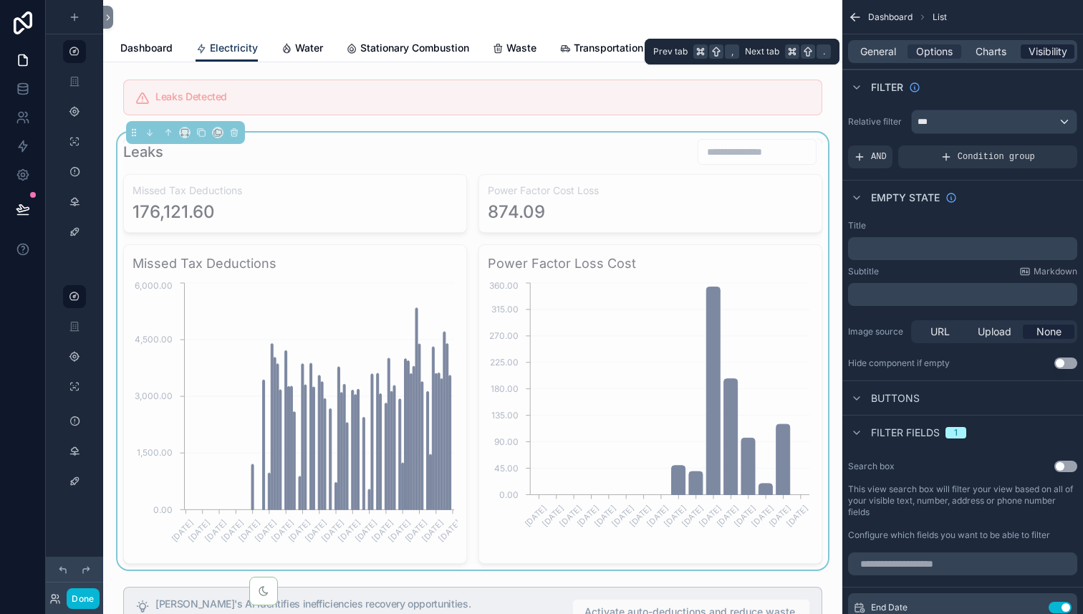
click at [1057, 53] on span "Visibility" at bounding box center [1047, 51] width 39 height 14
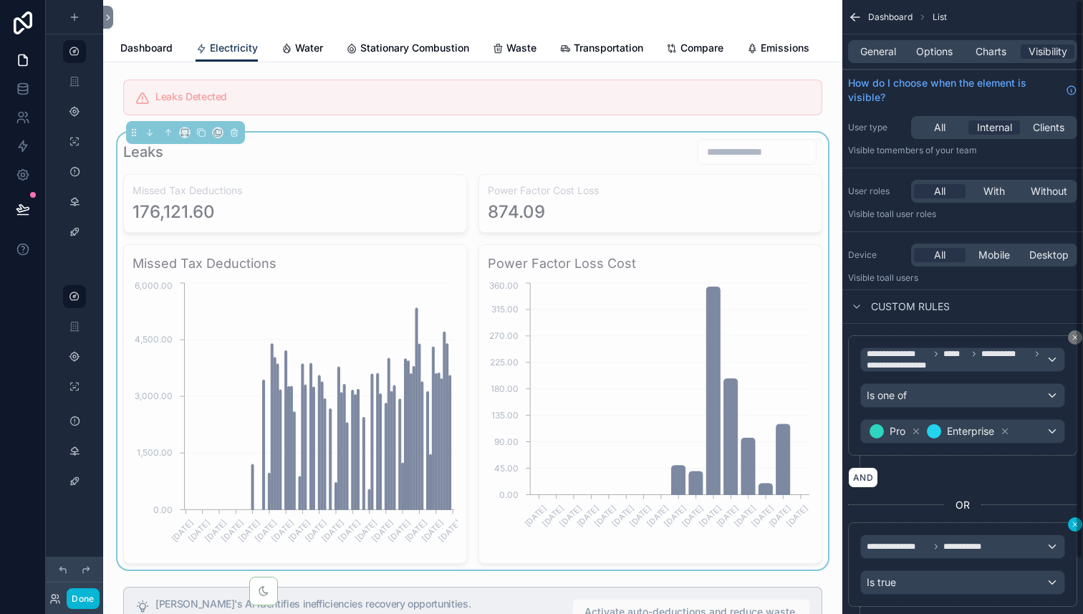
click at [1076, 523] on div "**********" at bounding box center [962, 307] width 241 height 614
click at [1070, 525] on button "scrollable content" at bounding box center [1074, 524] width 14 height 14
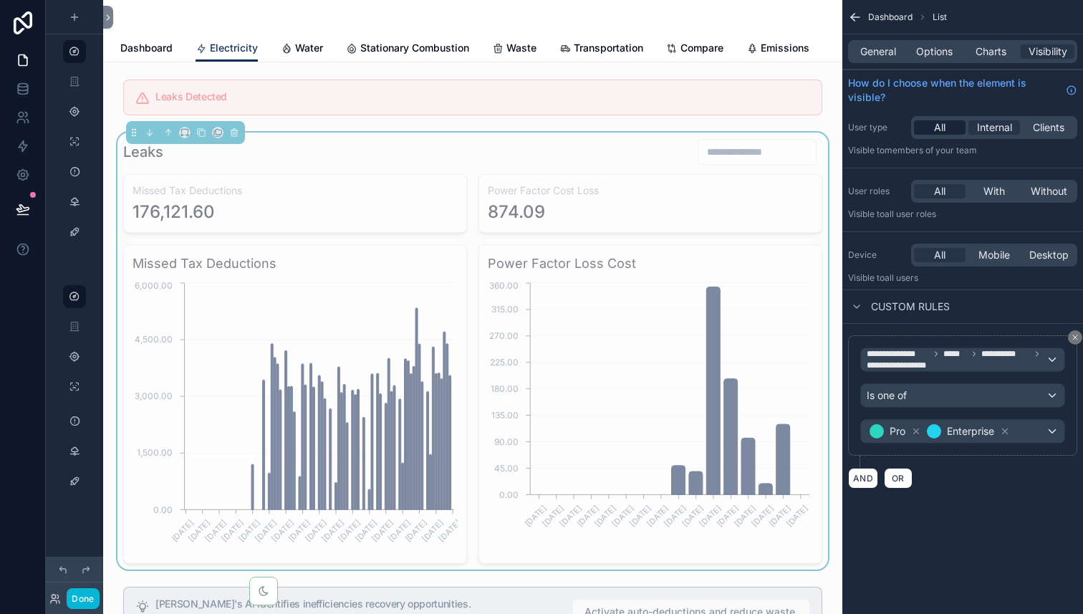
click at [937, 132] on span "All" at bounding box center [939, 127] width 11 height 14
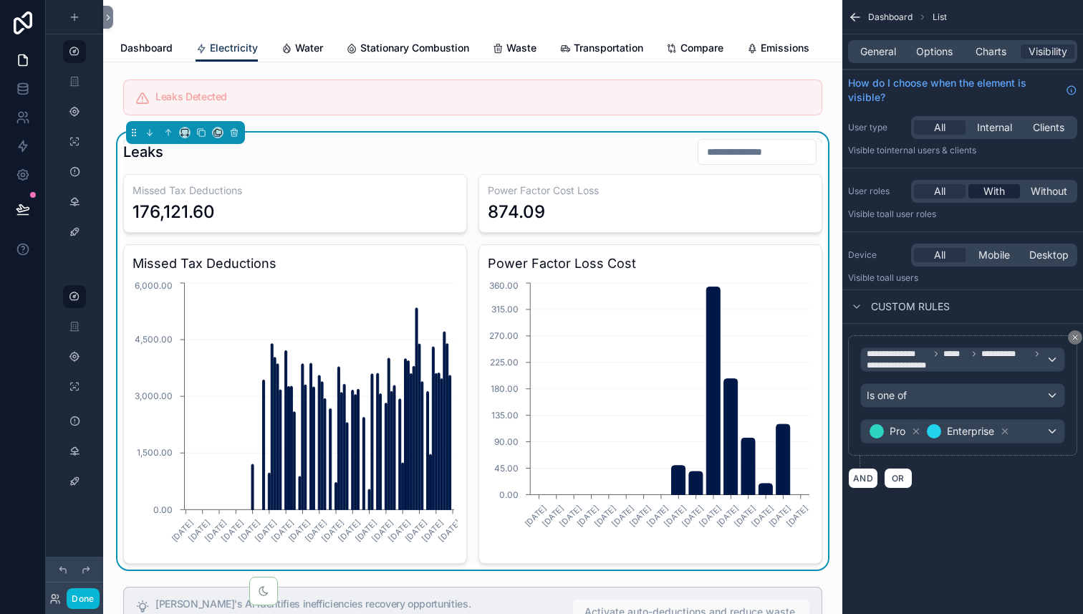
click at [988, 190] on span "With" at bounding box center [993, 191] width 21 height 14
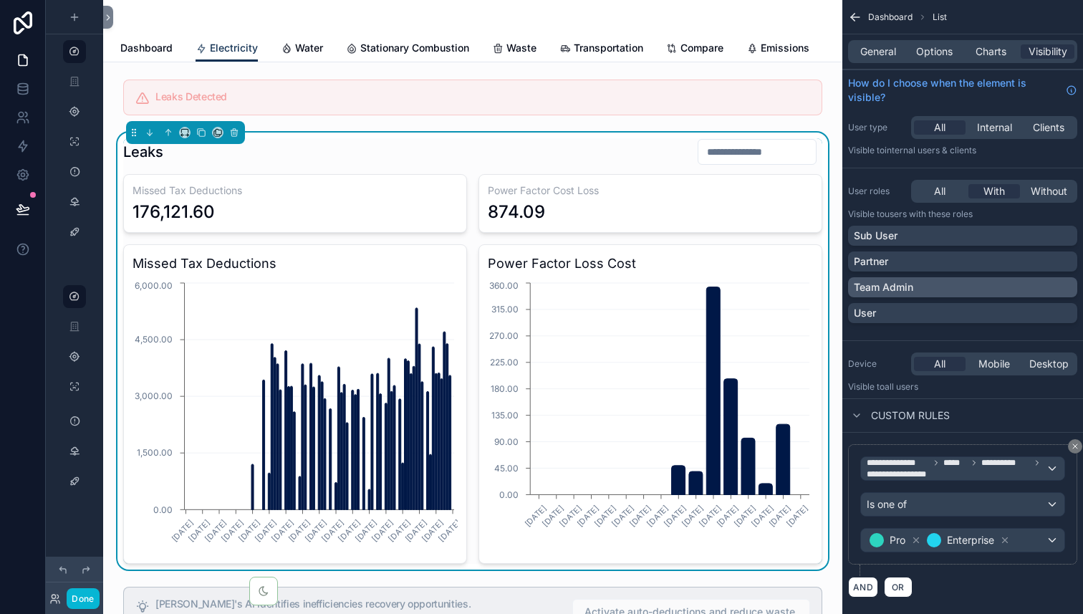
click at [965, 286] on div "Team Admin" at bounding box center [962, 287] width 218 height 14
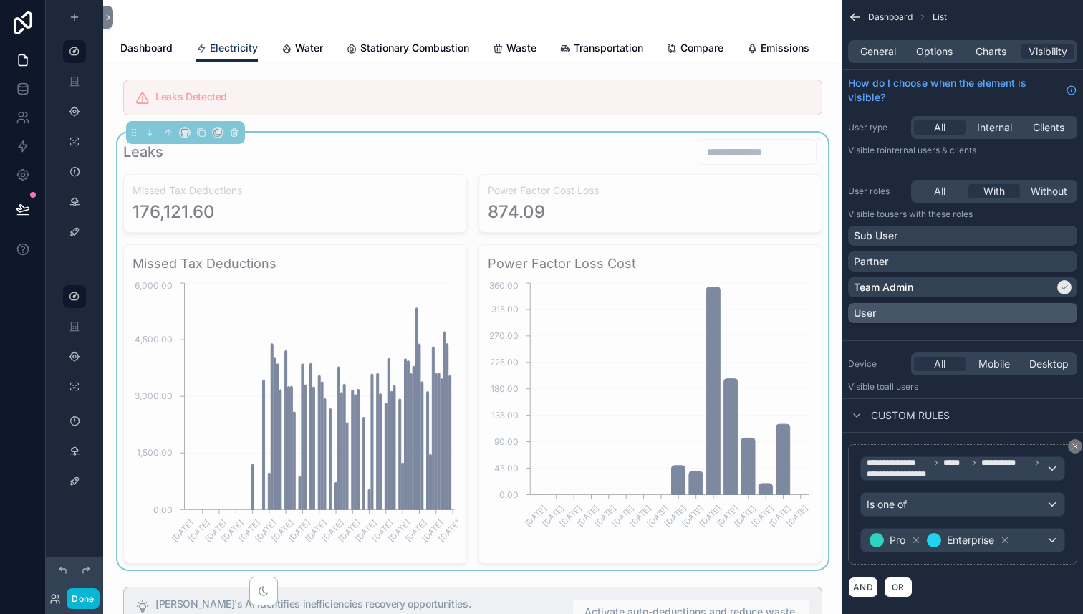
click at [968, 312] on div "User" at bounding box center [962, 313] width 218 height 14
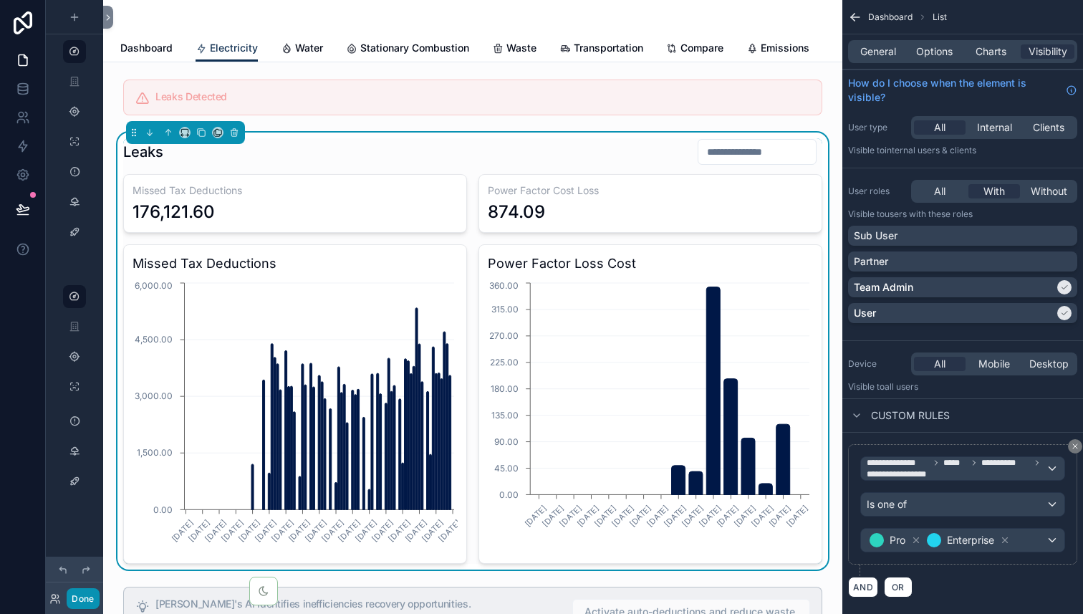
click at [80, 600] on button "Done" at bounding box center [83, 598] width 32 height 21
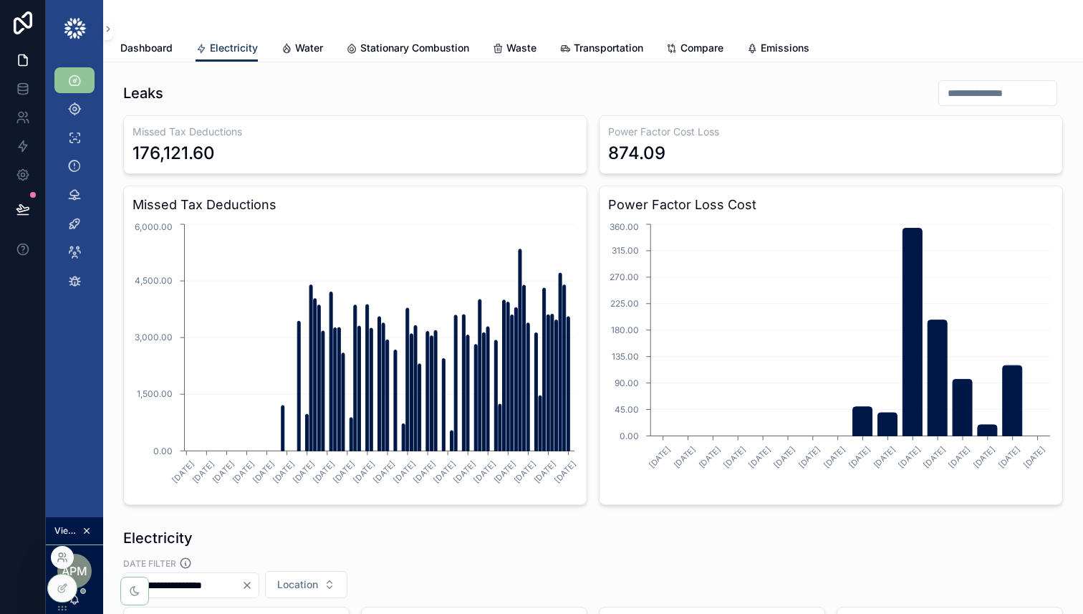
click at [62, 554] on icon at bounding box center [61, 555] width 4 height 4
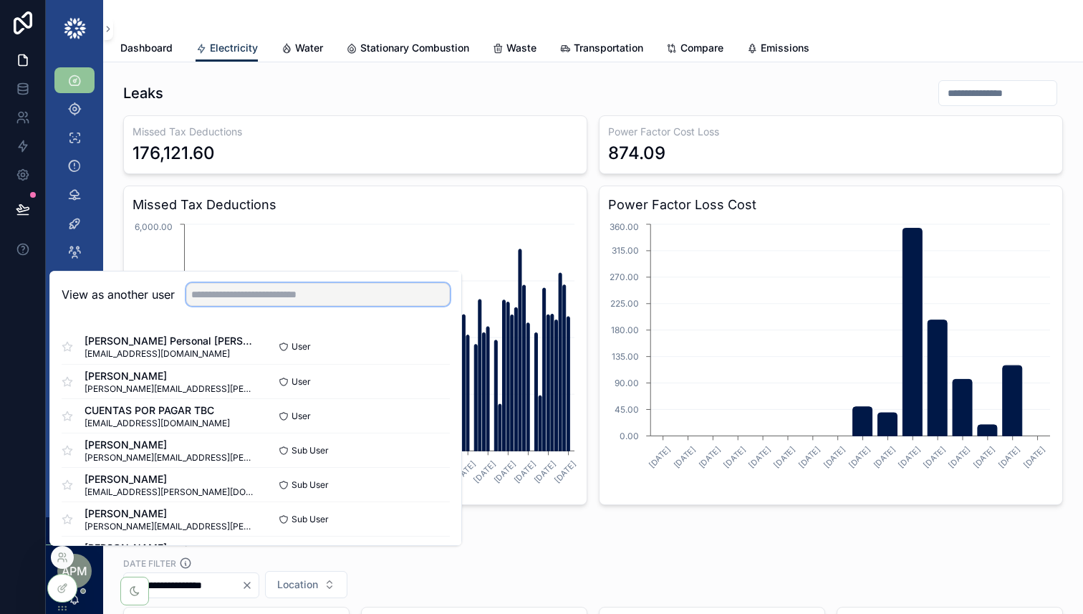
click at [247, 294] on input "text" at bounding box center [317, 294] width 263 height 23
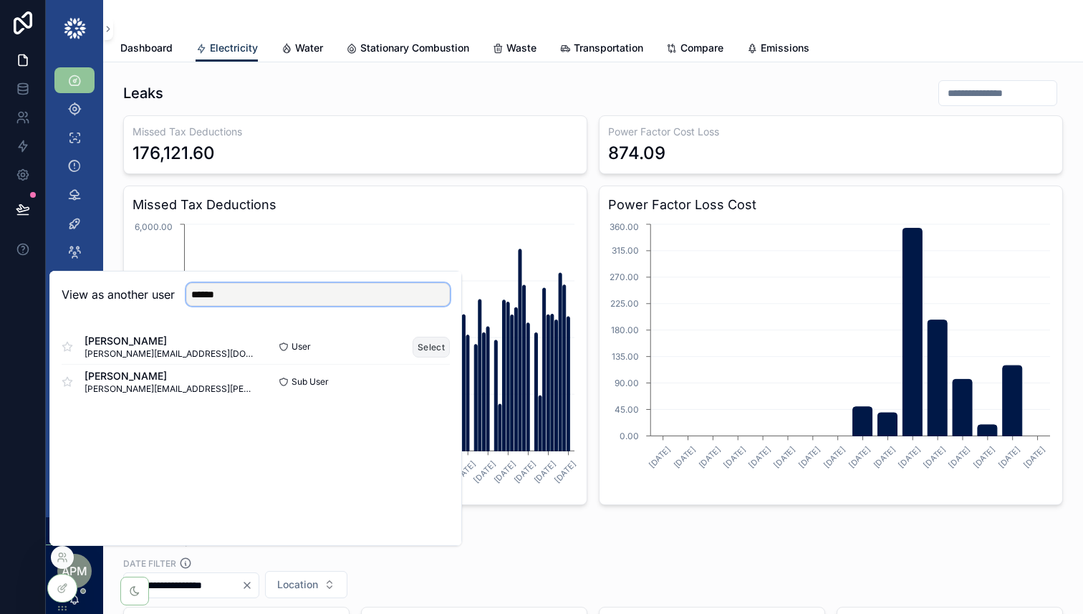
type input "******"
click at [435, 347] on button "Select" at bounding box center [430, 346] width 37 height 21
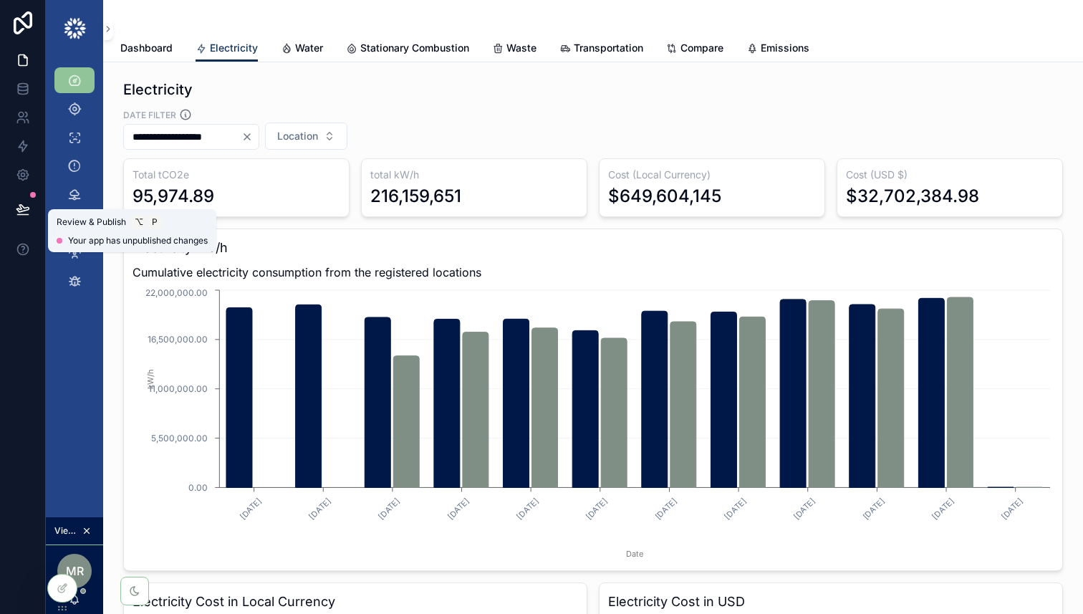
click at [18, 208] on icon at bounding box center [22, 208] width 12 height 7
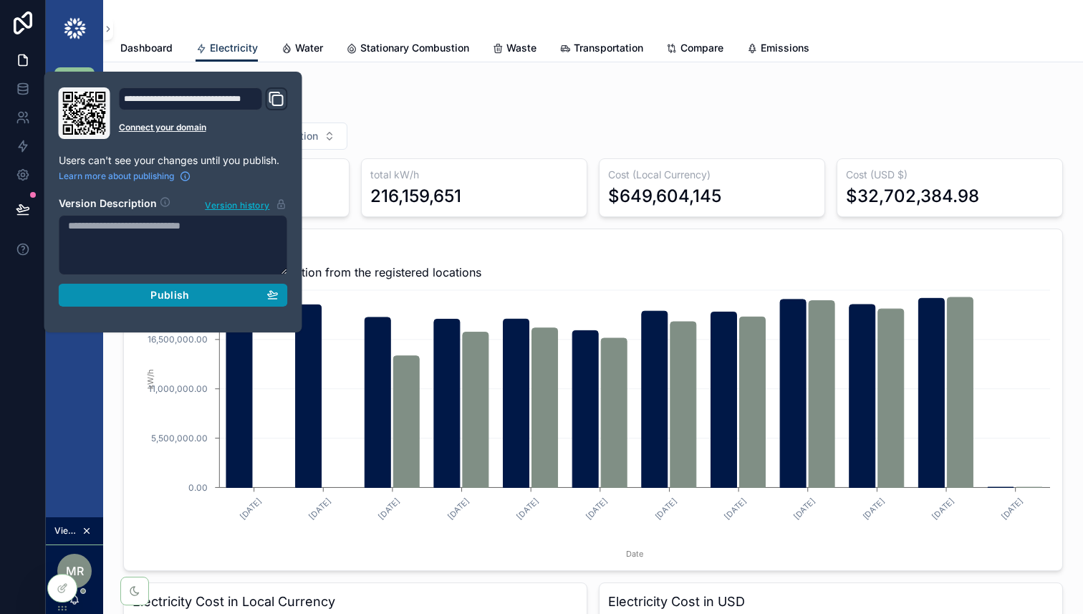
click at [167, 303] on button "Publish" at bounding box center [173, 295] width 229 height 23
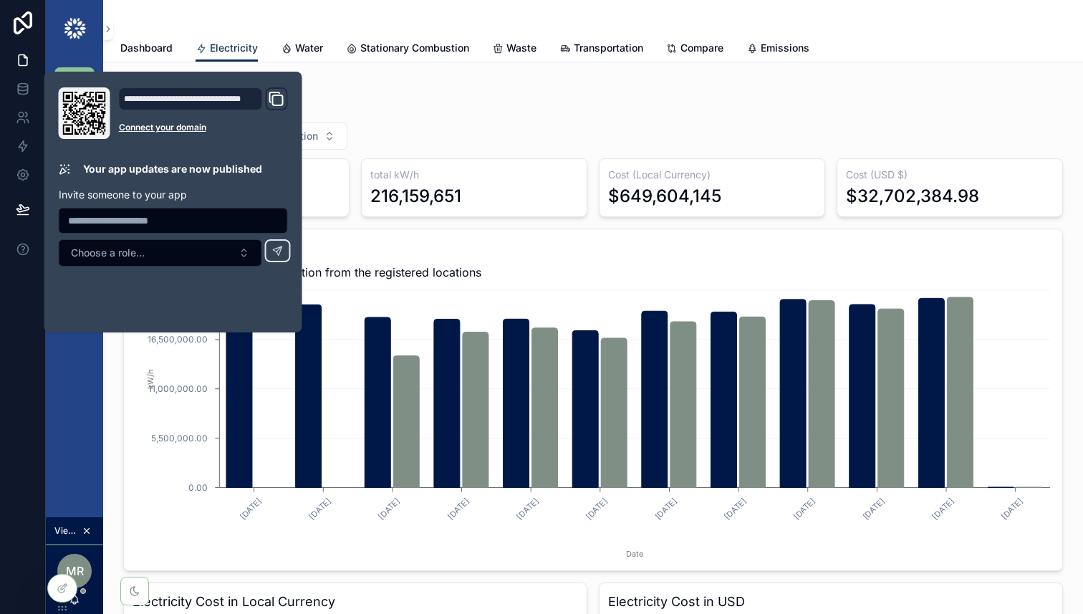
click at [615, 87] on div "Electricity" at bounding box center [592, 89] width 939 height 20
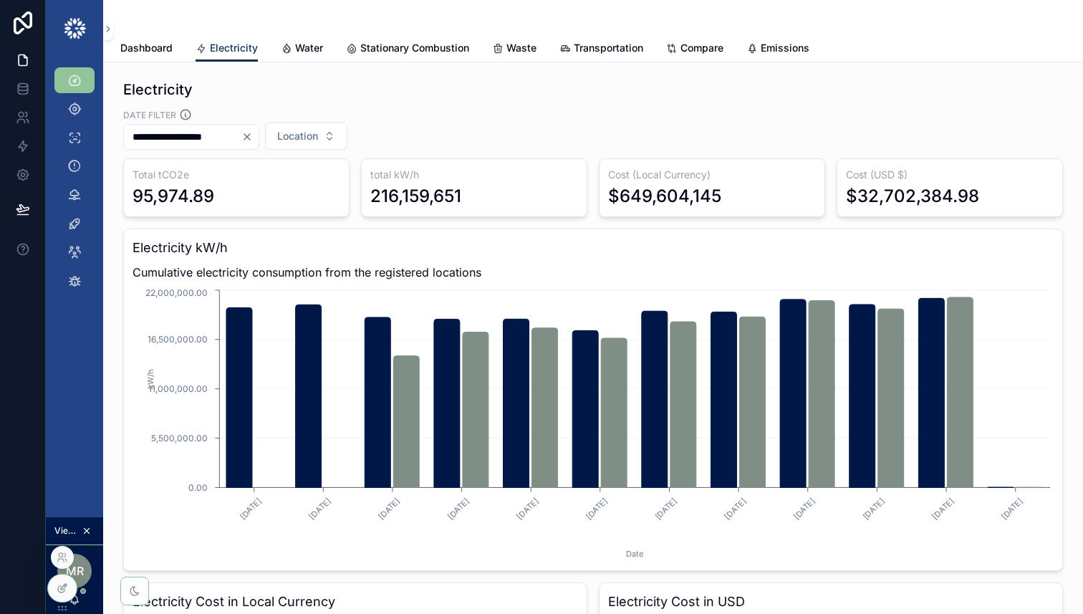
click at [64, 591] on icon at bounding box center [62, 587] width 11 height 11
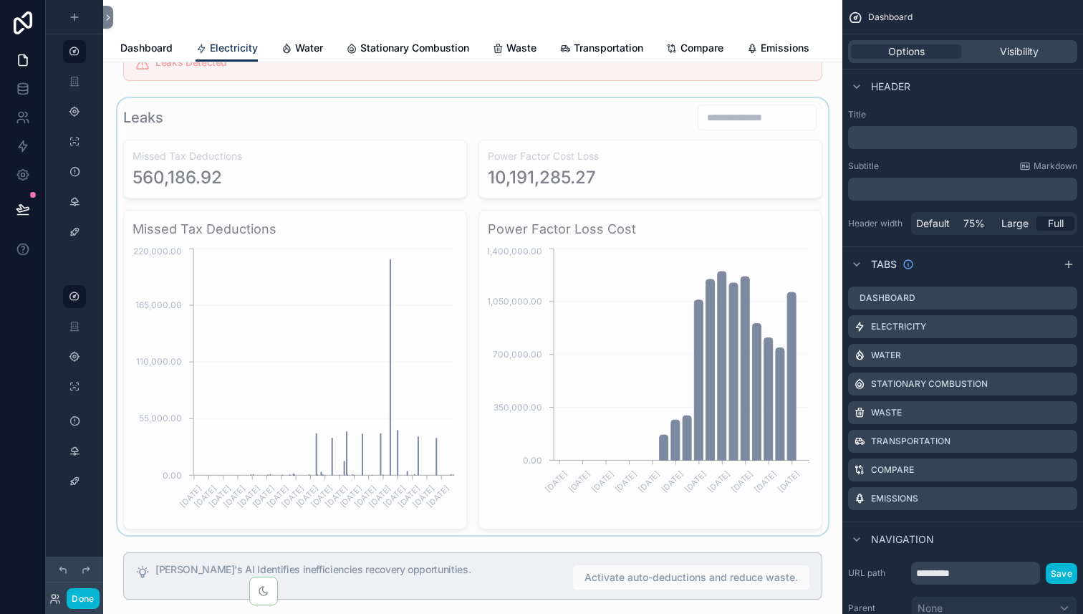
scroll to position [32, 0]
click at [82, 601] on button "Done" at bounding box center [83, 598] width 32 height 21
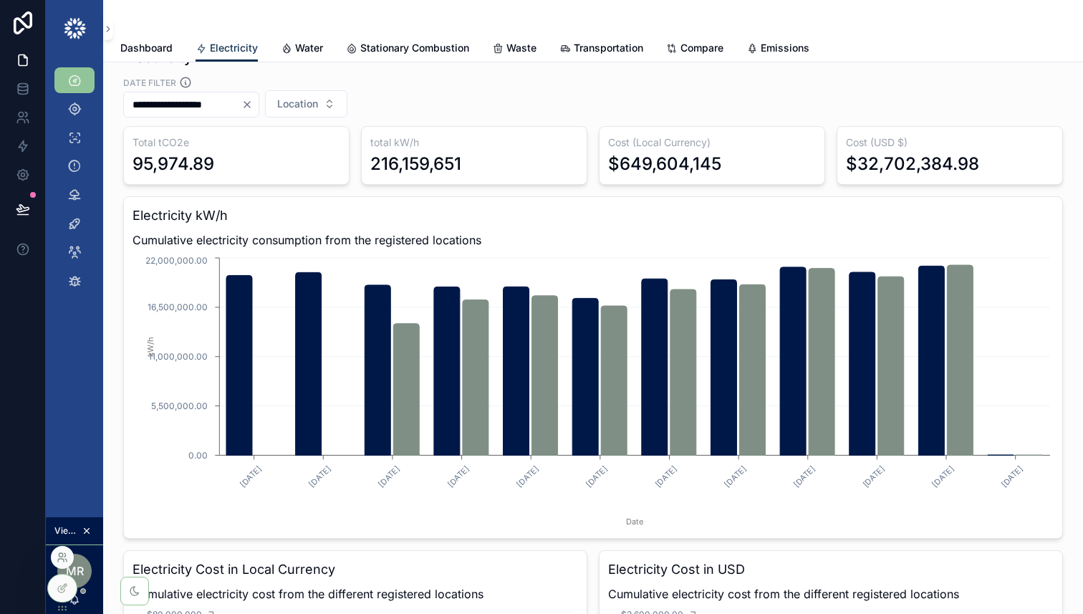
click at [62, 558] on icon at bounding box center [61, 559] width 6 height 3
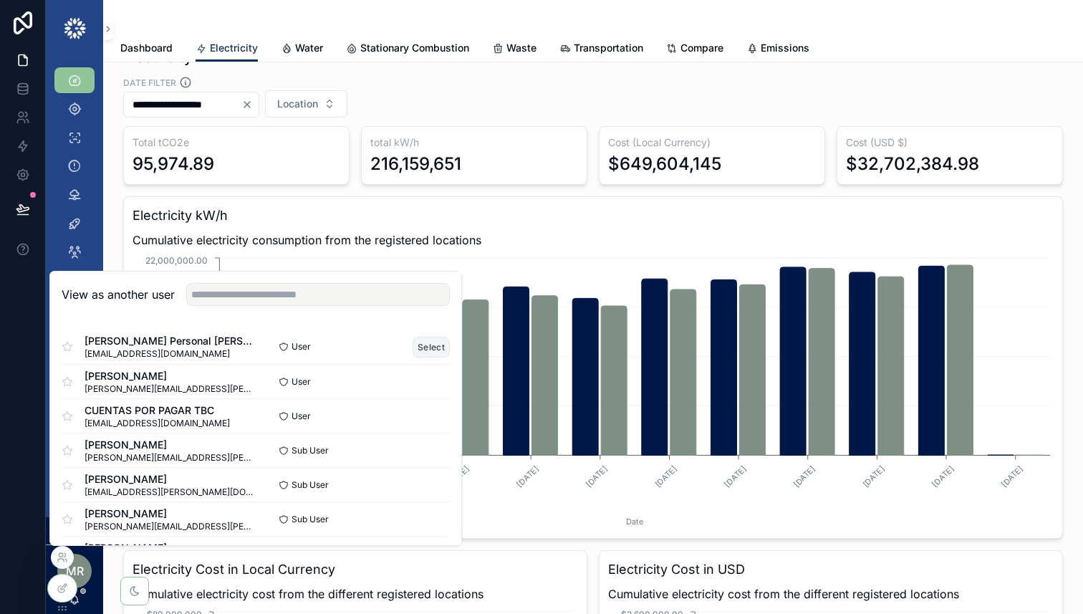
click at [427, 343] on button "Select" at bounding box center [430, 346] width 37 height 21
click at [437, 348] on button "Select" at bounding box center [430, 346] width 37 height 21
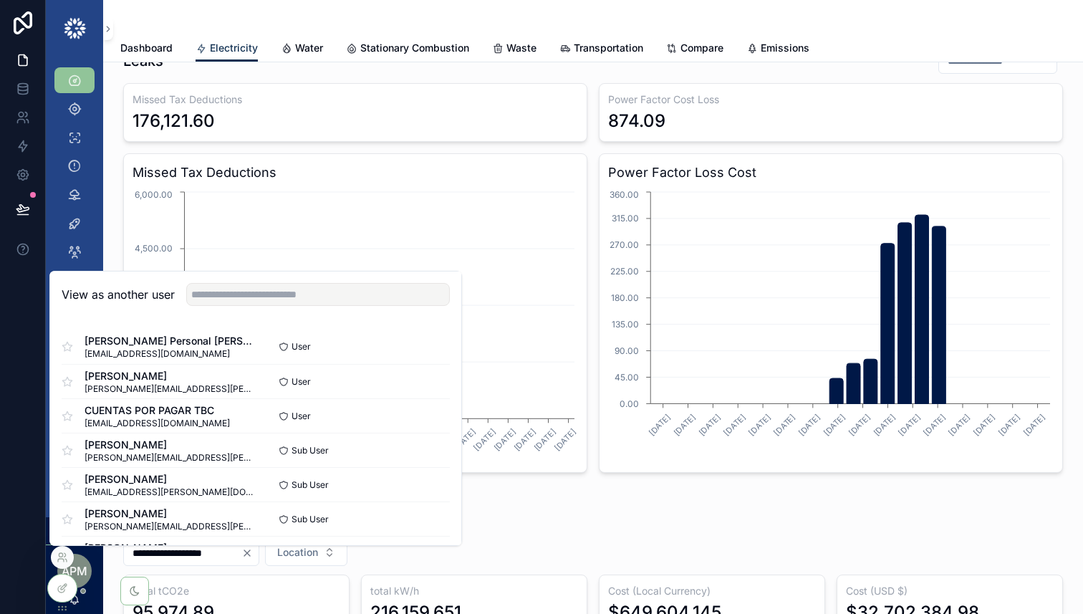
click at [569, 104] on h3 "Missed Tax Deductions" at bounding box center [354, 99] width 445 height 14
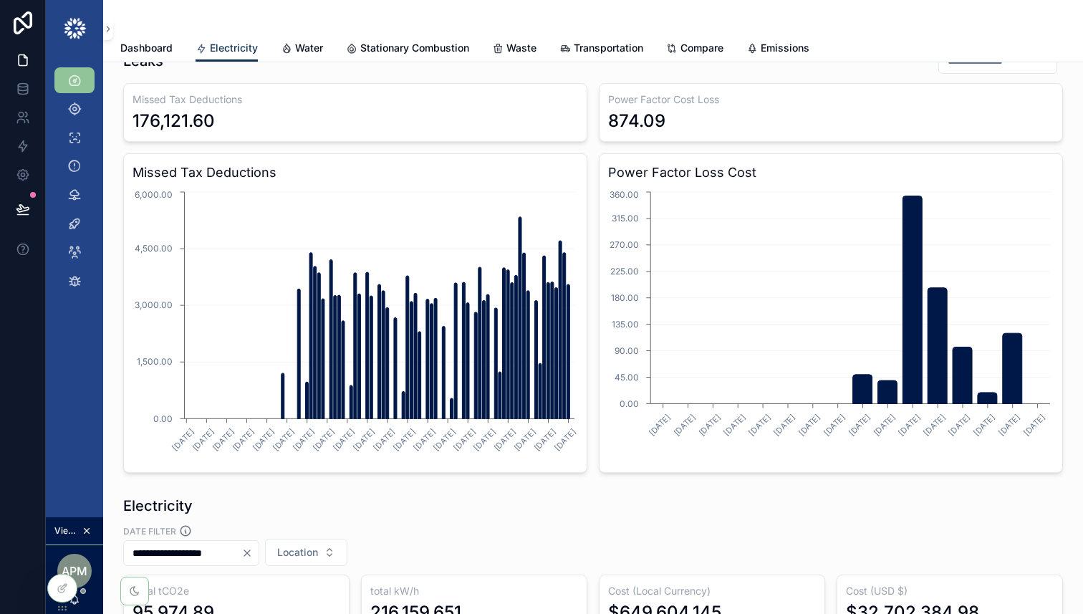
scroll to position [0, 0]
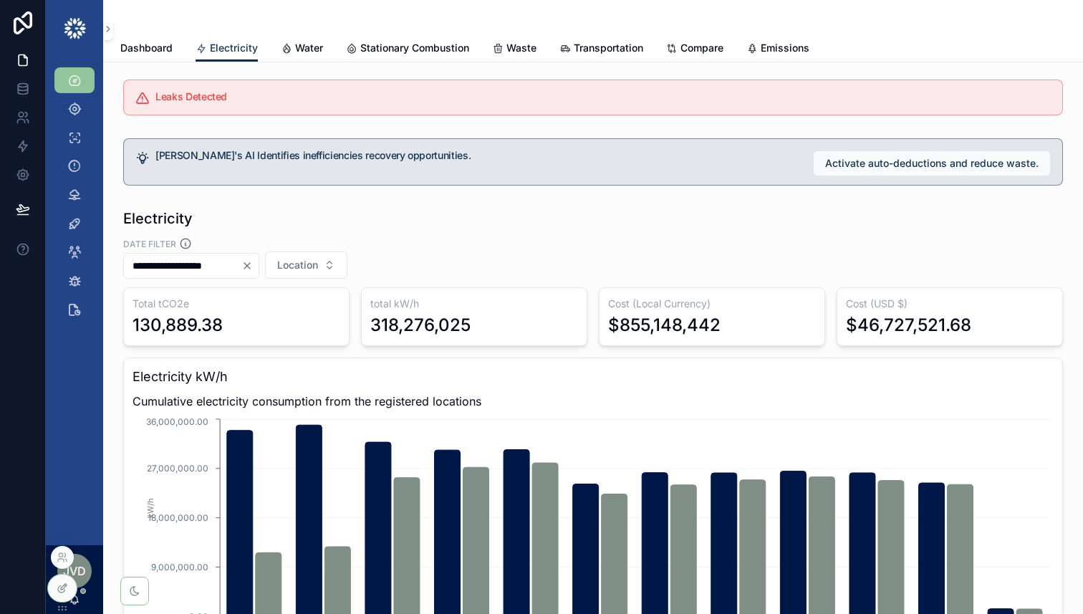
click at [62, 589] on icon at bounding box center [64, 586] width 6 height 6
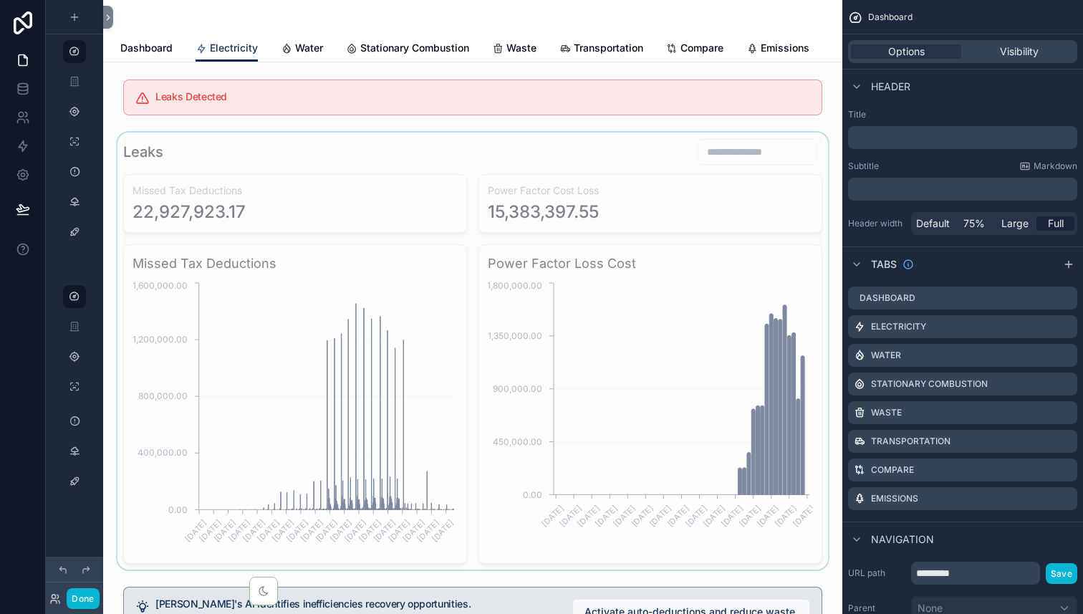
click at [528, 152] on div "scrollable content" at bounding box center [473, 350] width 716 height 437
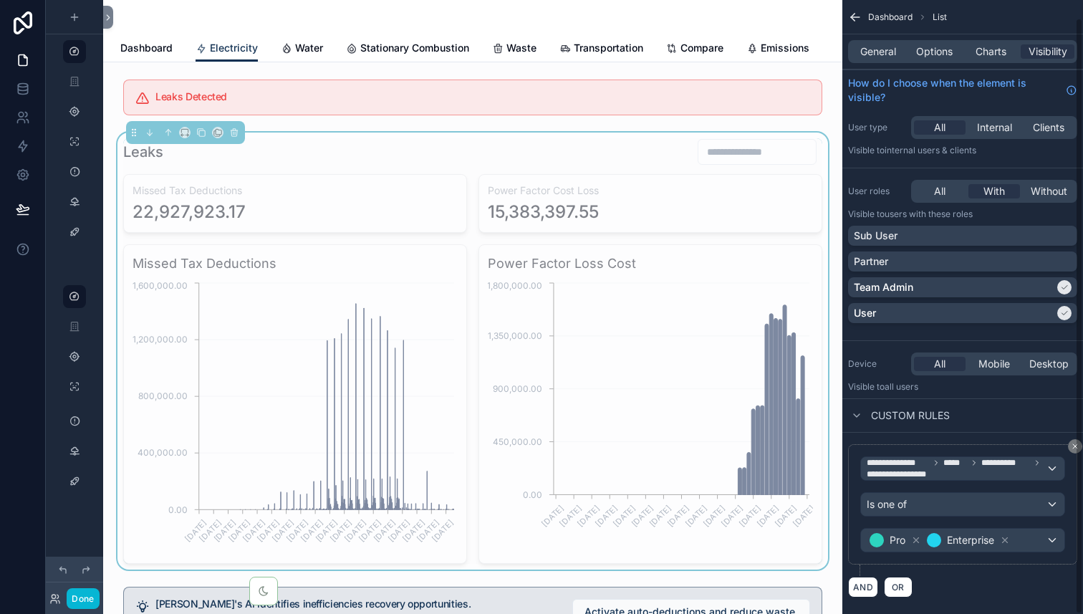
scroll to position [18, 0]
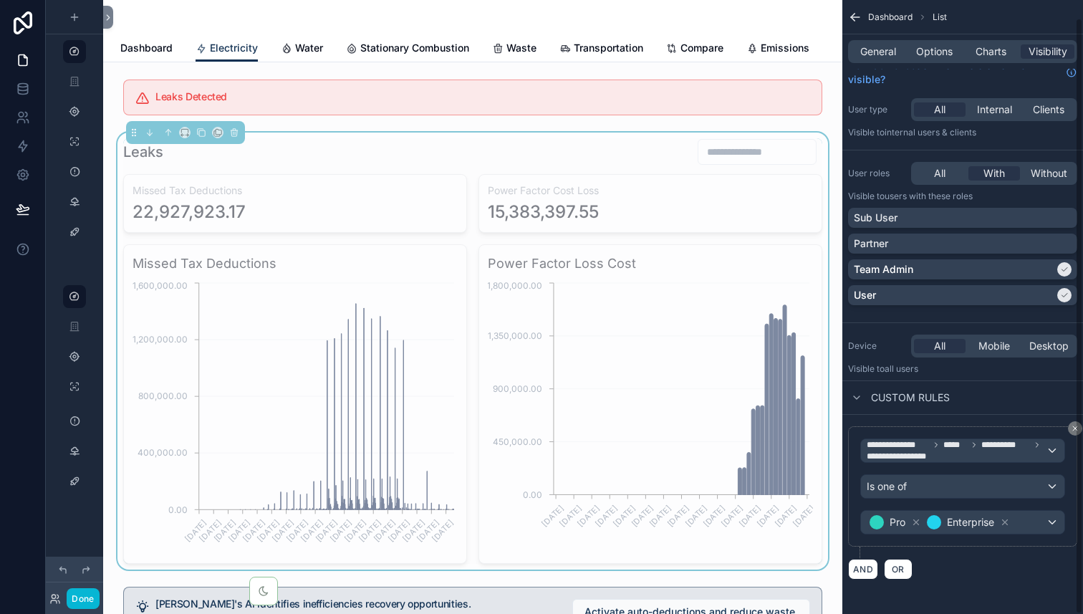
click at [965, 576] on div "AND OR" at bounding box center [962, 568] width 229 height 21
click at [899, 571] on span "OR" at bounding box center [897, 568] width 19 height 11
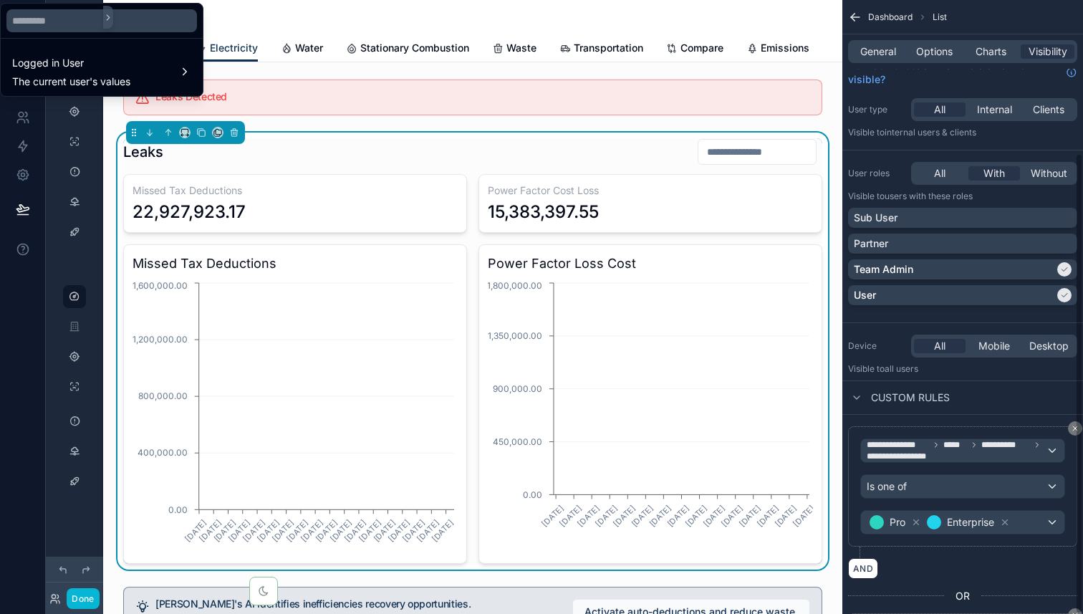
scroll to position [203, 0]
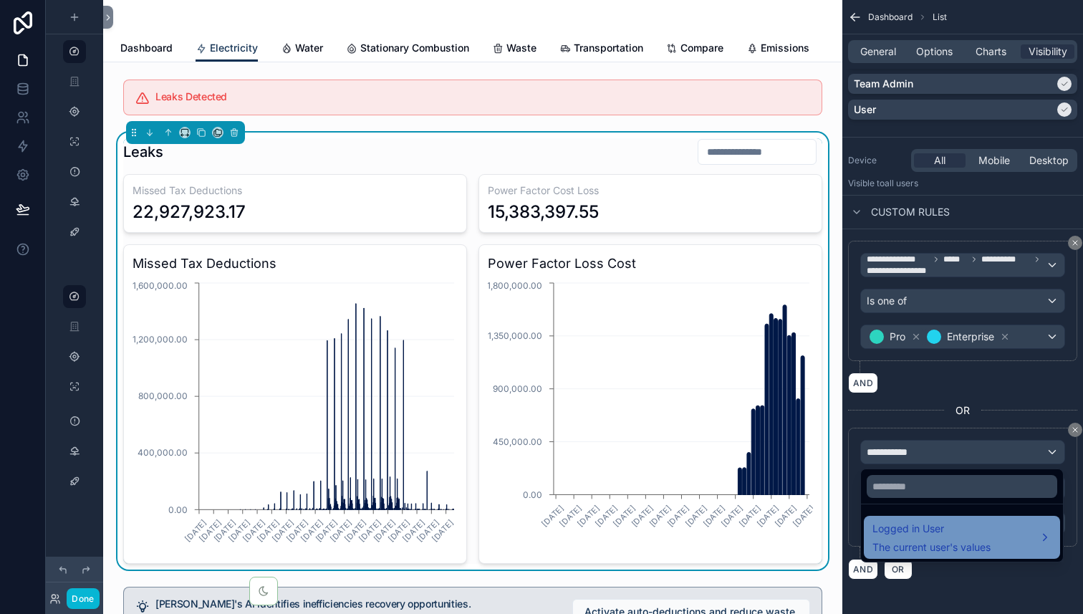
click at [968, 538] on div "Logged in User The current user's values" at bounding box center [931, 537] width 118 height 34
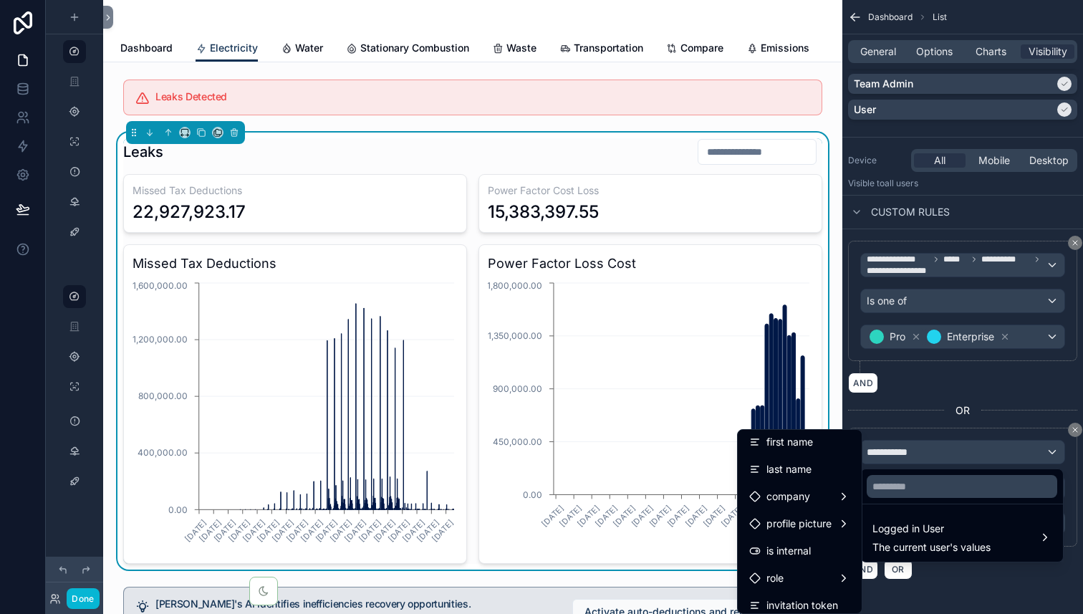
scroll to position [60, 0]
click at [802, 551] on span "is internal" at bounding box center [788, 548] width 44 height 17
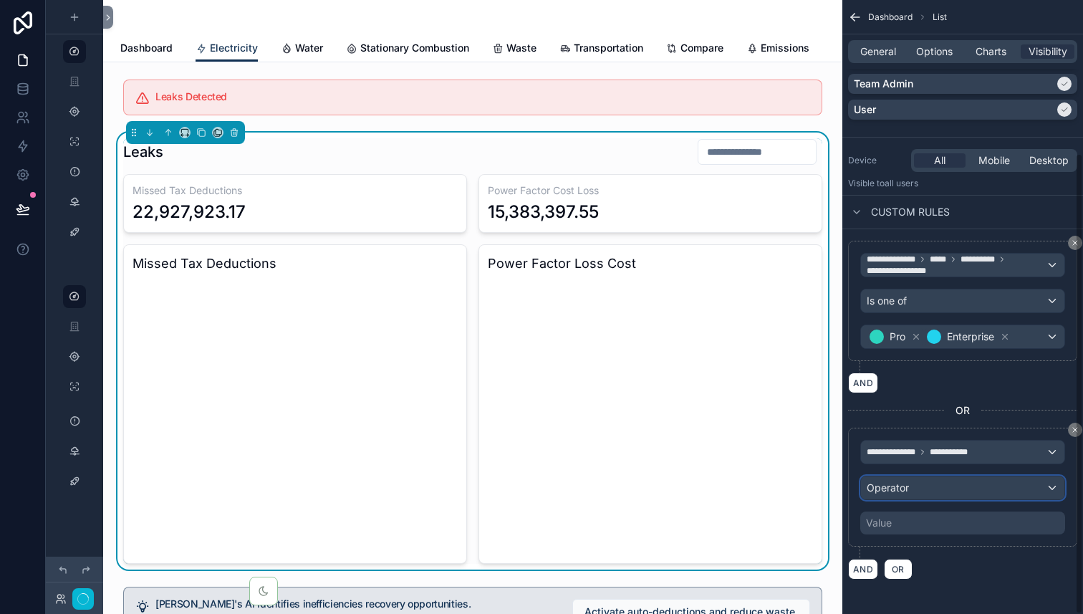
click at [981, 480] on div "Operator" at bounding box center [962, 487] width 203 height 23
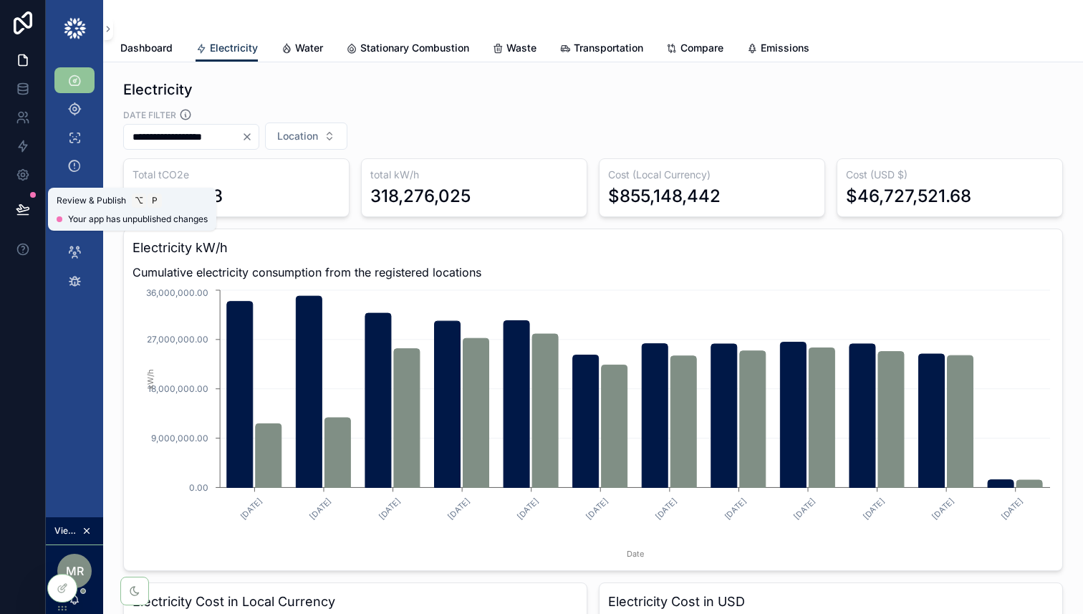
click at [27, 213] on icon at bounding box center [23, 209] width 14 height 14
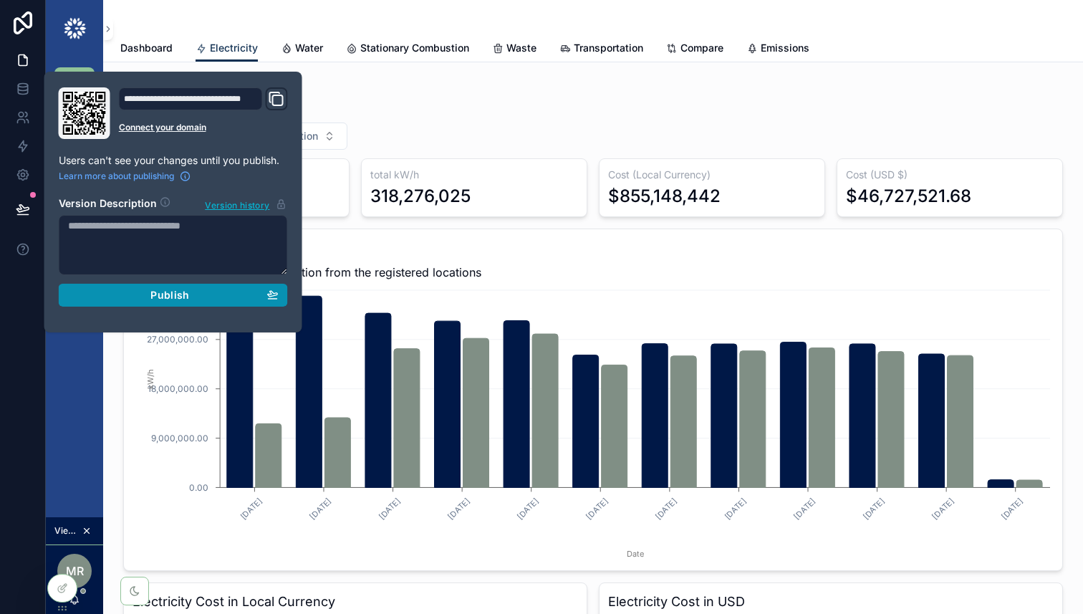
click at [168, 292] on span "Publish" at bounding box center [169, 295] width 39 height 13
